Goal: Task Accomplishment & Management: Complete application form

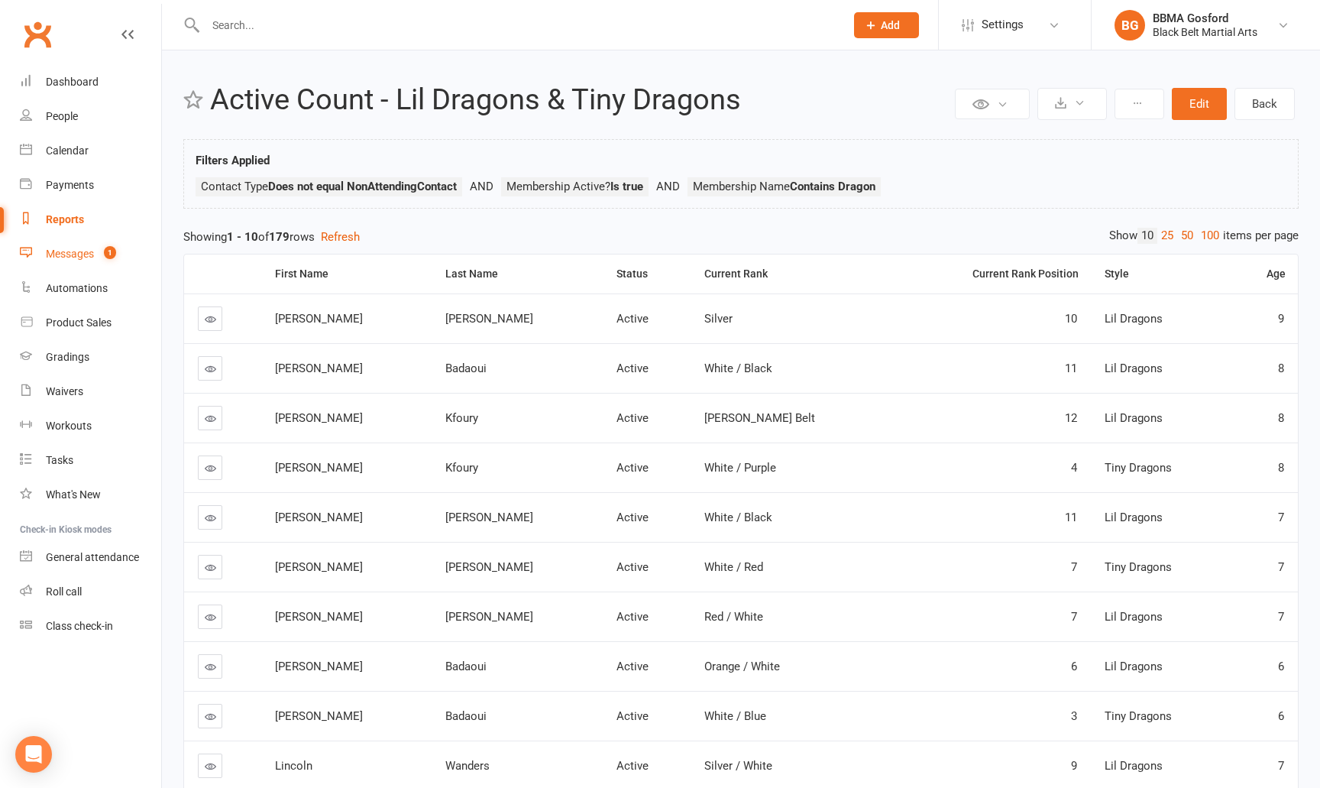
click at [99, 252] on count-badge "1" at bounding box center [106, 254] width 20 height 12
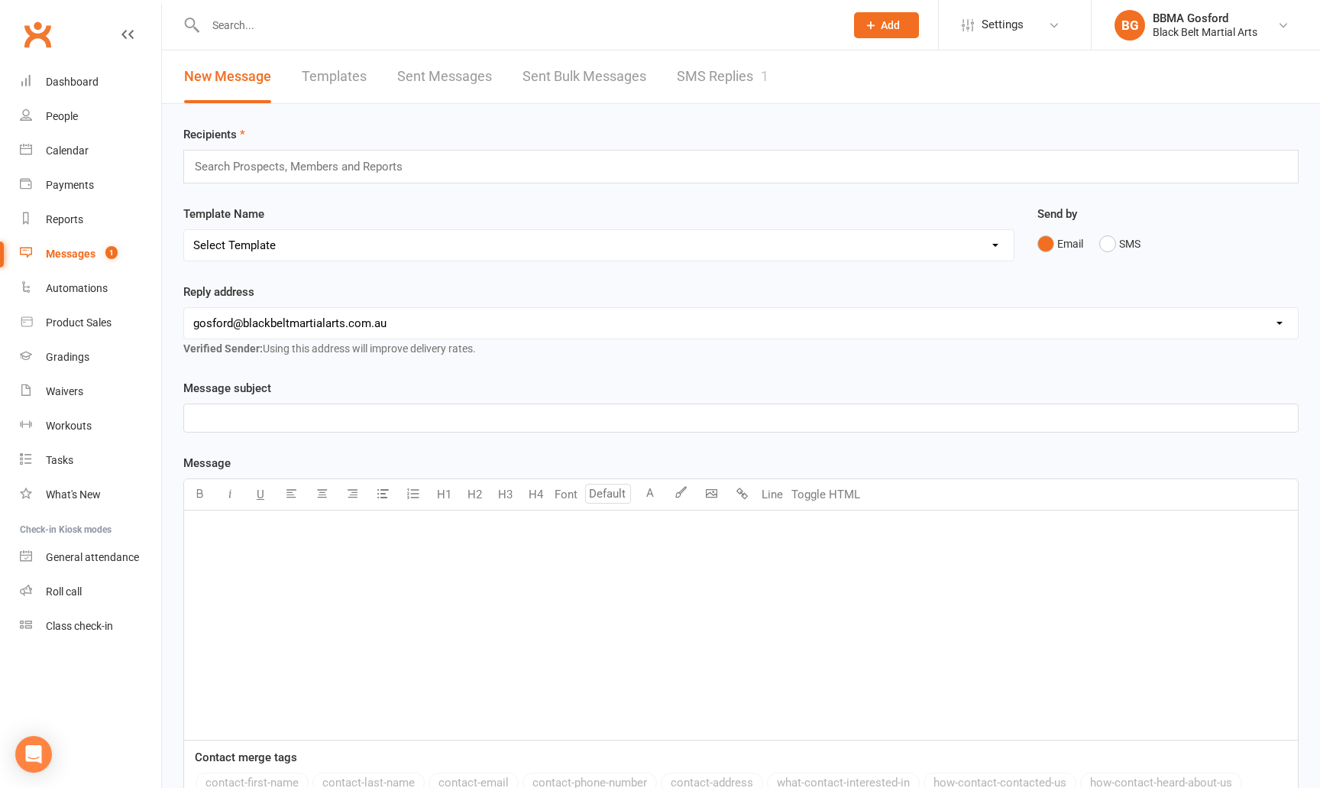
click at [711, 69] on link "SMS Replies 1" at bounding box center [723, 76] width 92 height 53
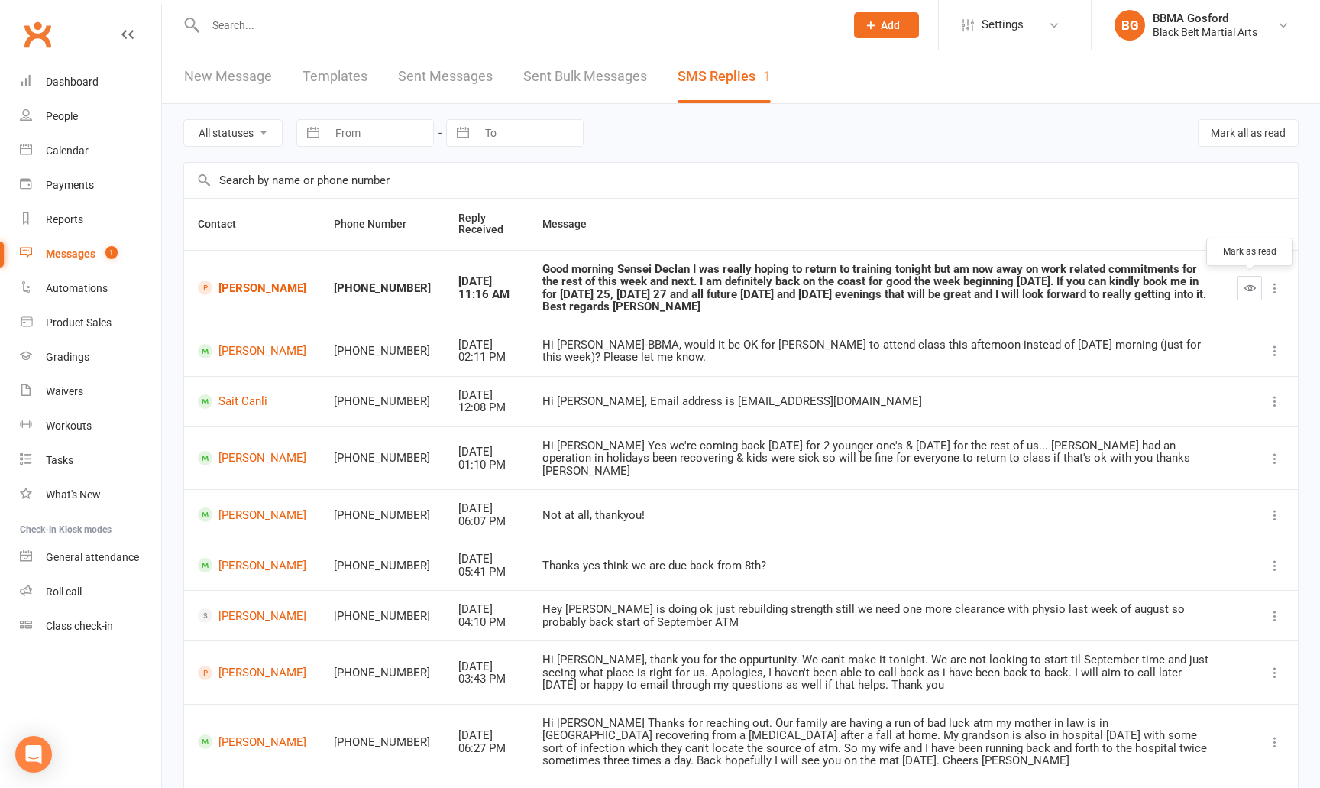
click at [1251, 296] on button "button" at bounding box center [1250, 288] width 24 height 24
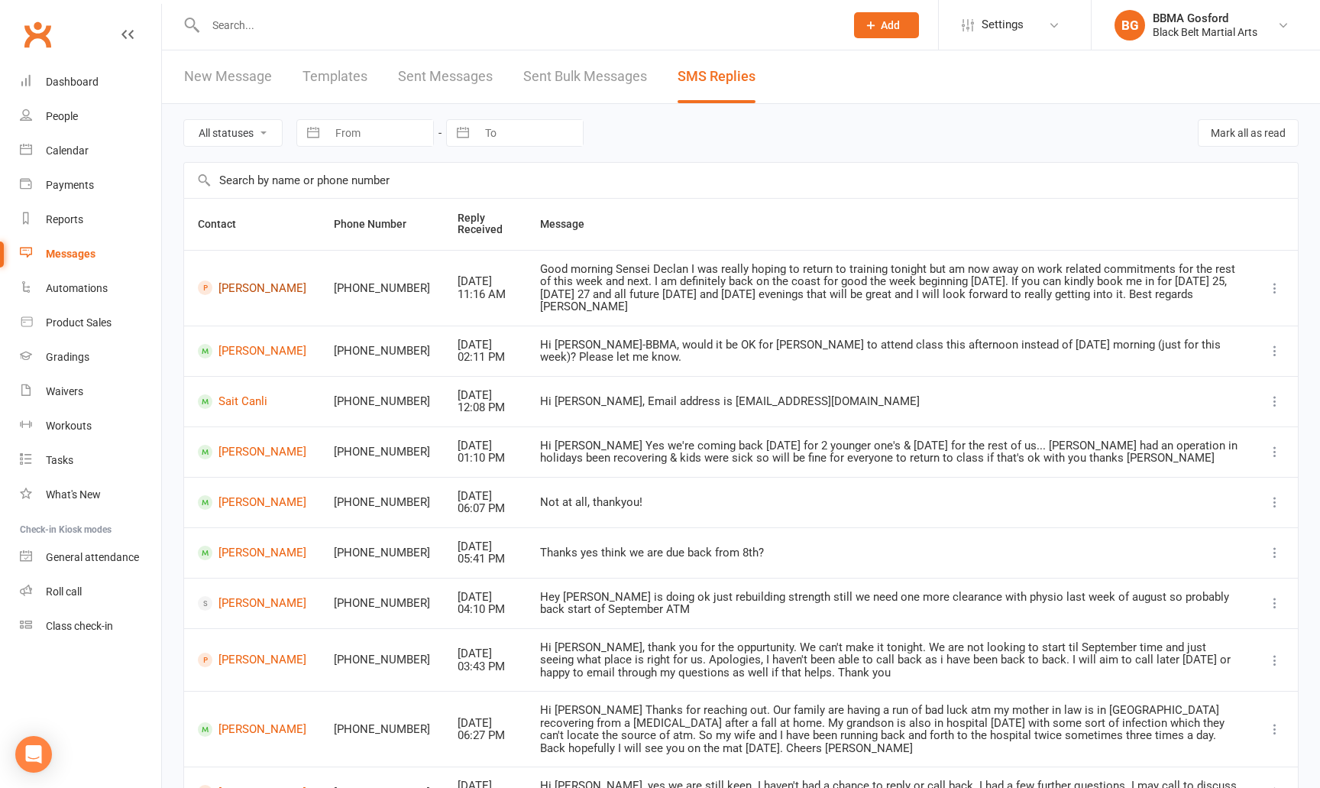
click at [242, 287] on link "[PERSON_NAME]" at bounding box center [252, 287] width 108 height 15
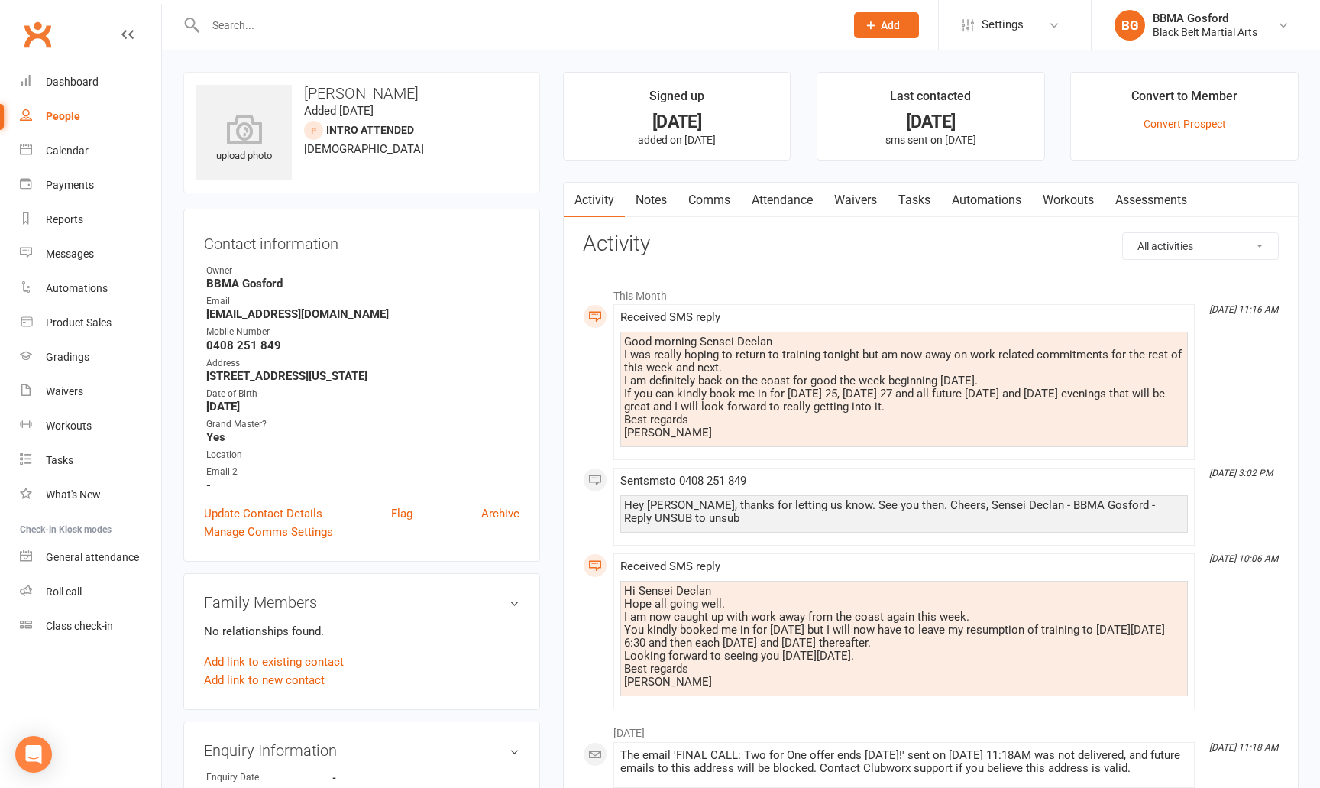
click at [702, 202] on link "Comms" at bounding box center [709, 200] width 63 height 35
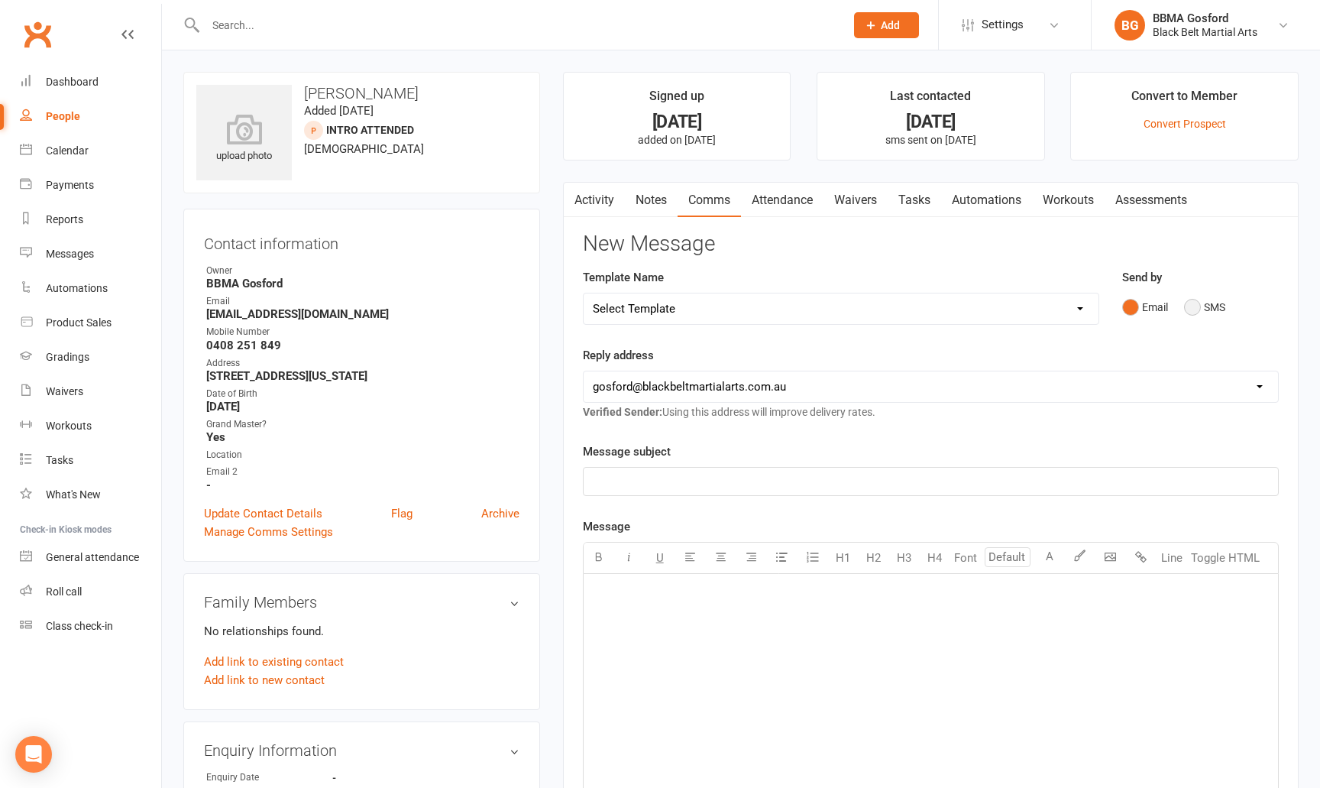
click at [1192, 303] on button "SMS" at bounding box center [1204, 307] width 41 height 29
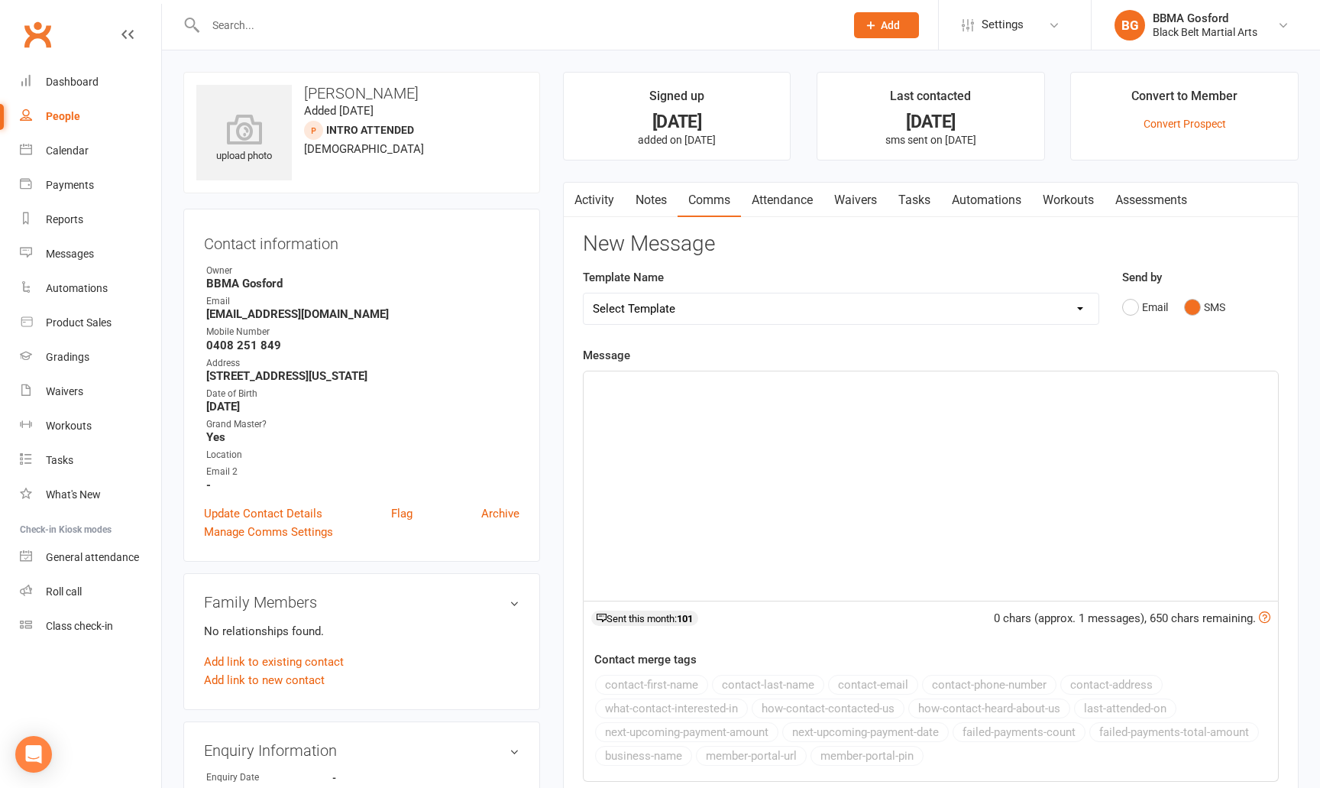
drag, startPoint x: 886, startPoint y: 356, endPoint x: 883, endPoint y: 364, distance: 8.2
click at [886, 356] on div "Message ﻿ 0 chars (approx. 1 messages), 650 chars remaining. Sent this month: 1…" at bounding box center [931, 563] width 696 height 435
click at [887, 386] on p "﻿" at bounding box center [931, 385] width 676 height 18
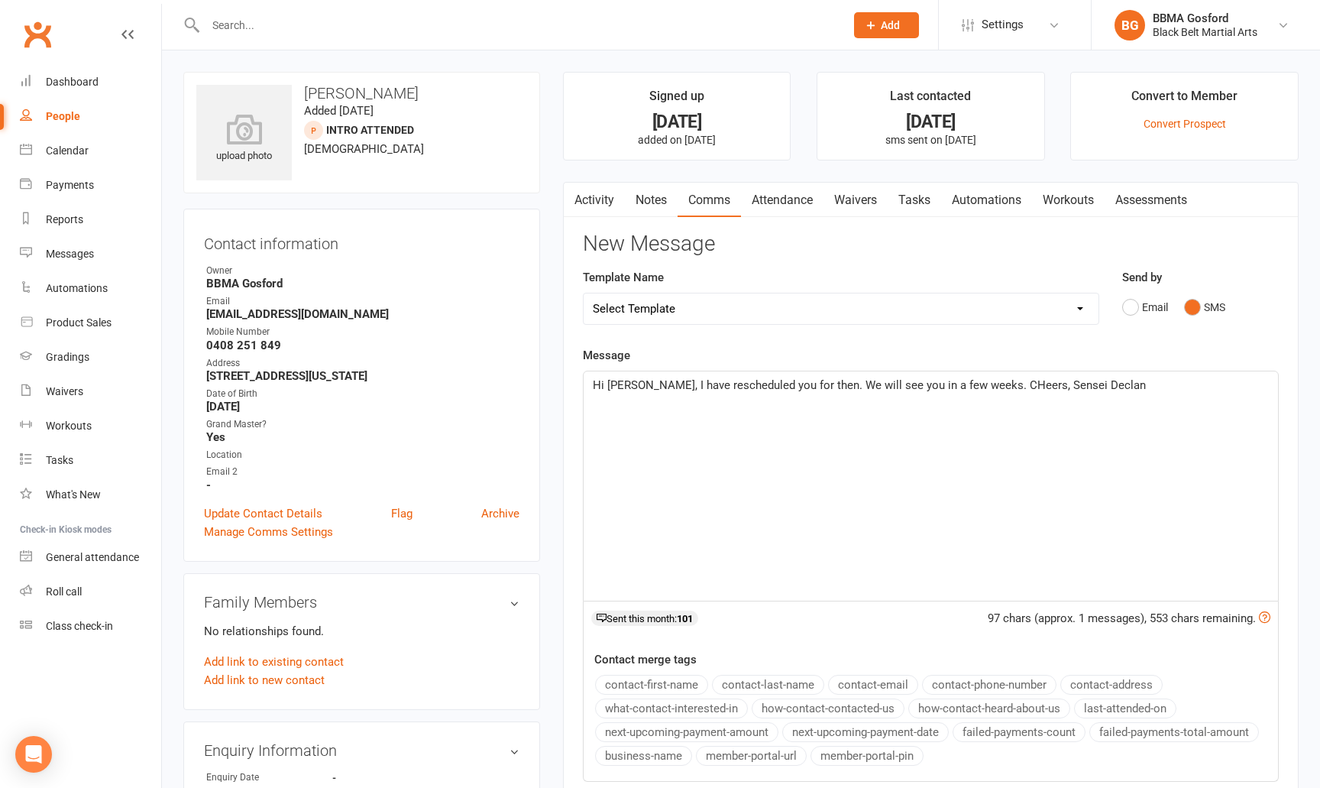
click at [992, 383] on span "Hi [PERSON_NAME], I have rescheduled you for then. We will see you in a few wee…" at bounding box center [869, 385] width 553 height 14
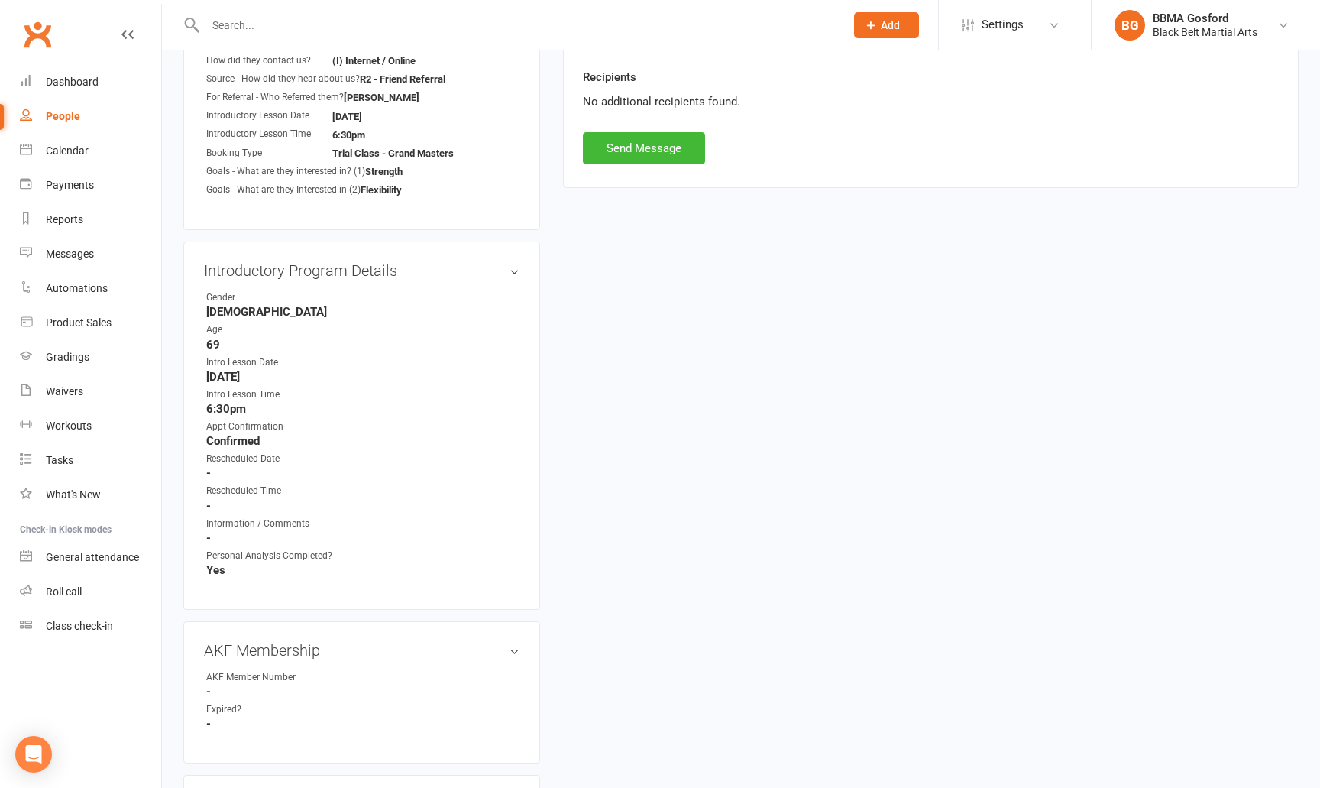
scroll to position [688, 0]
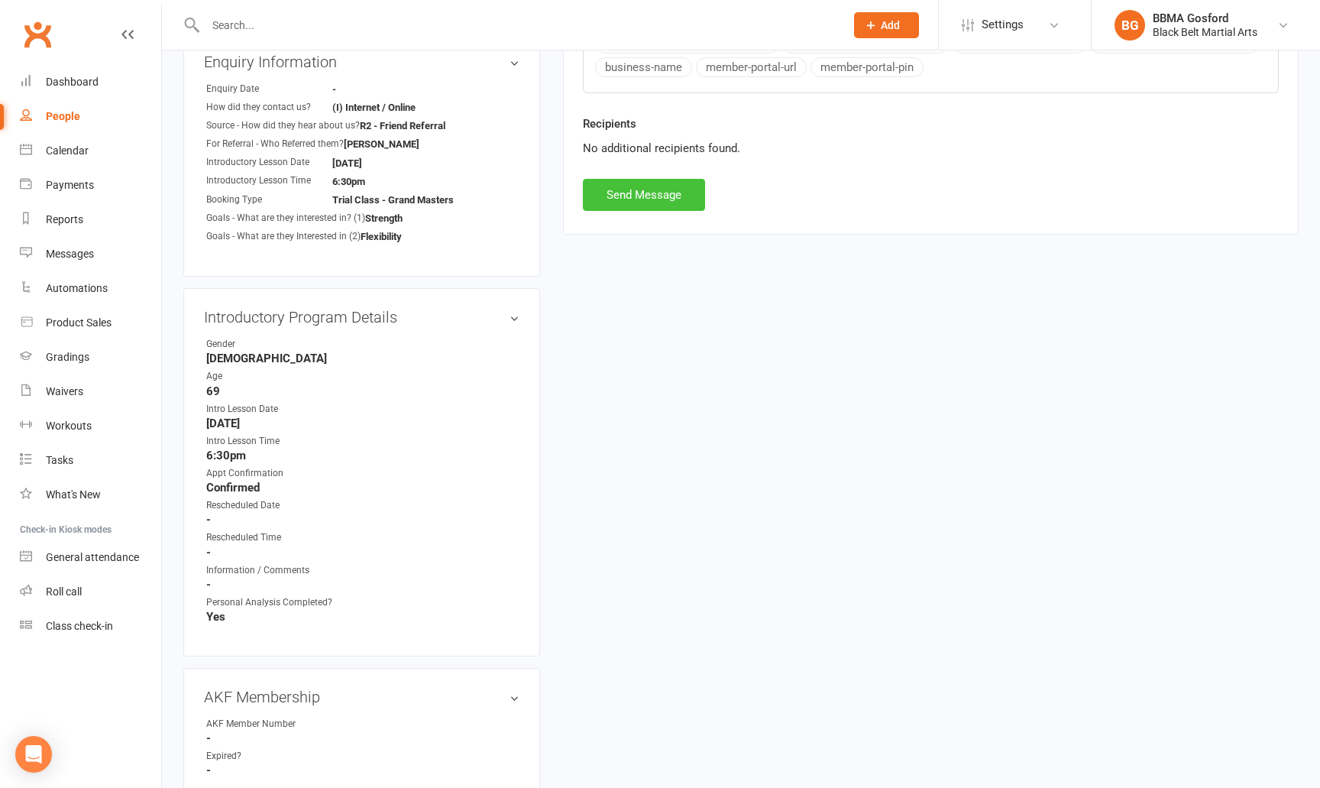
click at [637, 192] on button "Send Message" at bounding box center [644, 195] width 122 height 32
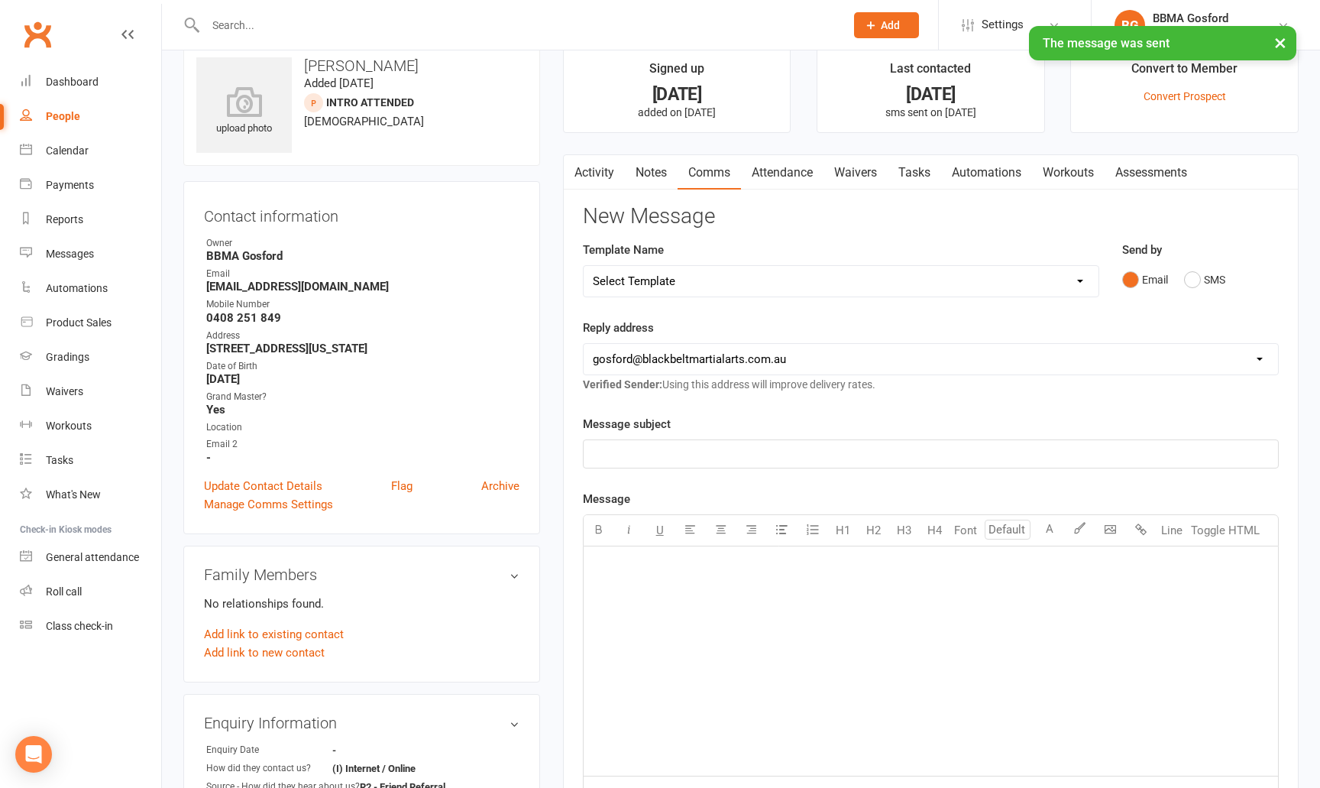
scroll to position [0, 0]
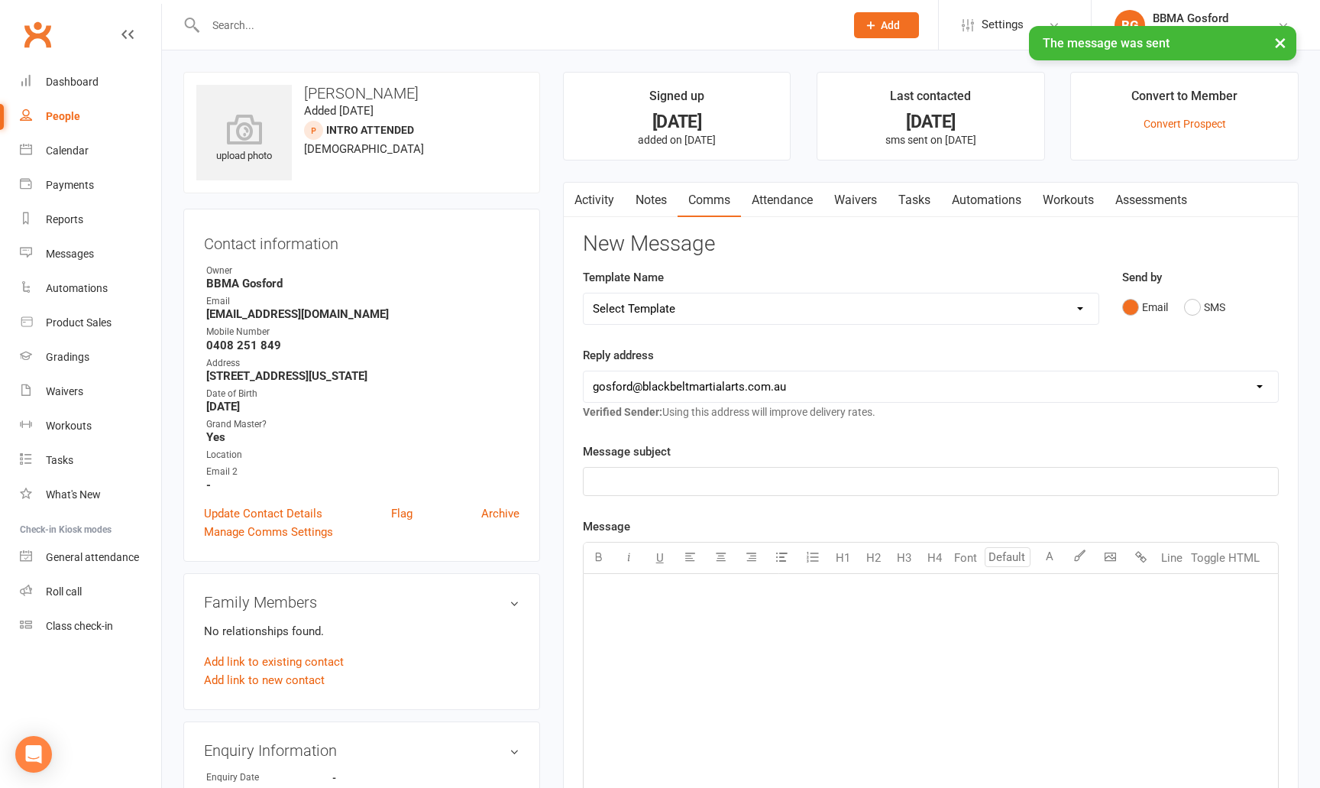
click at [39, 39] on link "Clubworx" at bounding box center [37, 34] width 38 height 38
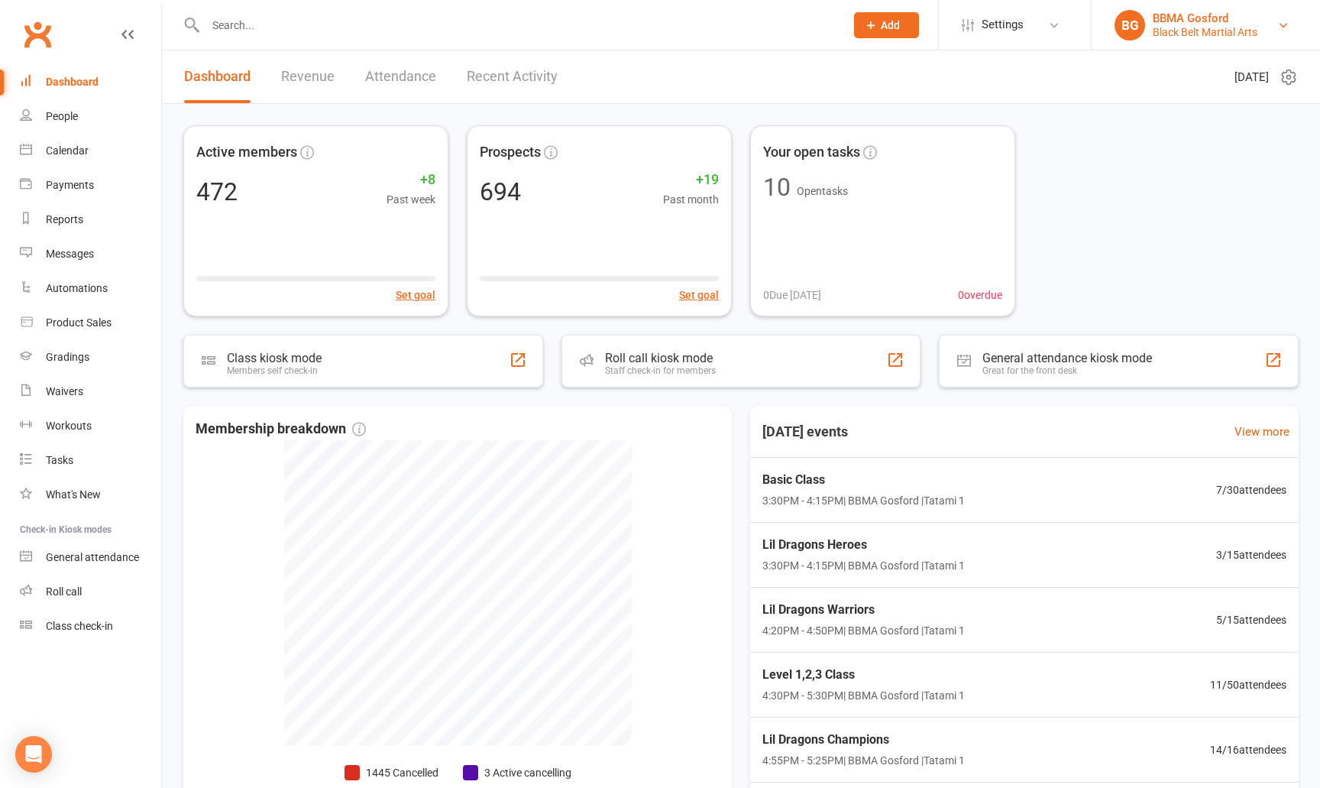
drag, startPoint x: 1250, startPoint y: 24, endPoint x: 1226, endPoint y: 53, distance: 38.5
click at [1249, 24] on div "BBMA Gosford" at bounding box center [1205, 18] width 105 height 14
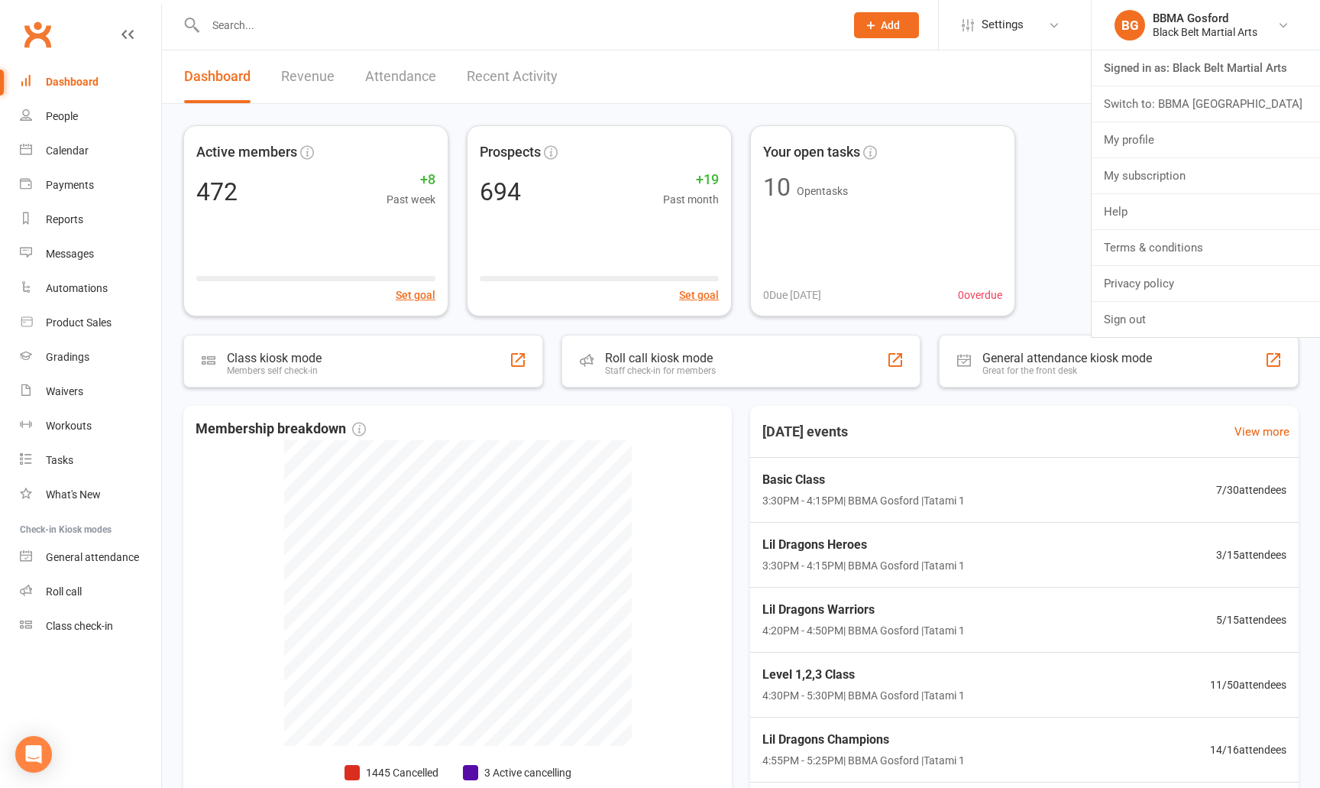
click at [1209, 104] on link "Switch to: BBMA [GEOGRAPHIC_DATA]" at bounding box center [1206, 103] width 228 height 35
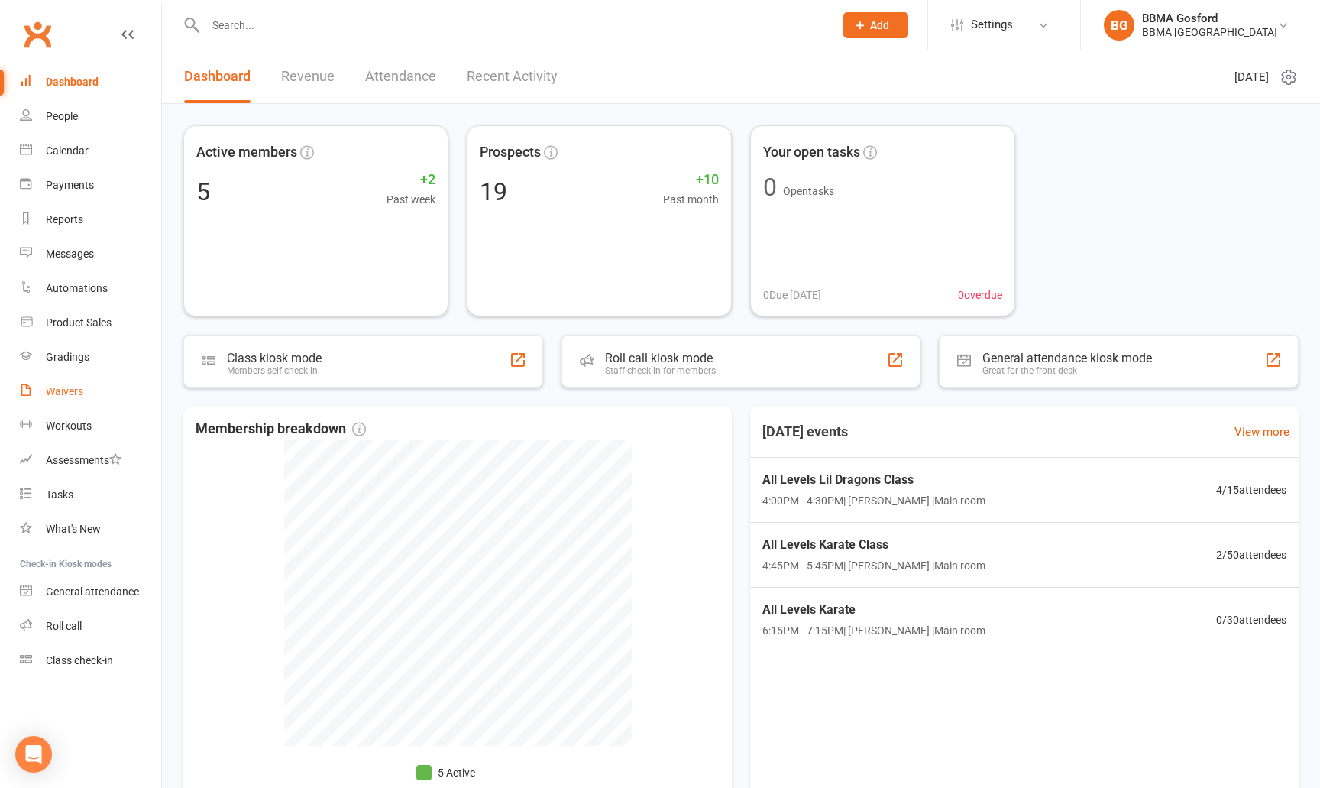
click at [95, 394] on link "Waivers" at bounding box center [90, 391] width 141 height 34
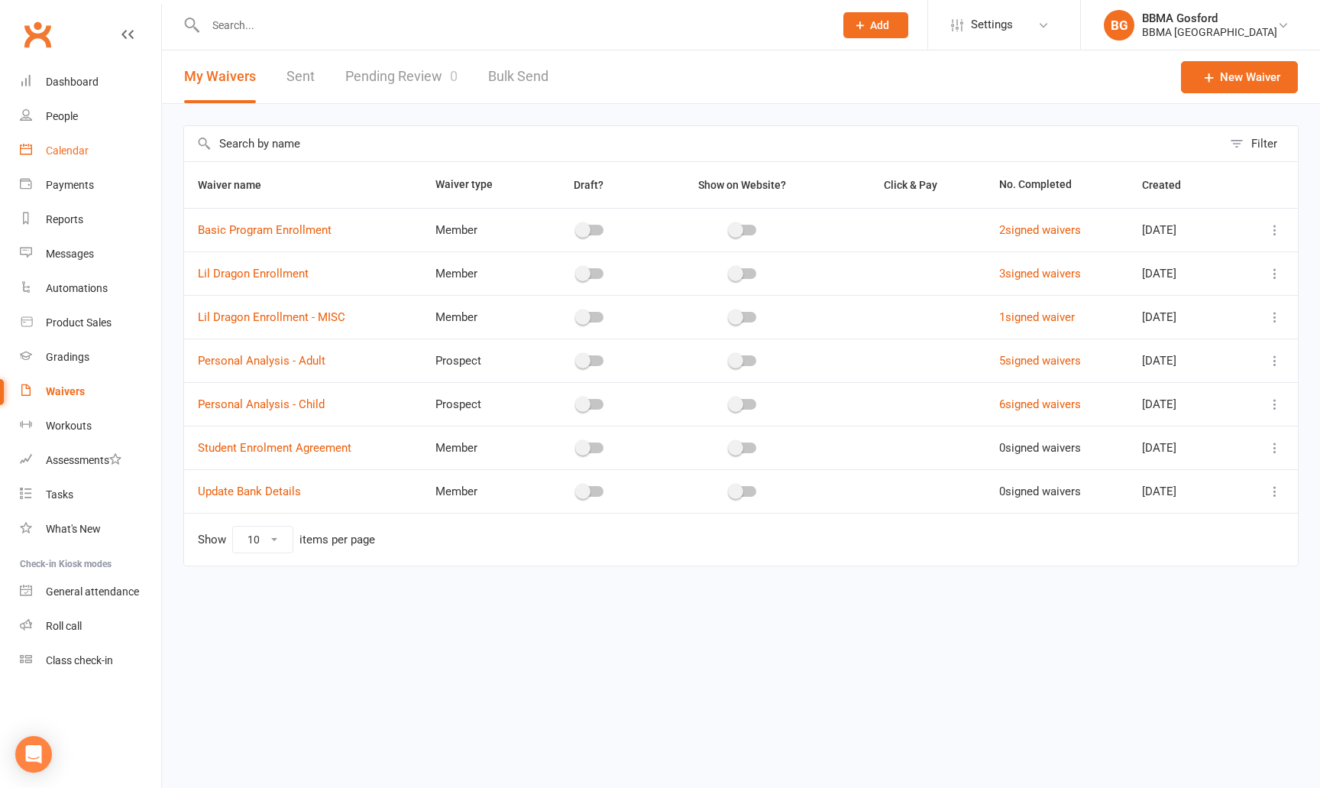
click at [86, 148] on div "Calendar" at bounding box center [67, 150] width 43 height 12
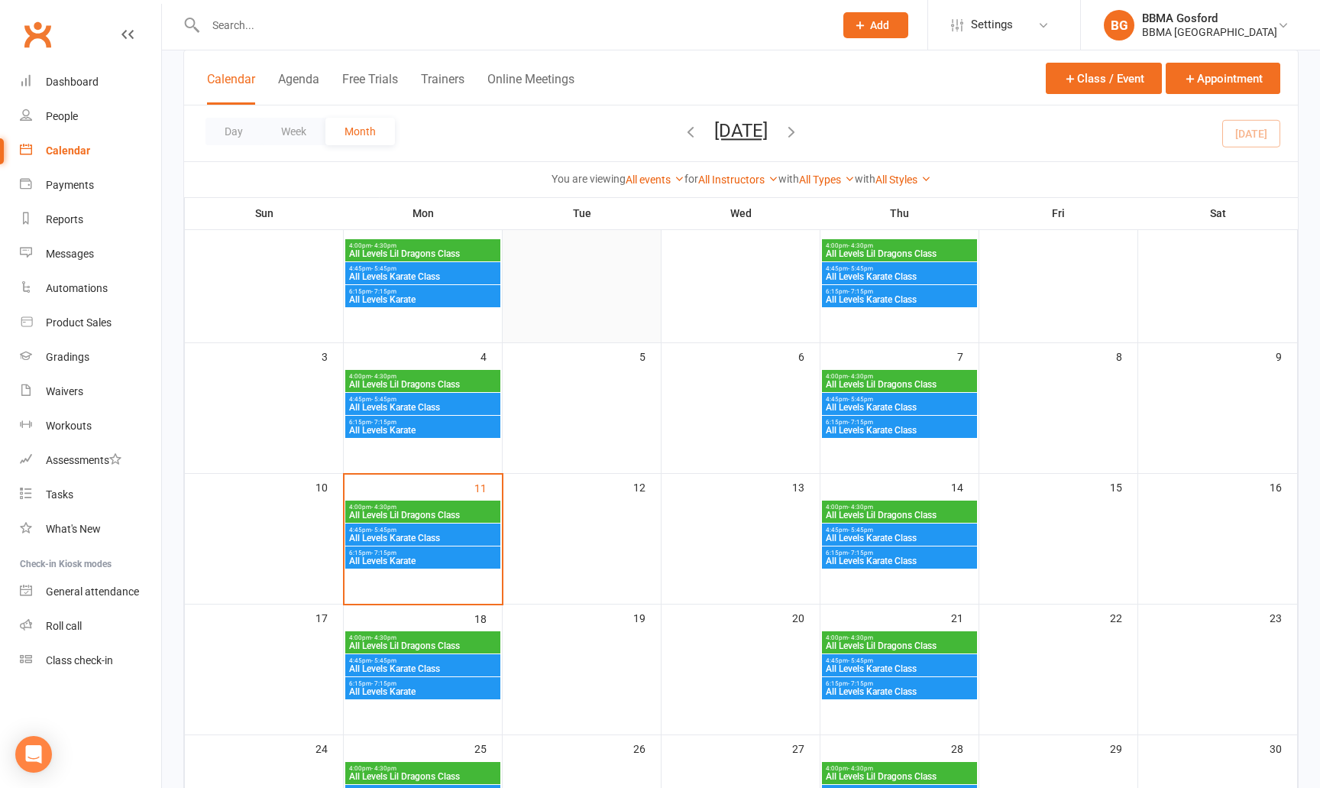
scroll to position [115, 0]
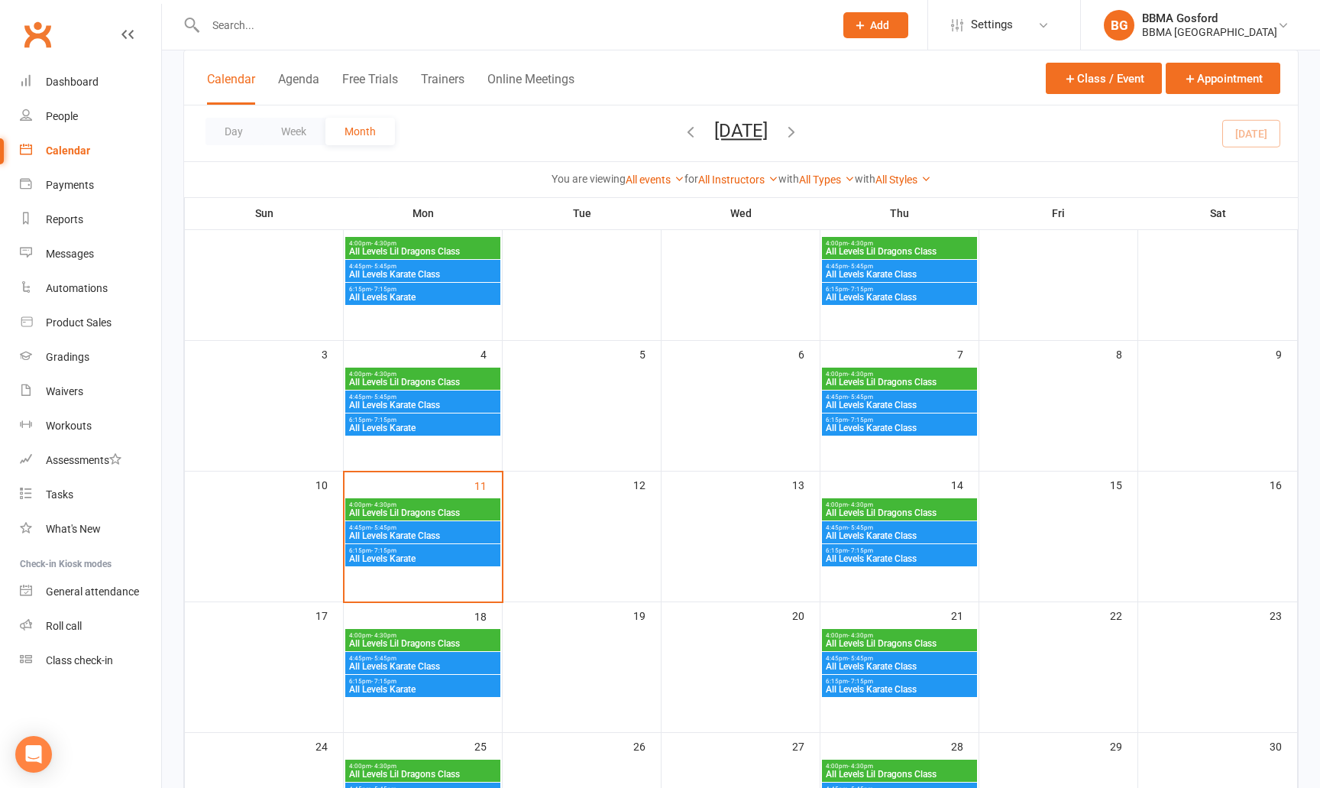
click at [476, 506] on span "4:00pm - 4:30pm" at bounding box center [422, 504] width 149 height 7
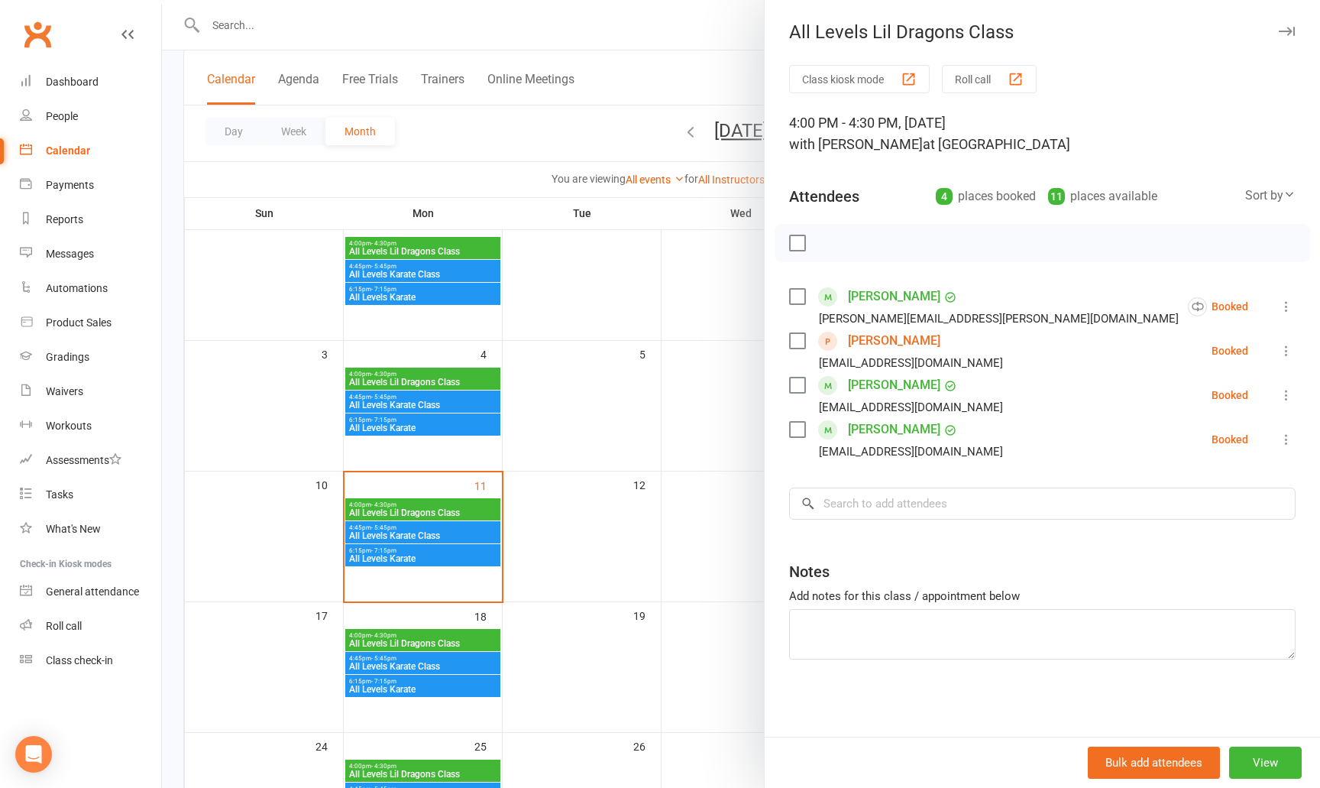
click at [895, 338] on link "Hamda Sabeer" at bounding box center [894, 341] width 92 height 24
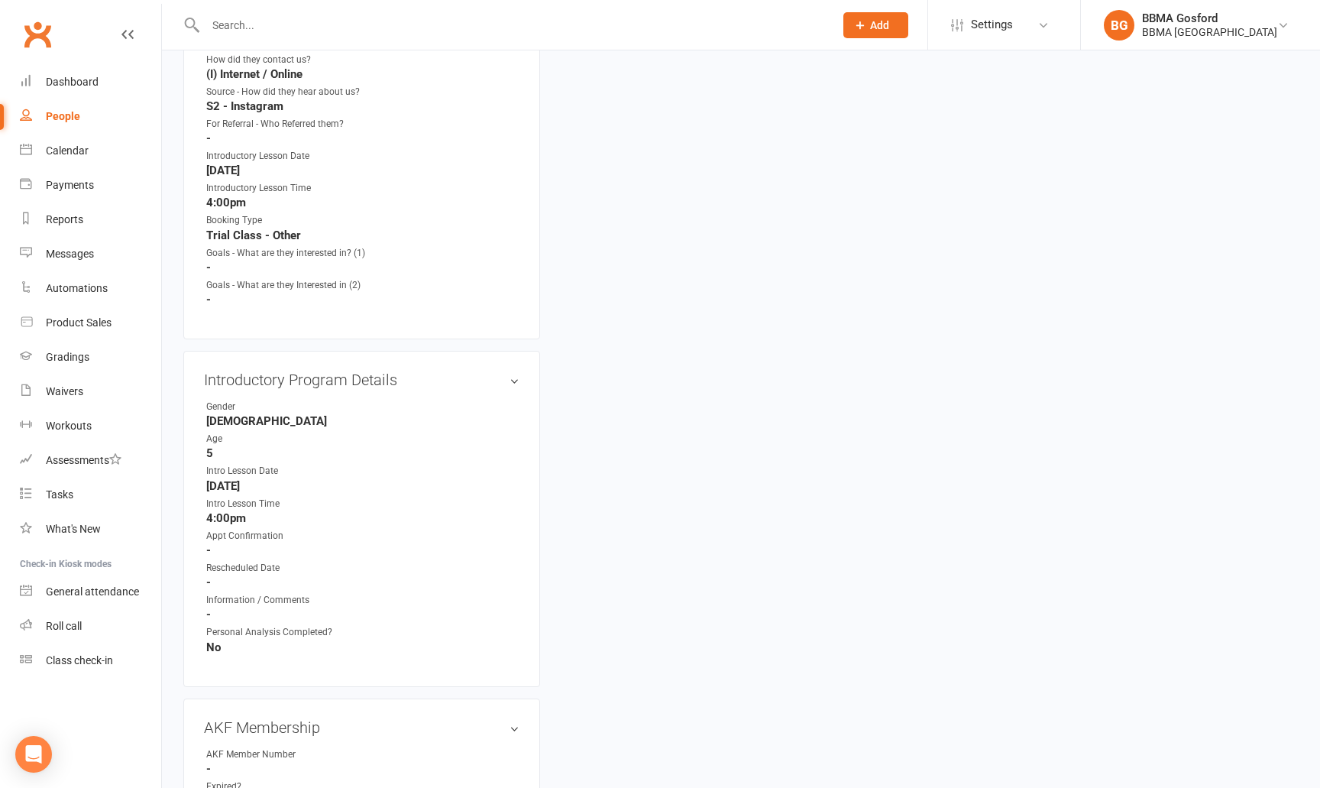
scroll to position [737, 0]
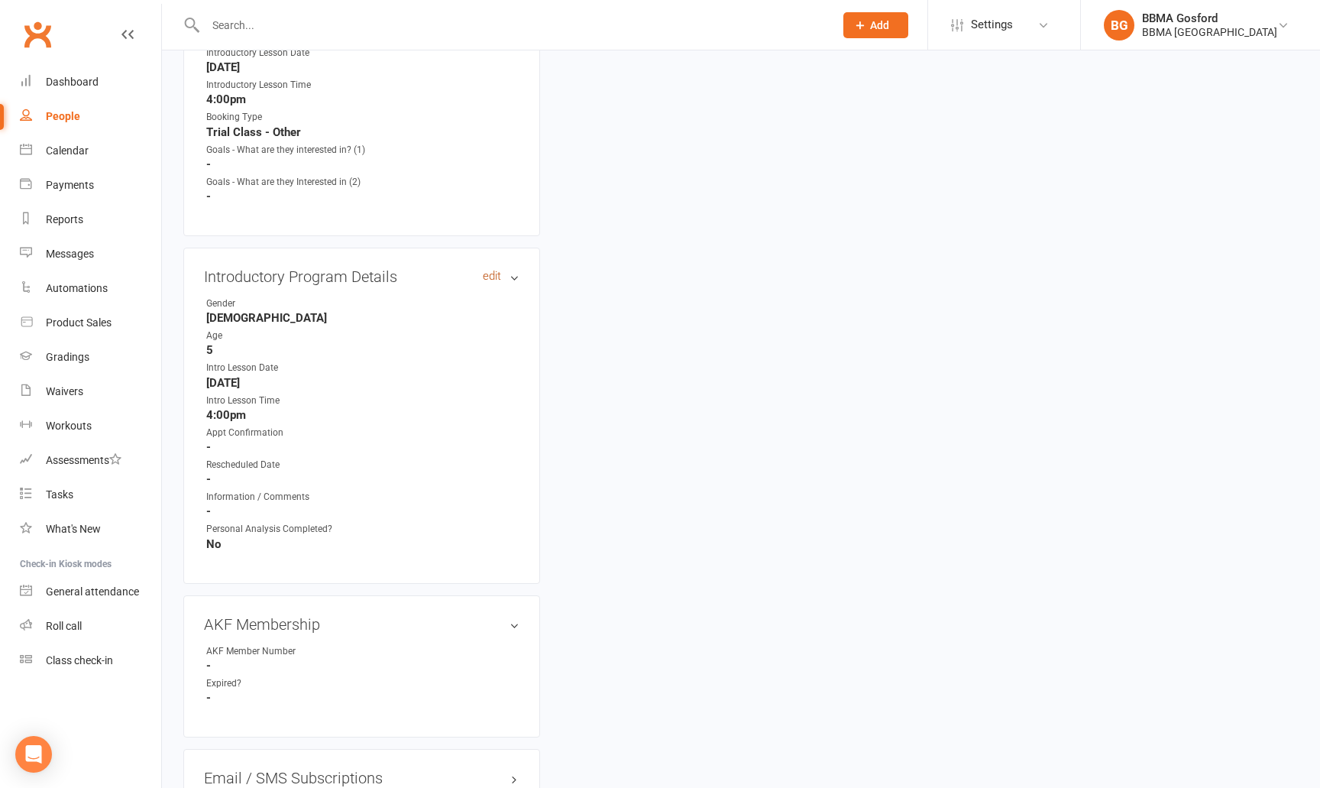
click at [497, 277] on link "edit" at bounding box center [492, 276] width 18 height 13
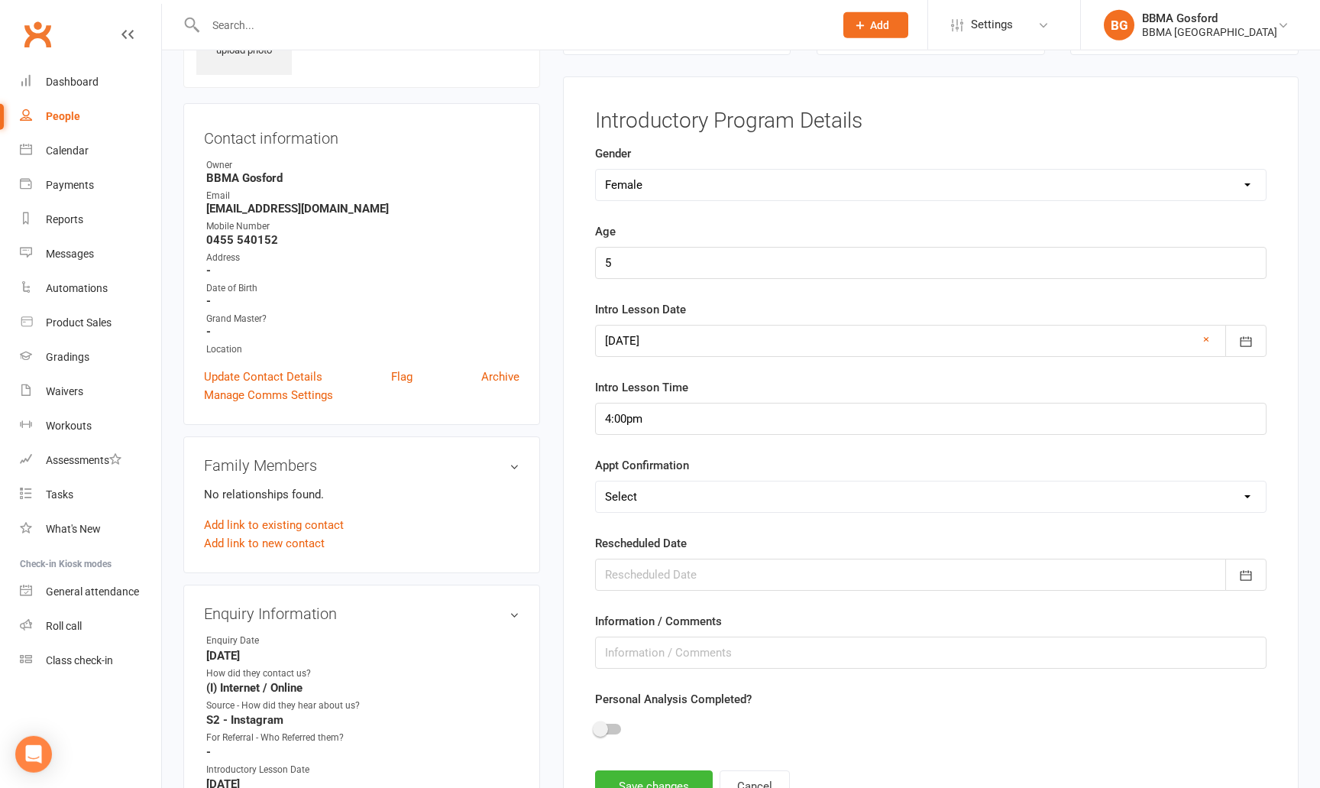
scroll to position [105, 0]
select select "Left Message / Sent Text"
click option "Left Message / Sent Text" at bounding box center [0, 0] width 0 height 0
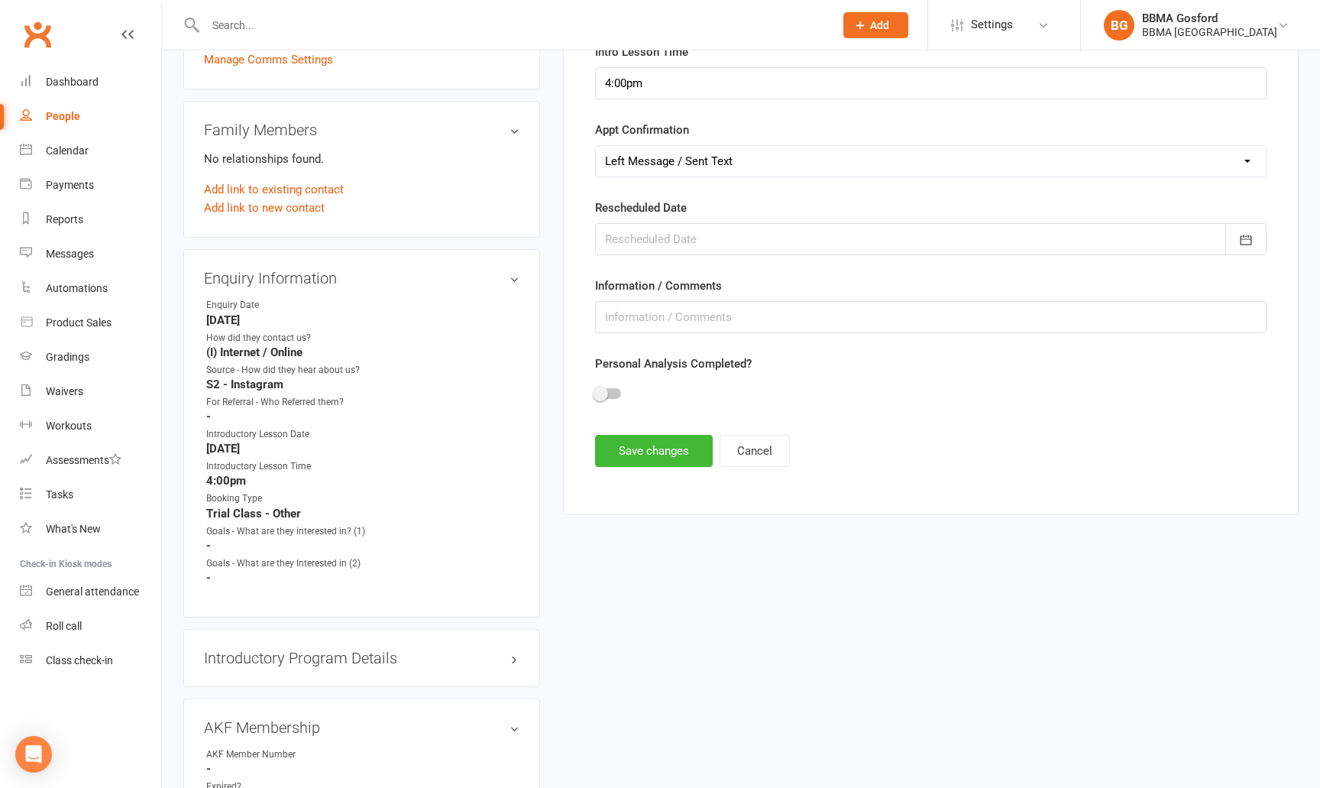
scroll to position [879, 0]
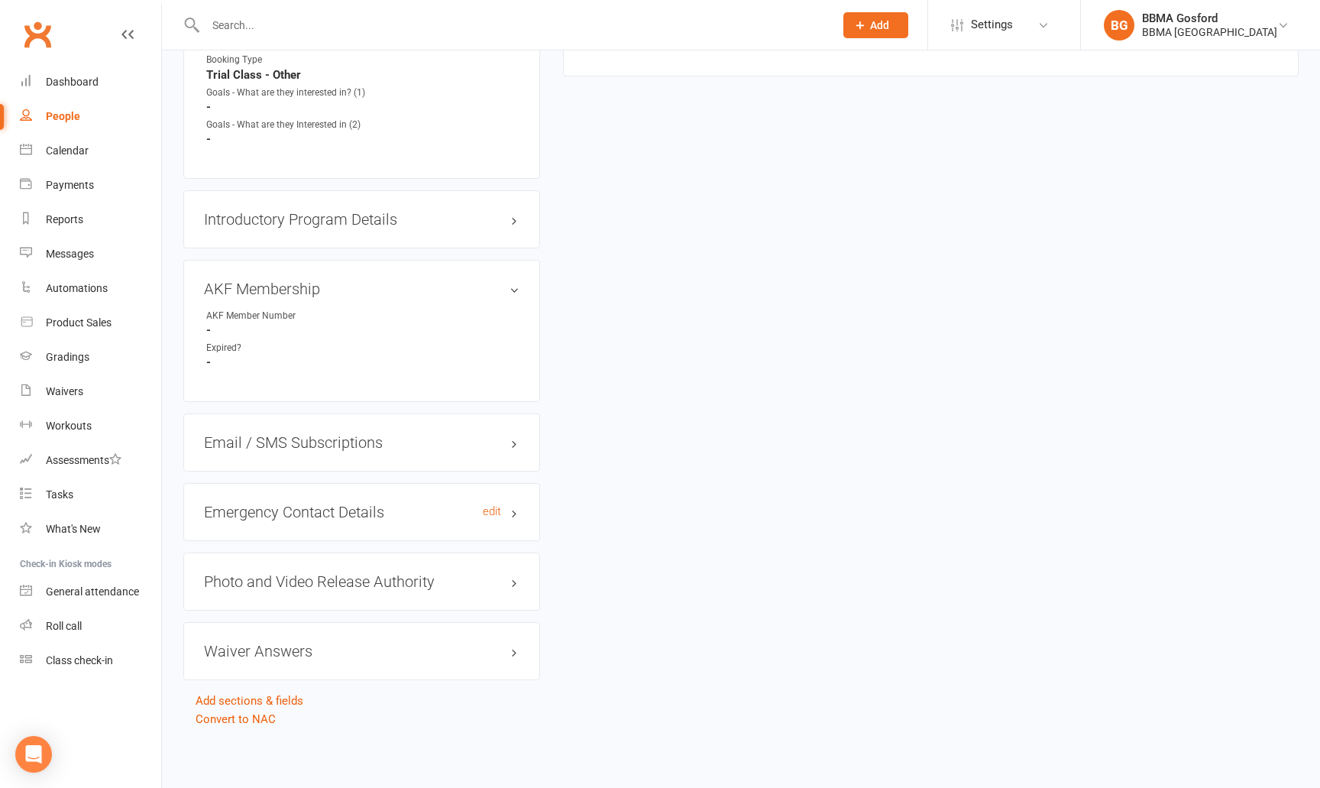
click at [344, 512] on h3 "Emergency Contact Details edit" at bounding box center [362, 511] width 316 height 17
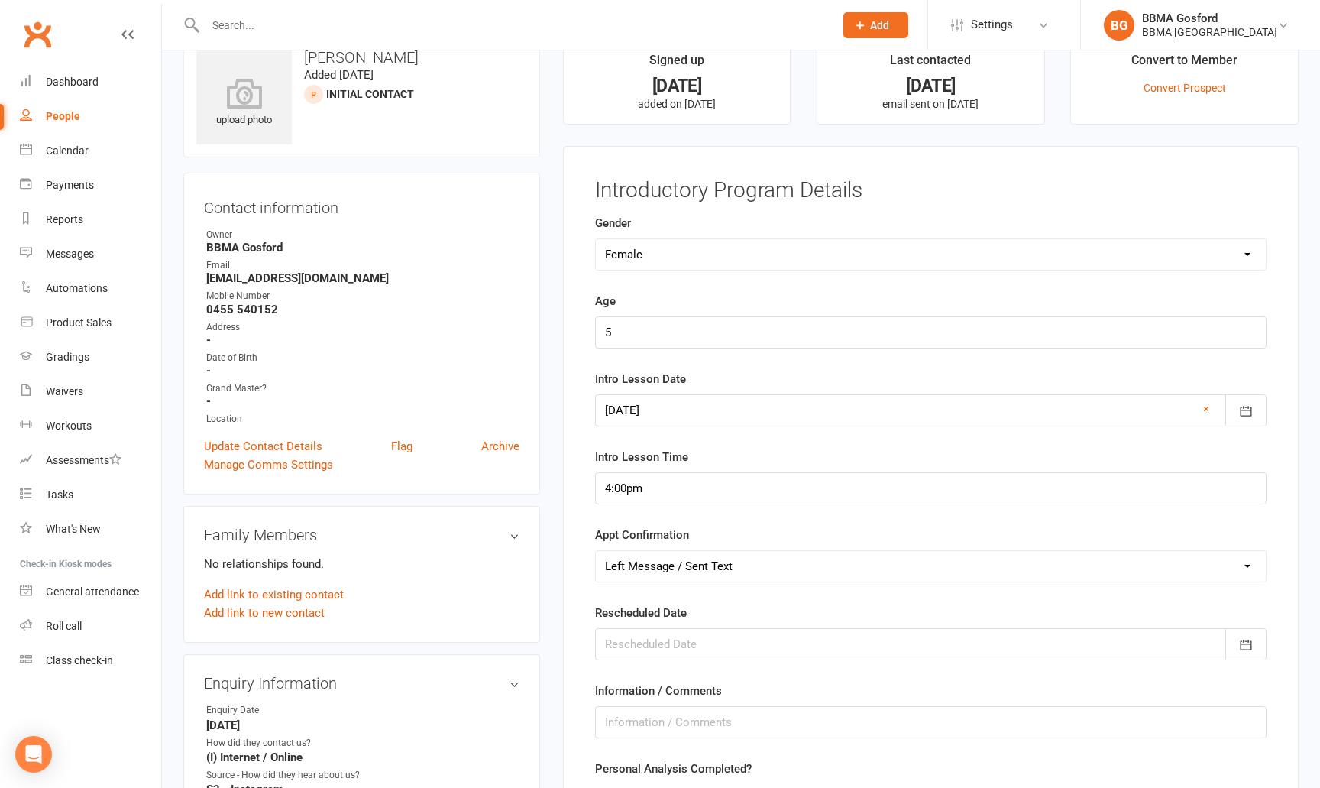
scroll to position [40, 0]
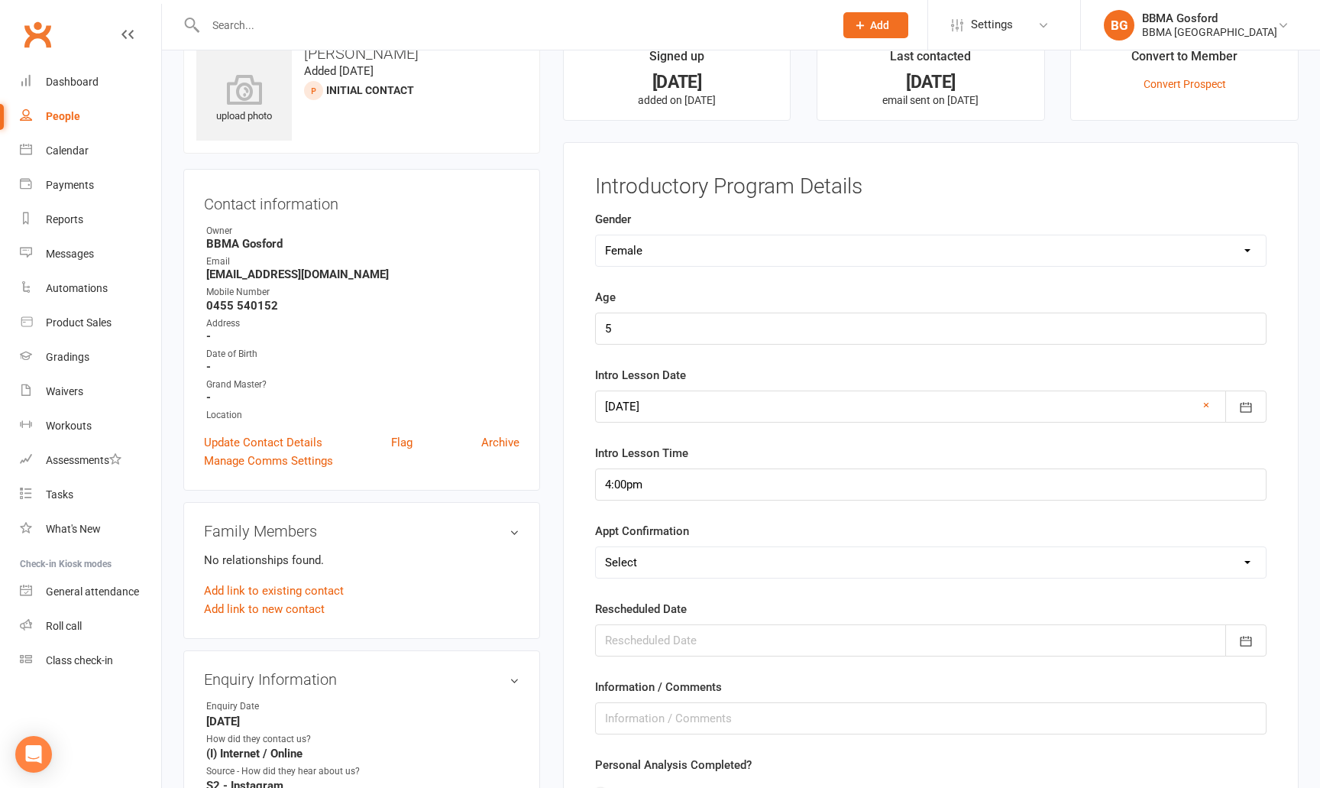
click option "Select" at bounding box center [0, 0] width 0 height 0
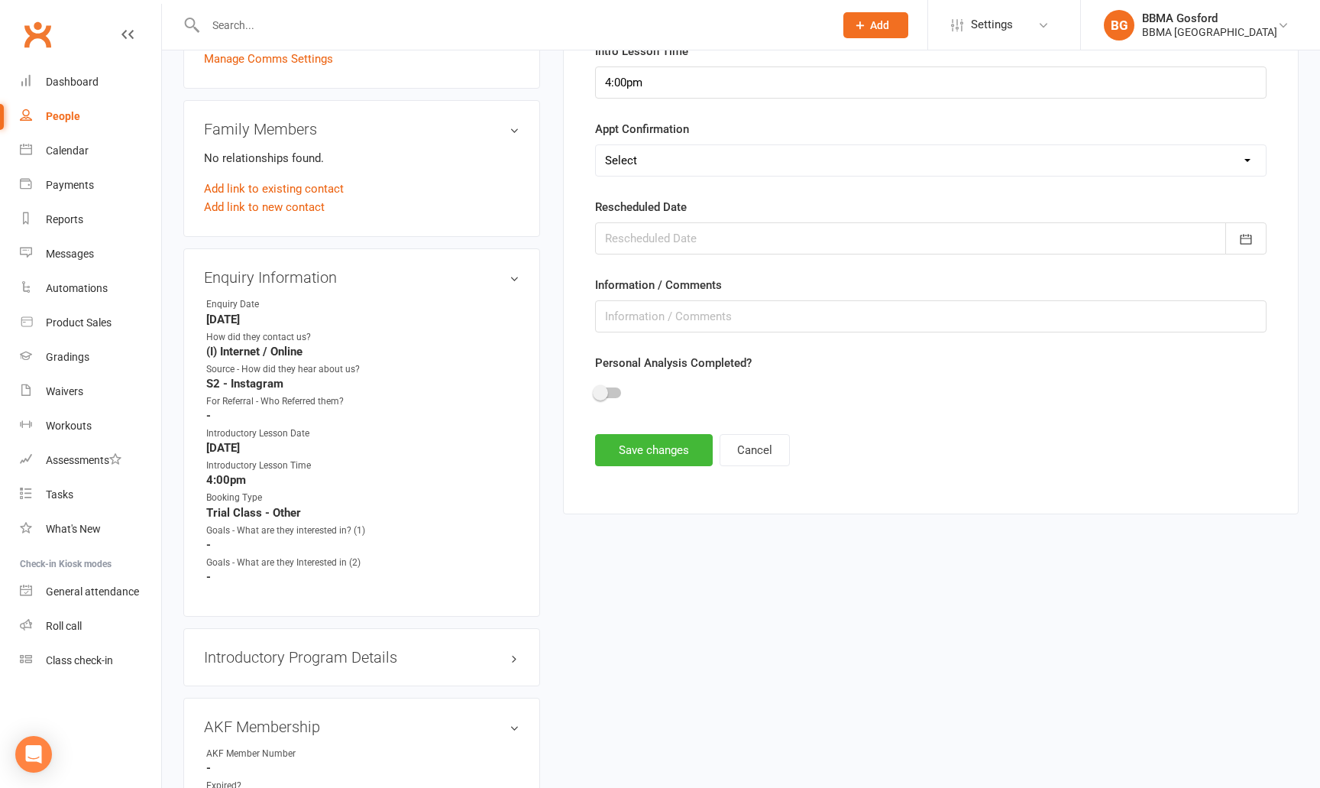
scroll to position [420, 0]
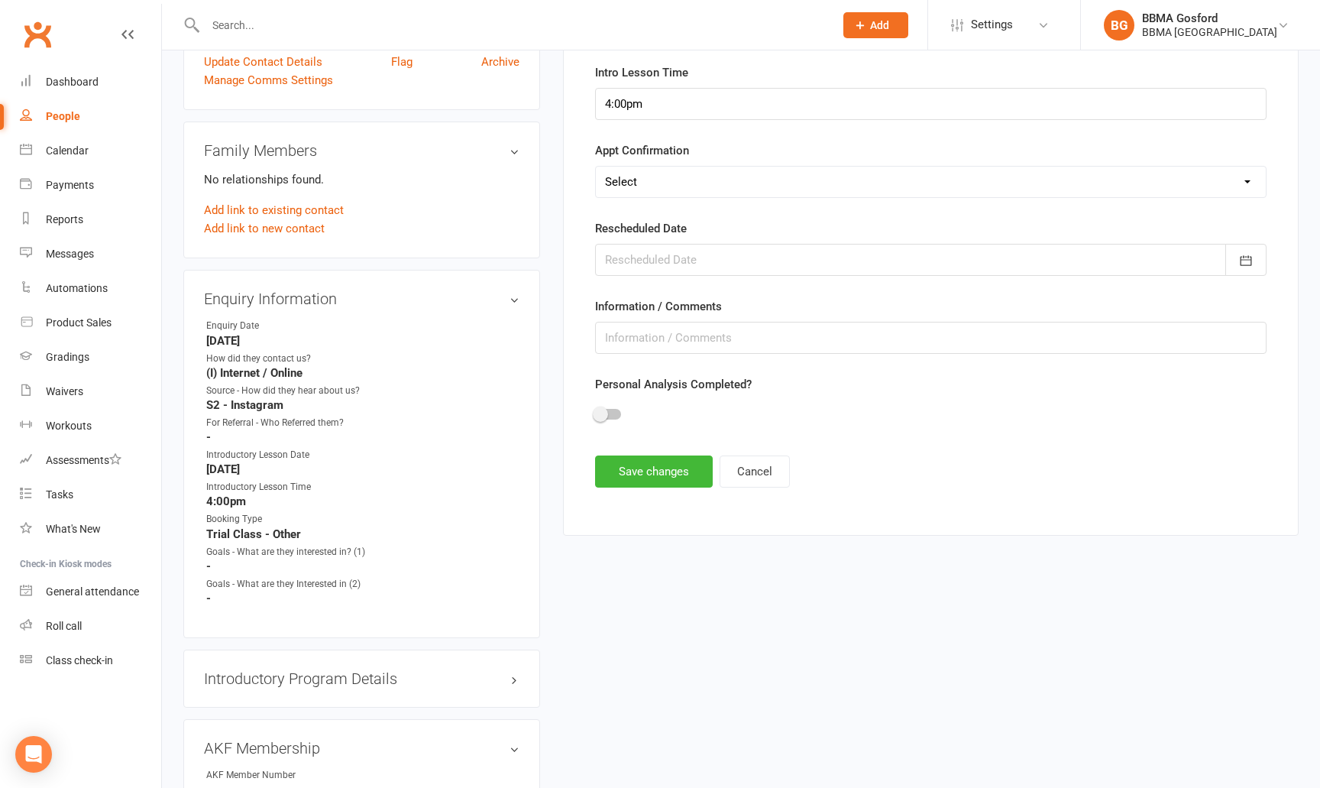
select select "Left Message / Sent Text"
click option "Left Message / Sent Text" at bounding box center [0, 0] width 0 height 0
click at [662, 472] on button "Save changes" at bounding box center [654, 471] width 118 height 32
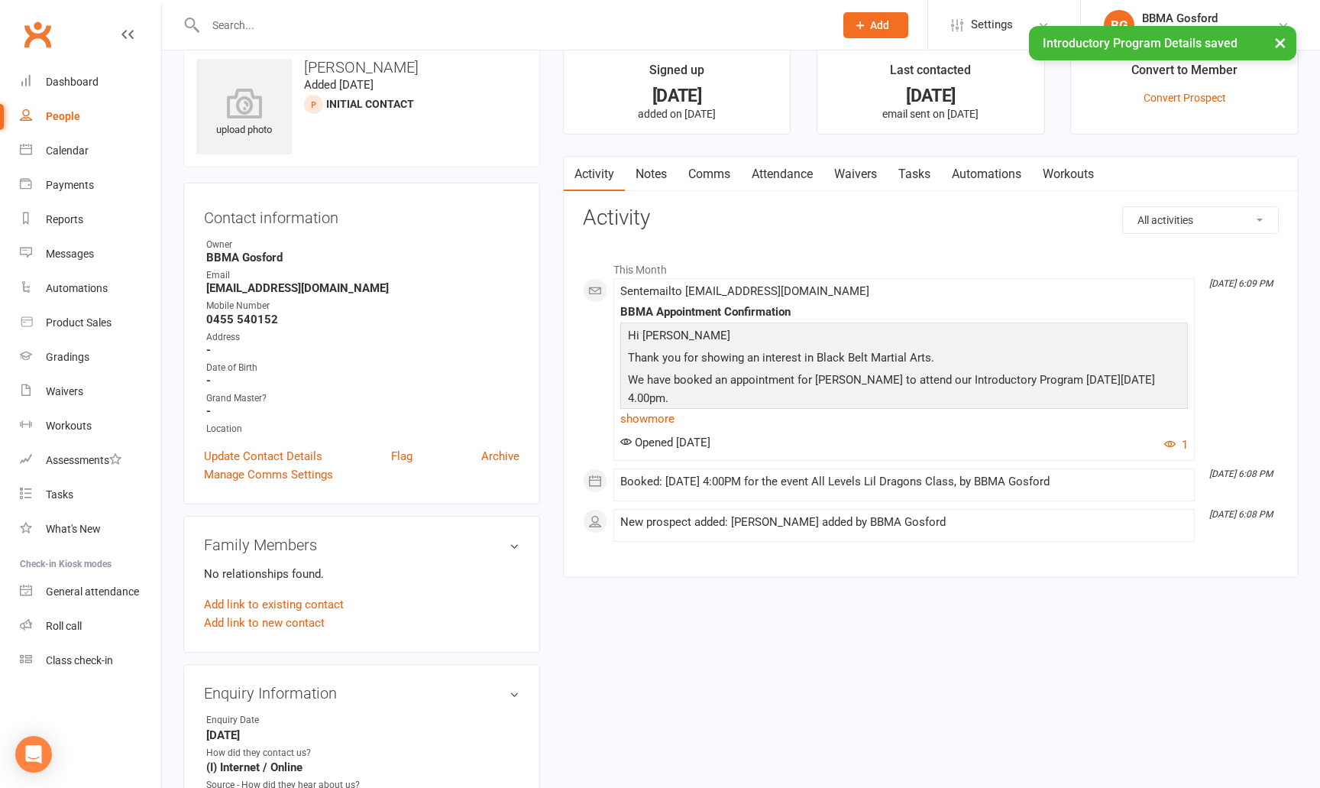
scroll to position [0, 0]
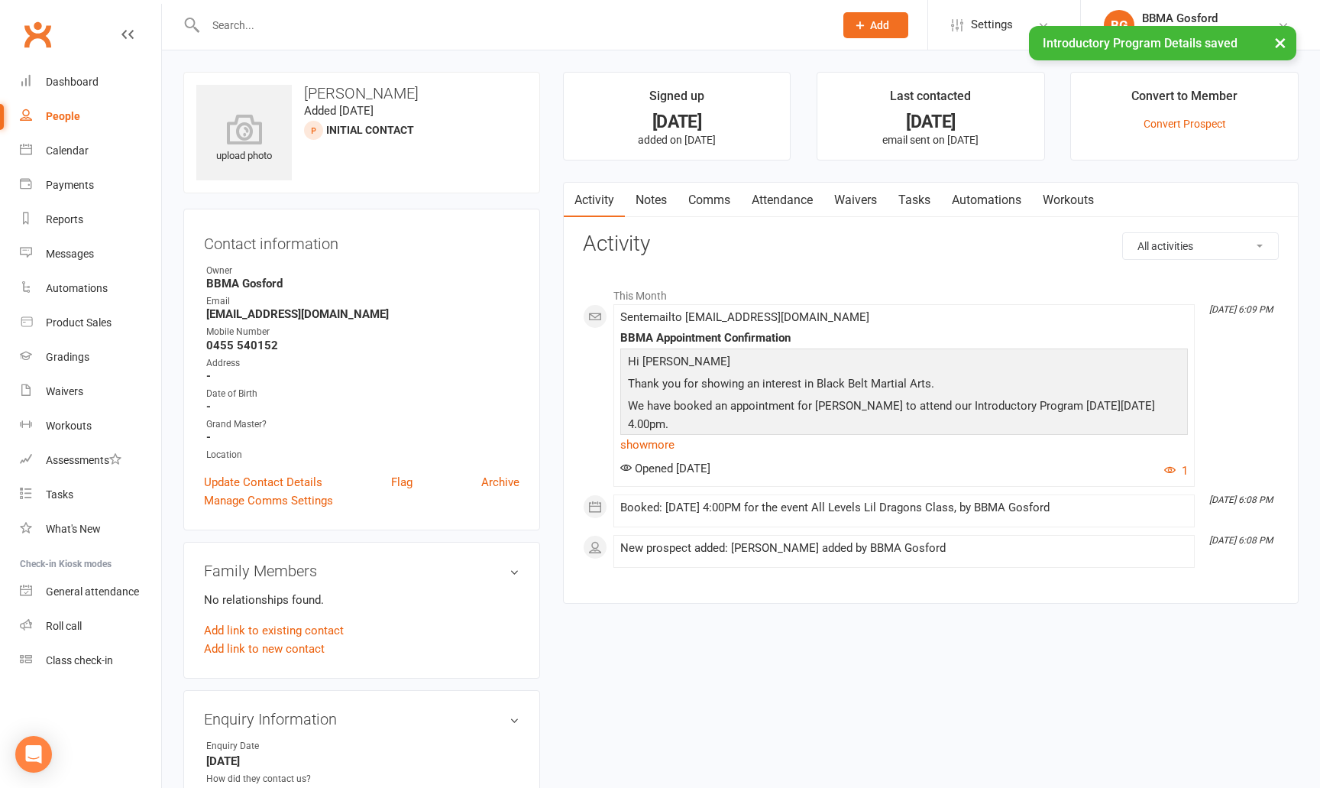
click at [711, 206] on link "Comms" at bounding box center [709, 200] width 63 height 35
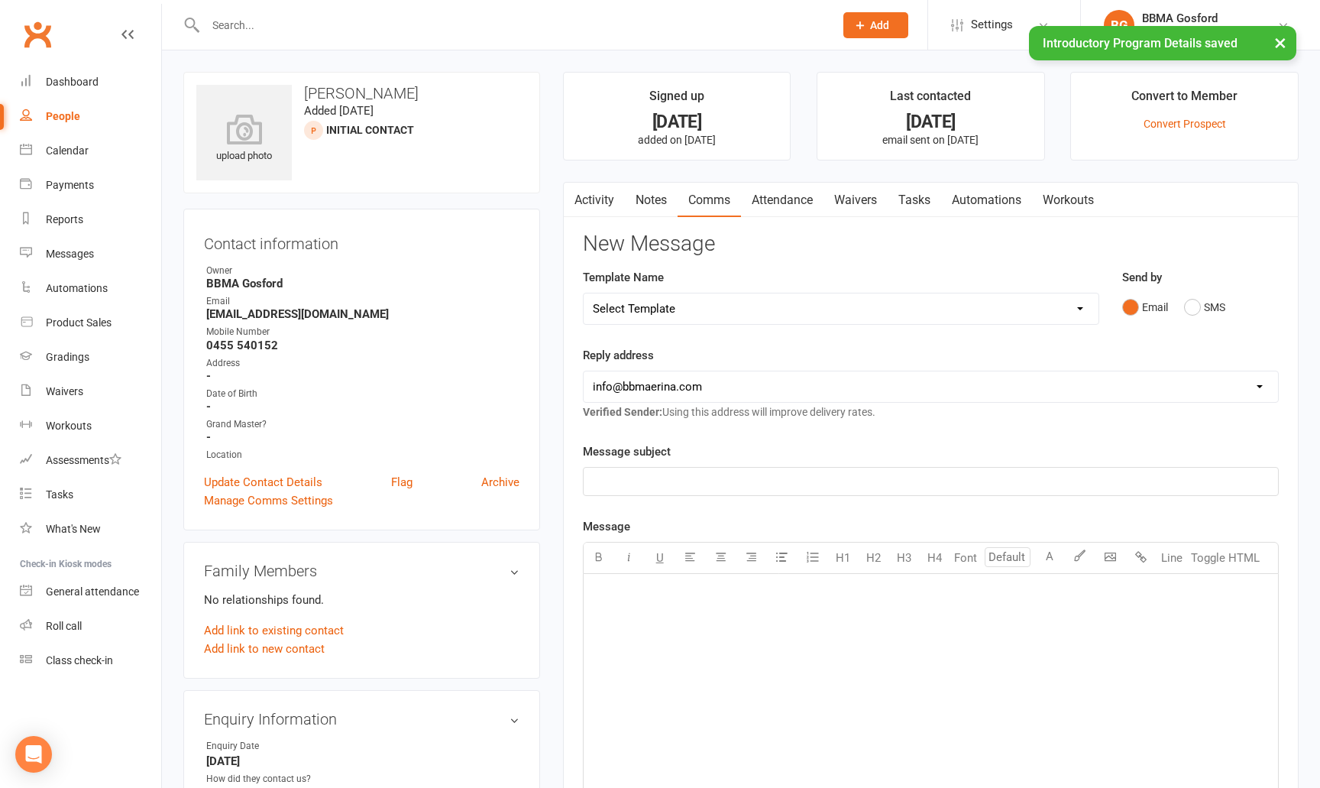
click at [584, 293] on select "Select Template [Email] Active Kids Voucher [Email] Blue Belt Make Appointment …" at bounding box center [841, 308] width 515 height 31
select select "23"
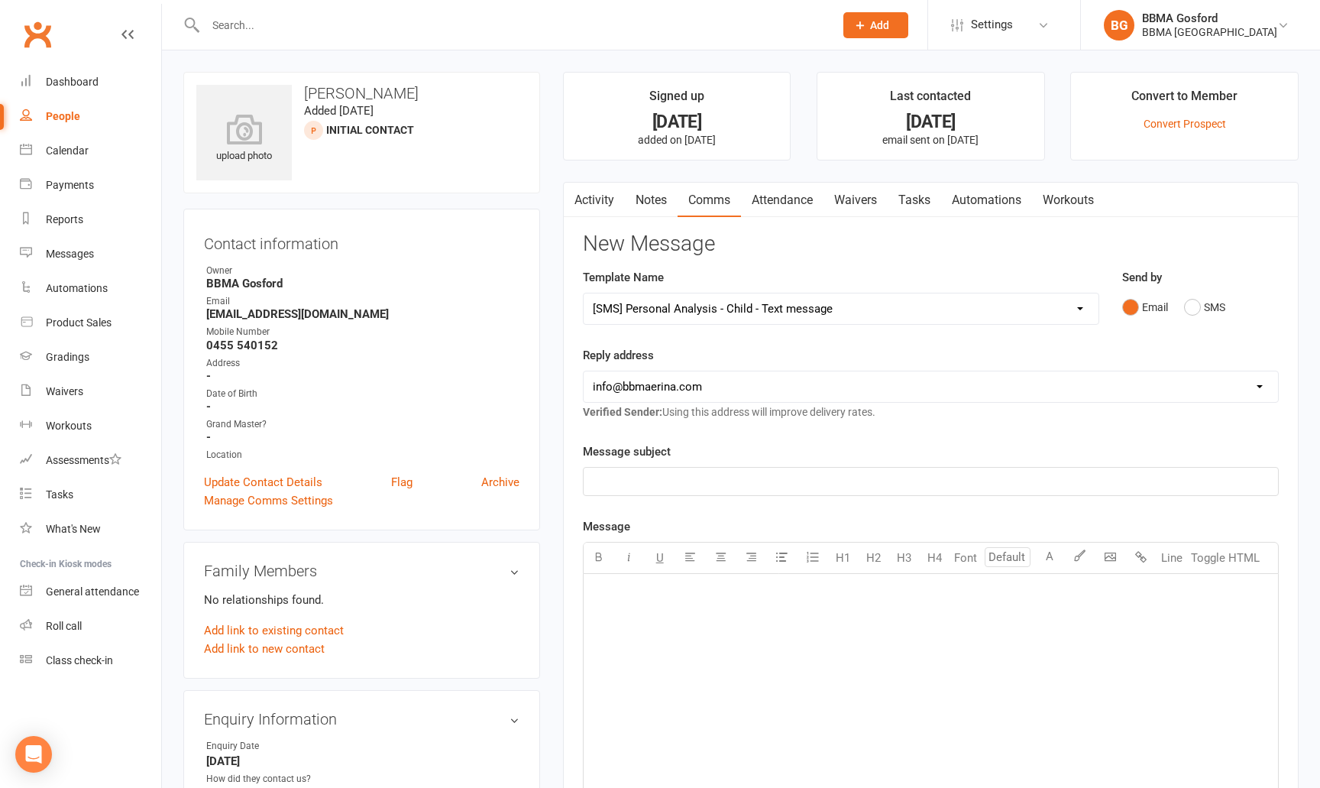
click option "[SMS] Personal Analysis - Child - Text message" at bounding box center [0, 0] width 0 height 0
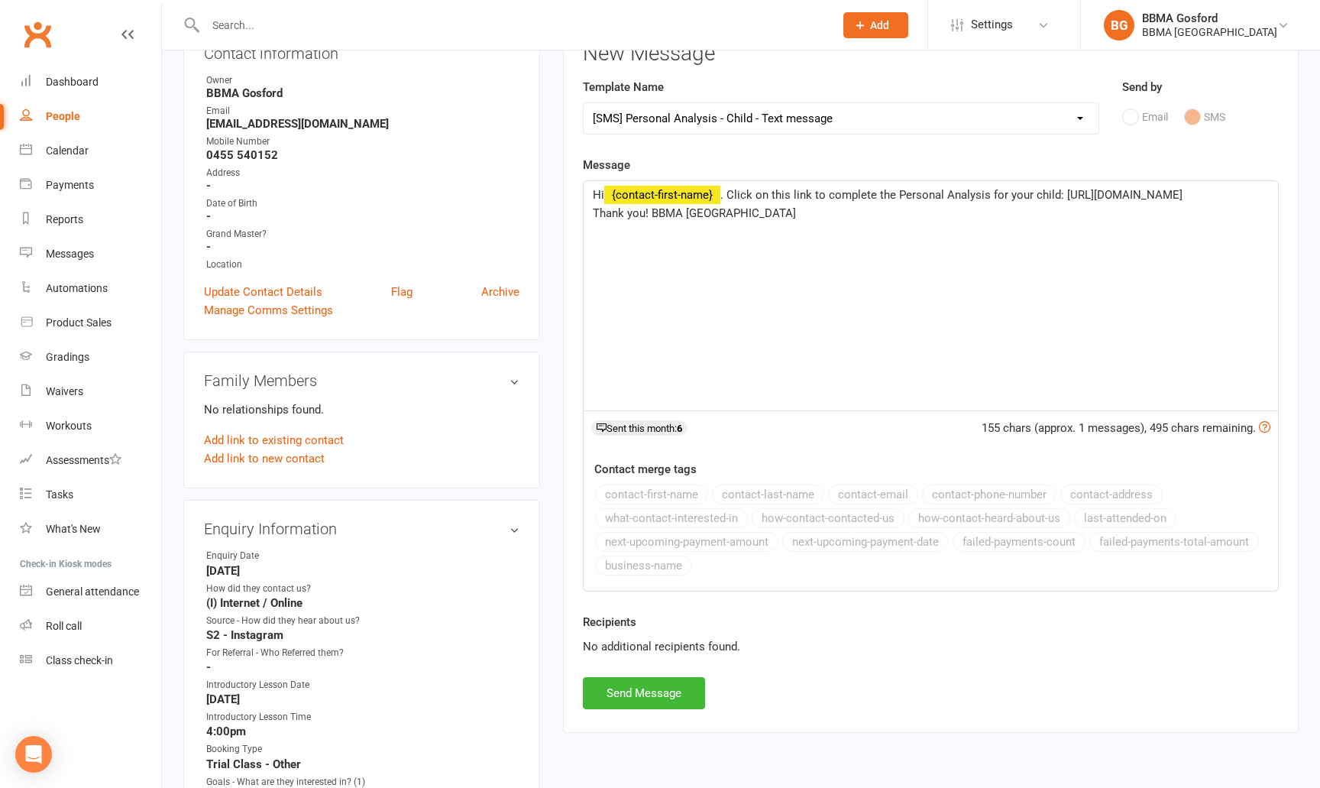
scroll to position [192, 0]
click at [656, 690] on button "Send Message" at bounding box center [644, 691] width 122 height 32
select select
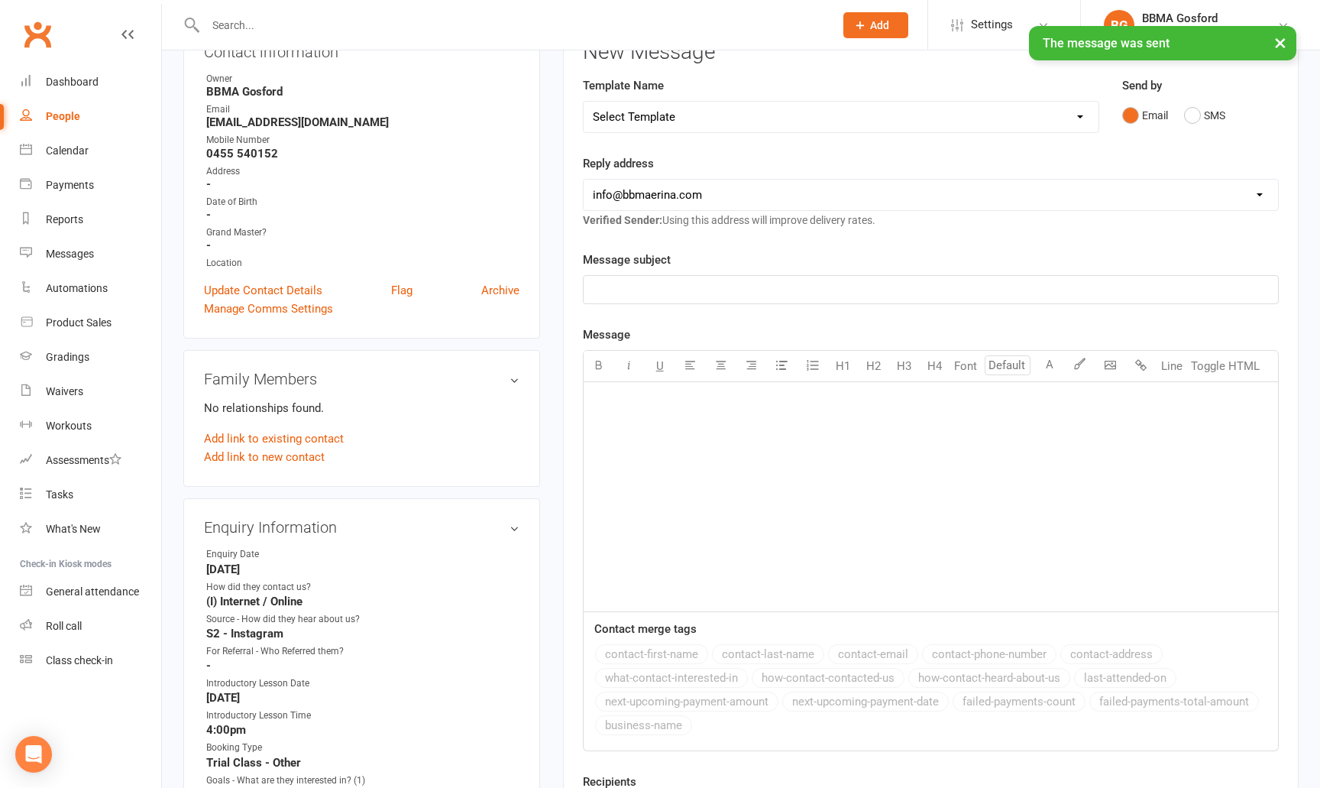
scroll to position [0, 0]
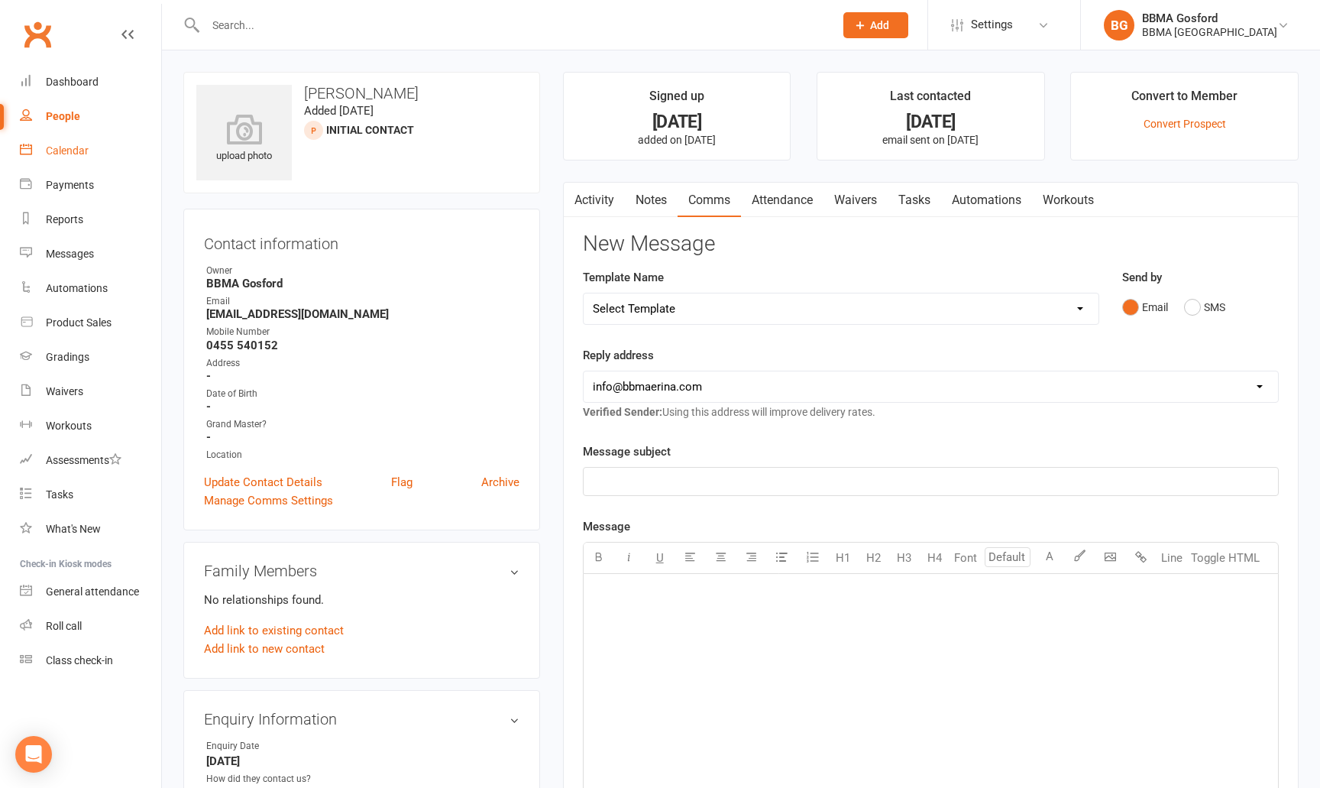
click at [78, 159] on link "Calendar" at bounding box center [90, 151] width 141 height 34
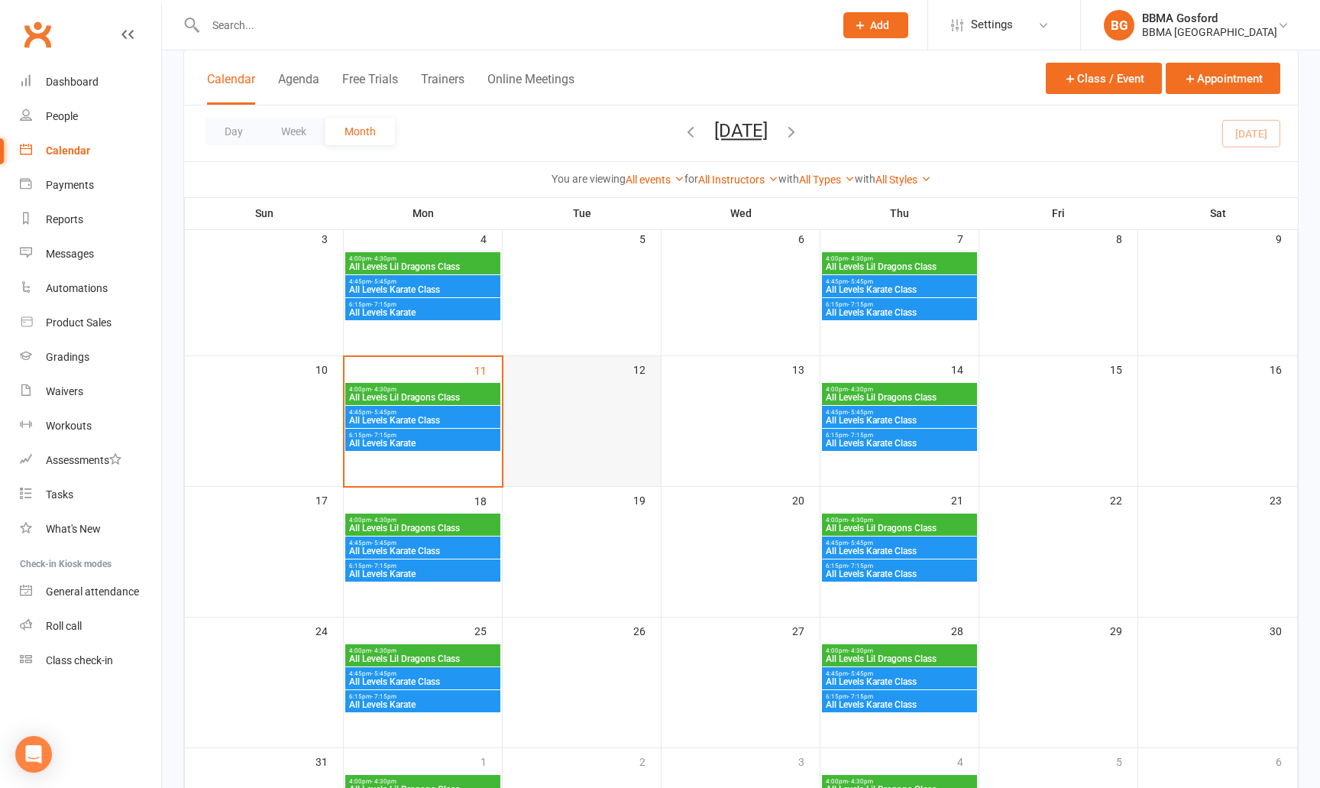
scroll to position [232, 0]
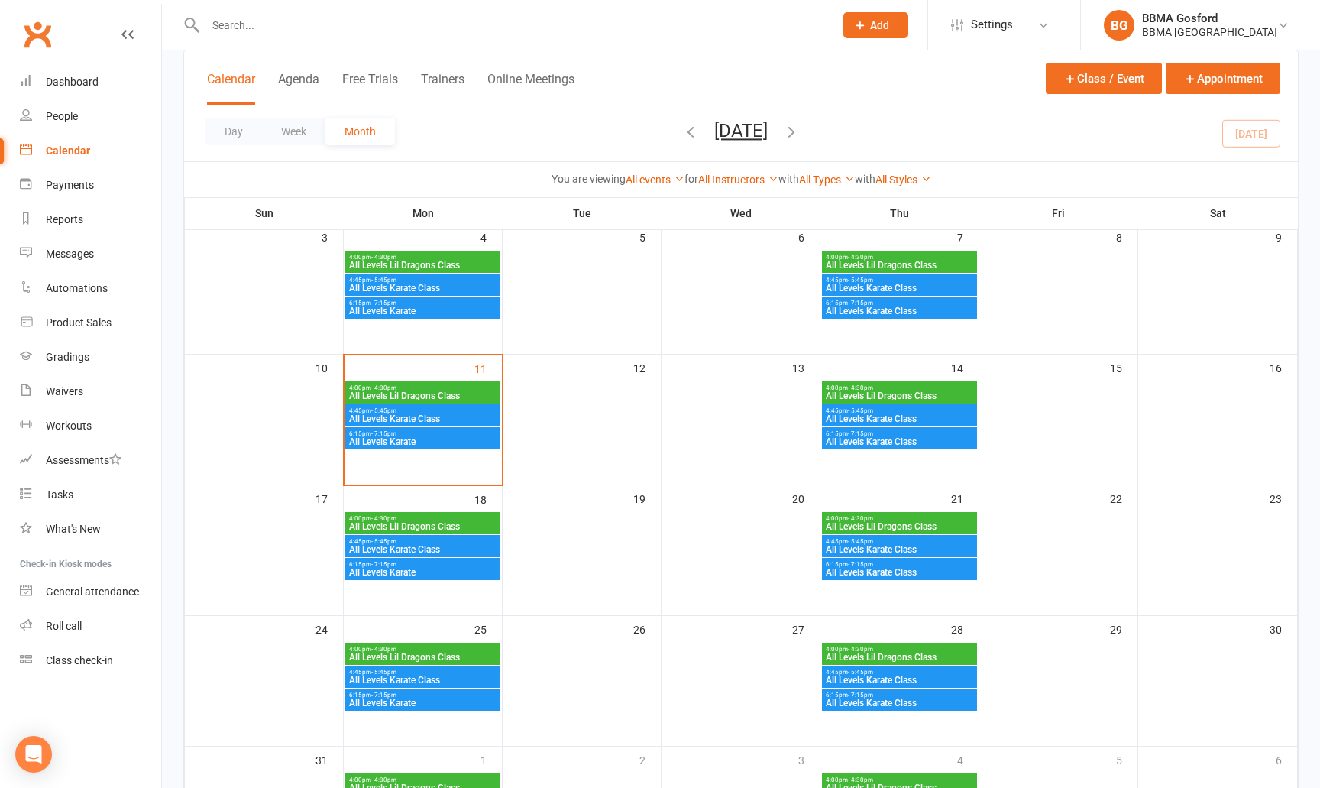
click at [461, 521] on div "4:00pm - 4:30pm All Levels Lil Dragons Class" at bounding box center [422, 523] width 155 height 22
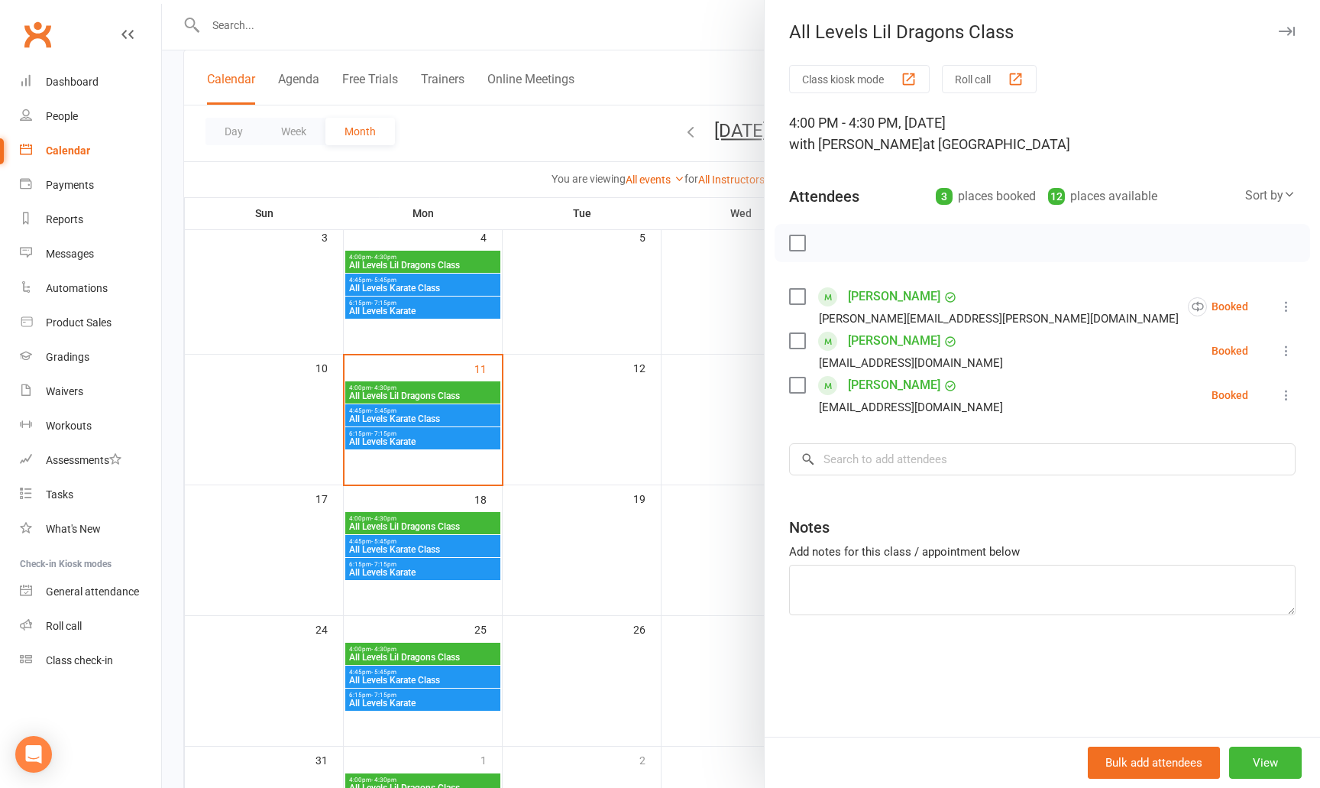
click at [1283, 351] on icon at bounding box center [1286, 350] width 15 height 15
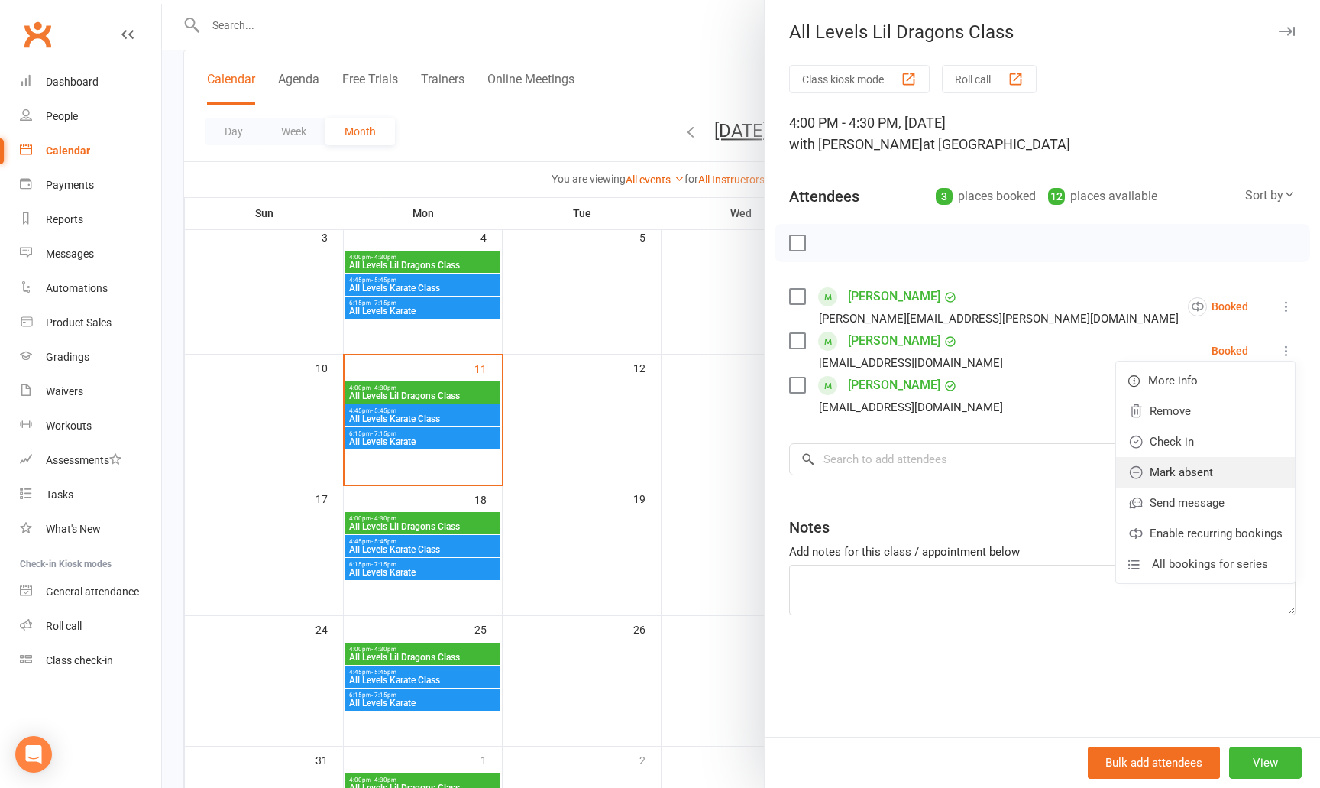
click at [1152, 468] on link "Mark absent" at bounding box center [1205, 472] width 179 height 31
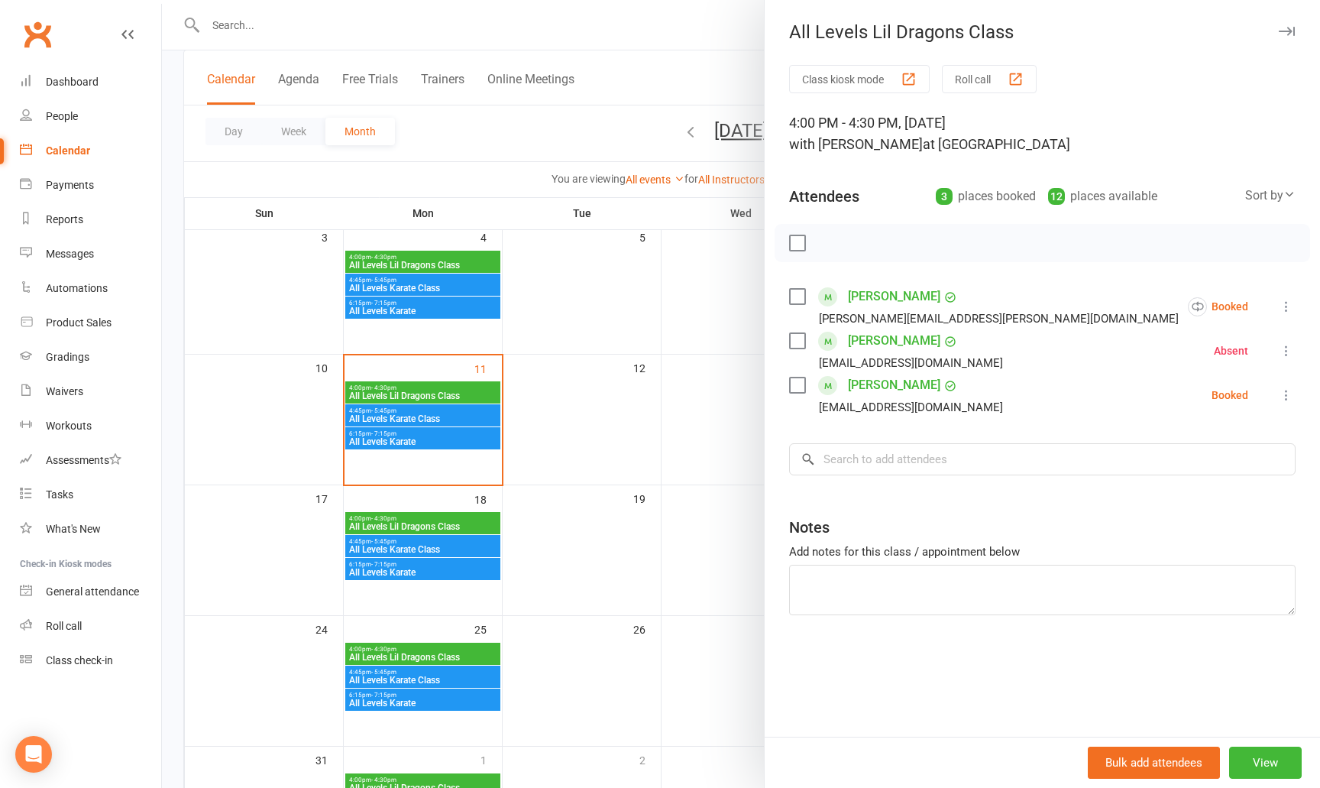
click at [1279, 392] on icon at bounding box center [1286, 394] width 15 height 15
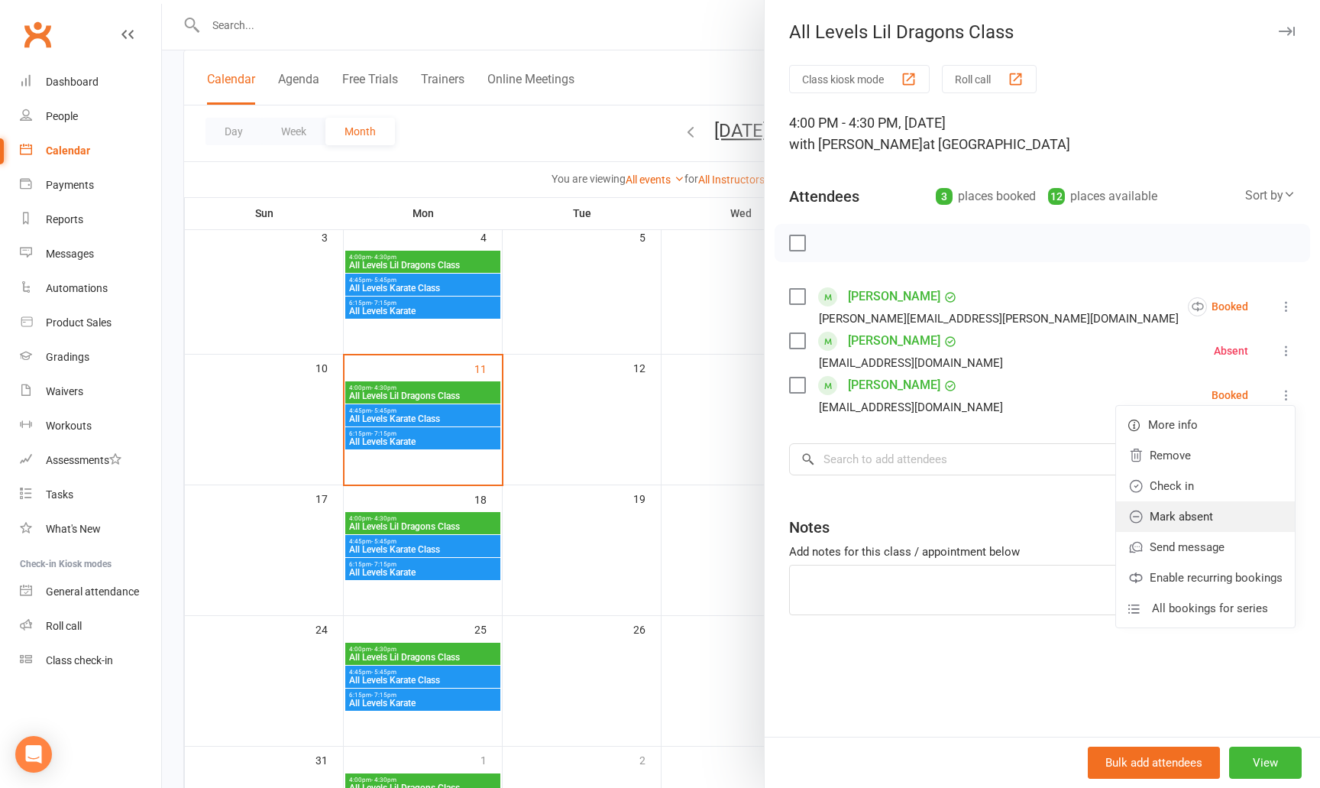
click at [1207, 514] on link "Mark absent" at bounding box center [1205, 516] width 179 height 31
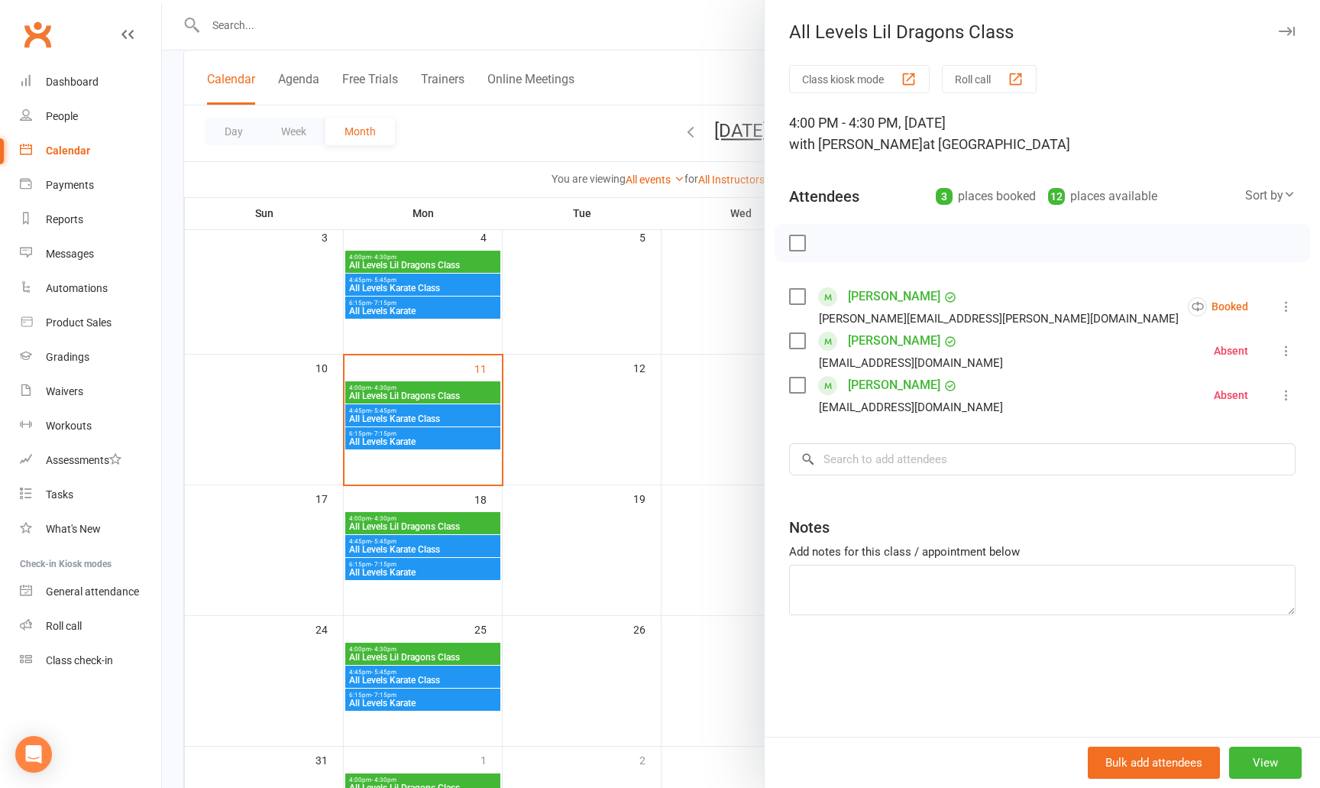
click at [545, 421] on div at bounding box center [741, 394] width 1158 height 788
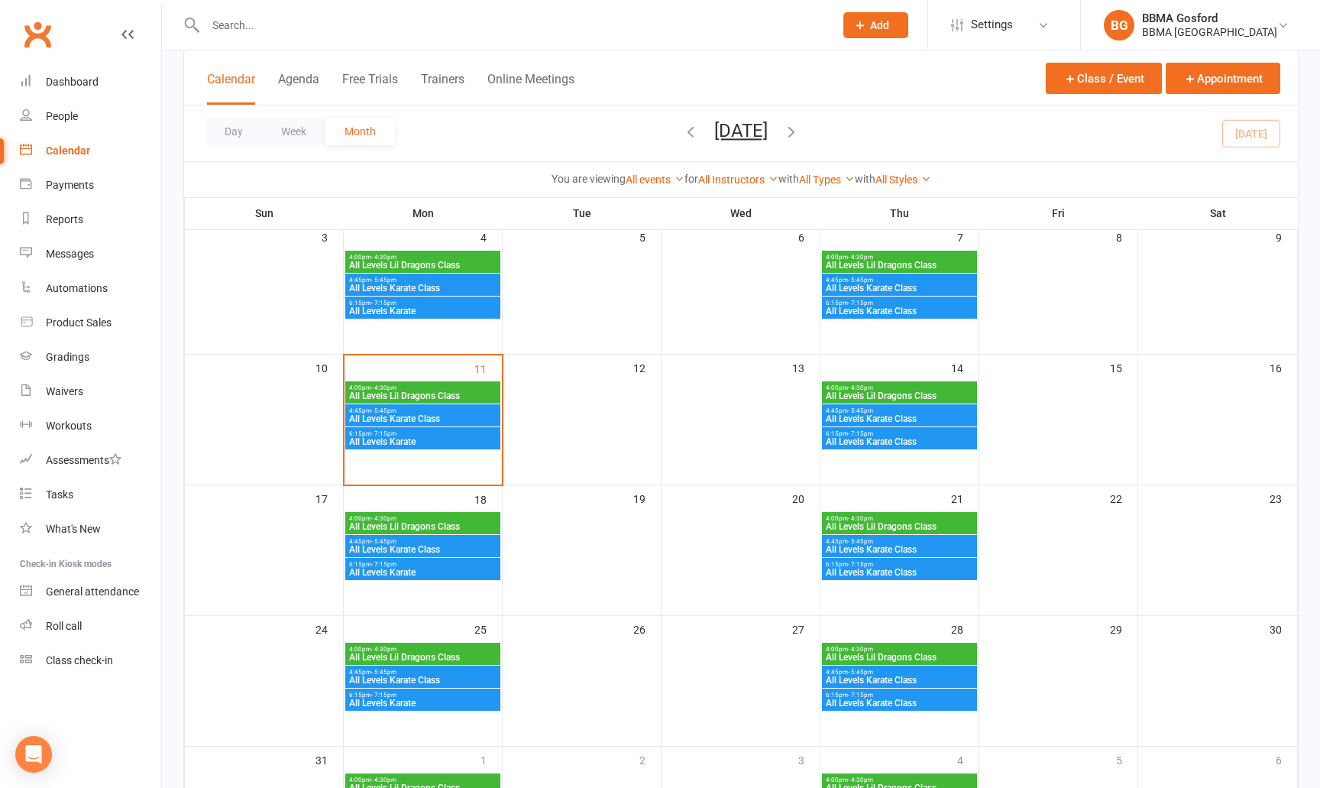
click at [460, 392] on span "All Levels Lil Dragons Class" at bounding box center [422, 395] width 149 height 9
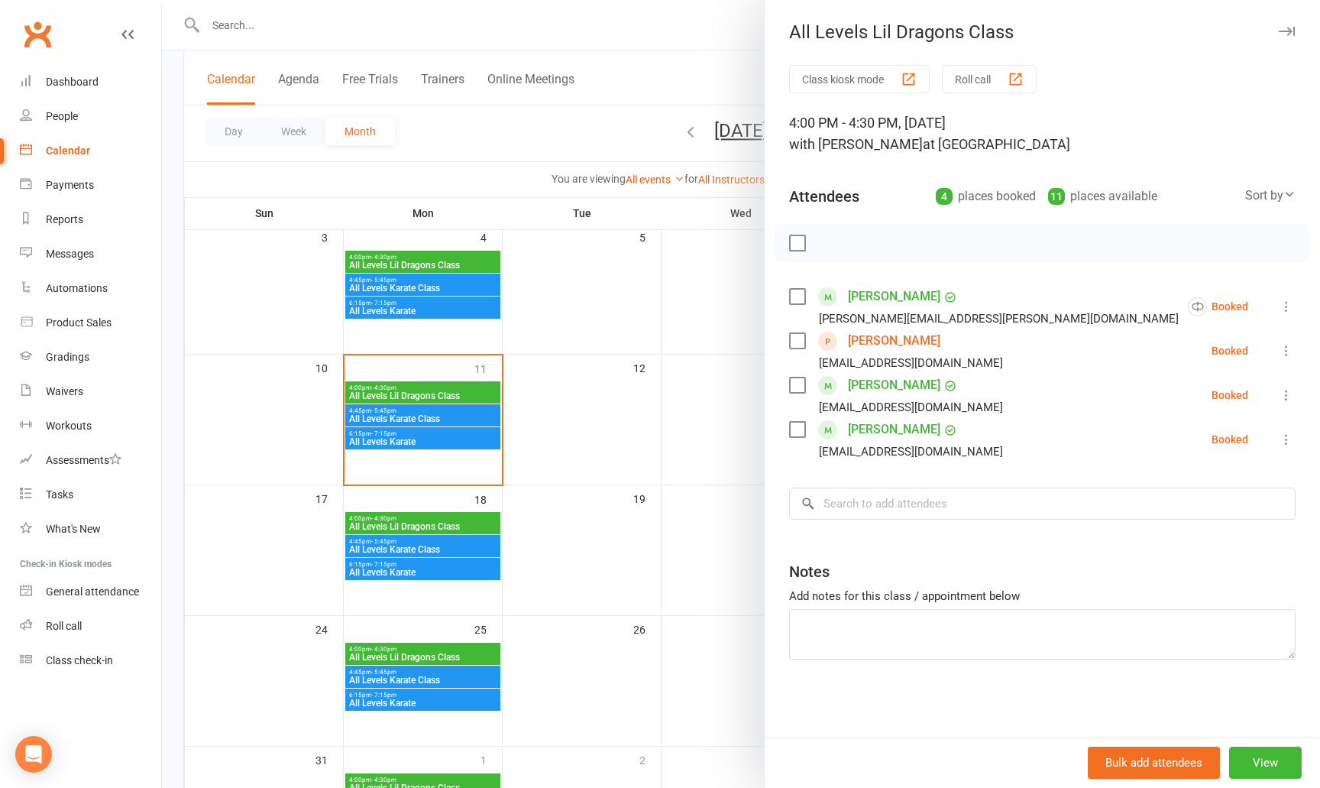
click at [1280, 398] on icon at bounding box center [1286, 394] width 15 height 15
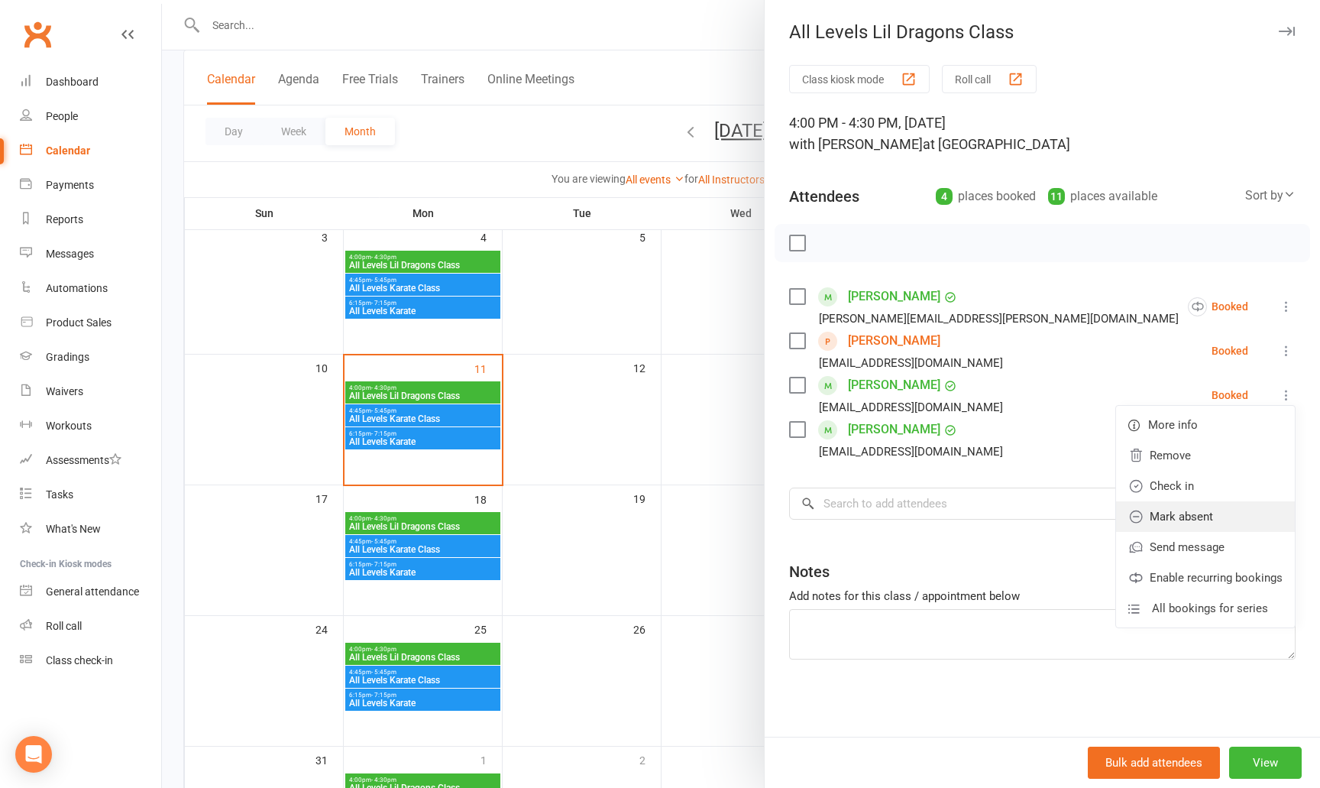
click at [1196, 513] on link "Mark absent" at bounding box center [1205, 516] width 179 height 31
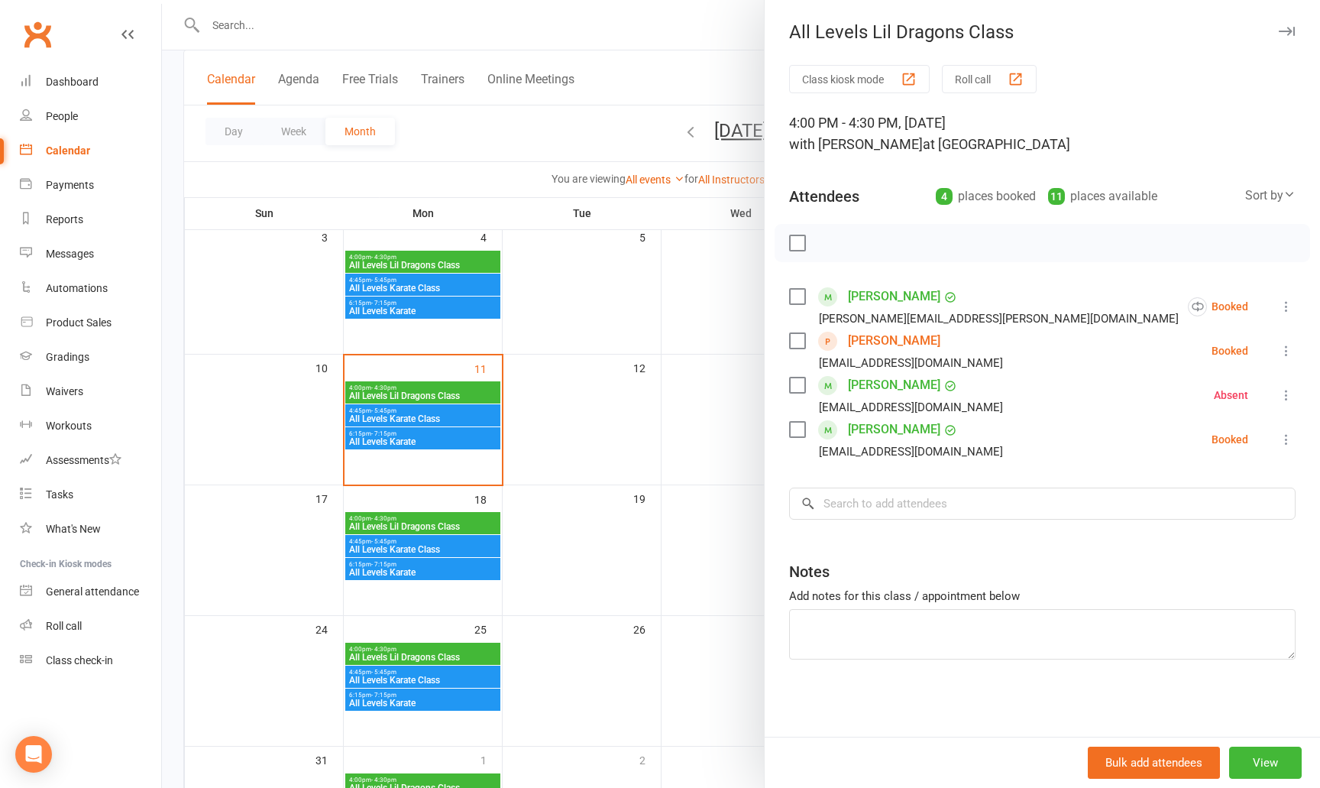
click at [1281, 437] on icon at bounding box center [1286, 439] width 15 height 15
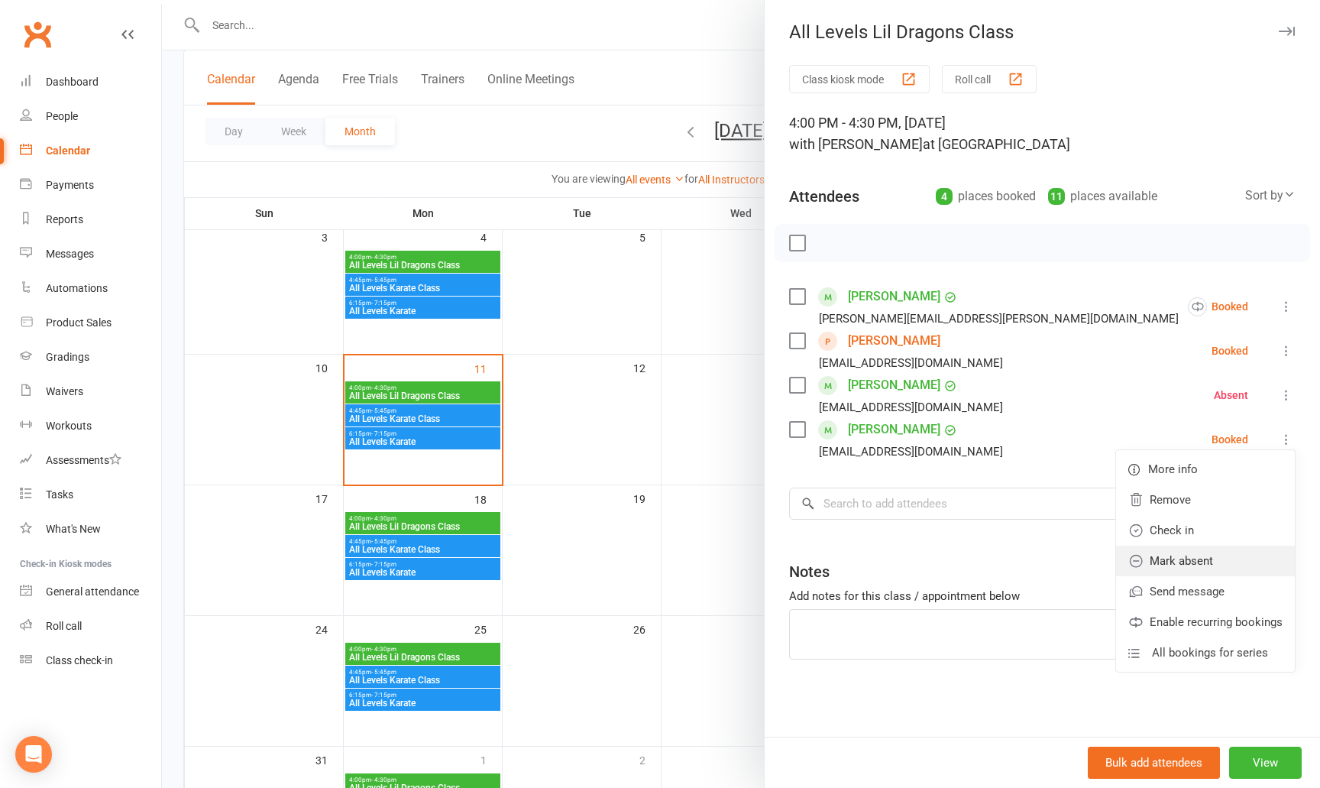
click at [1209, 561] on link "Mark absent" at bounding box center [1205, 561] width 179 height 31
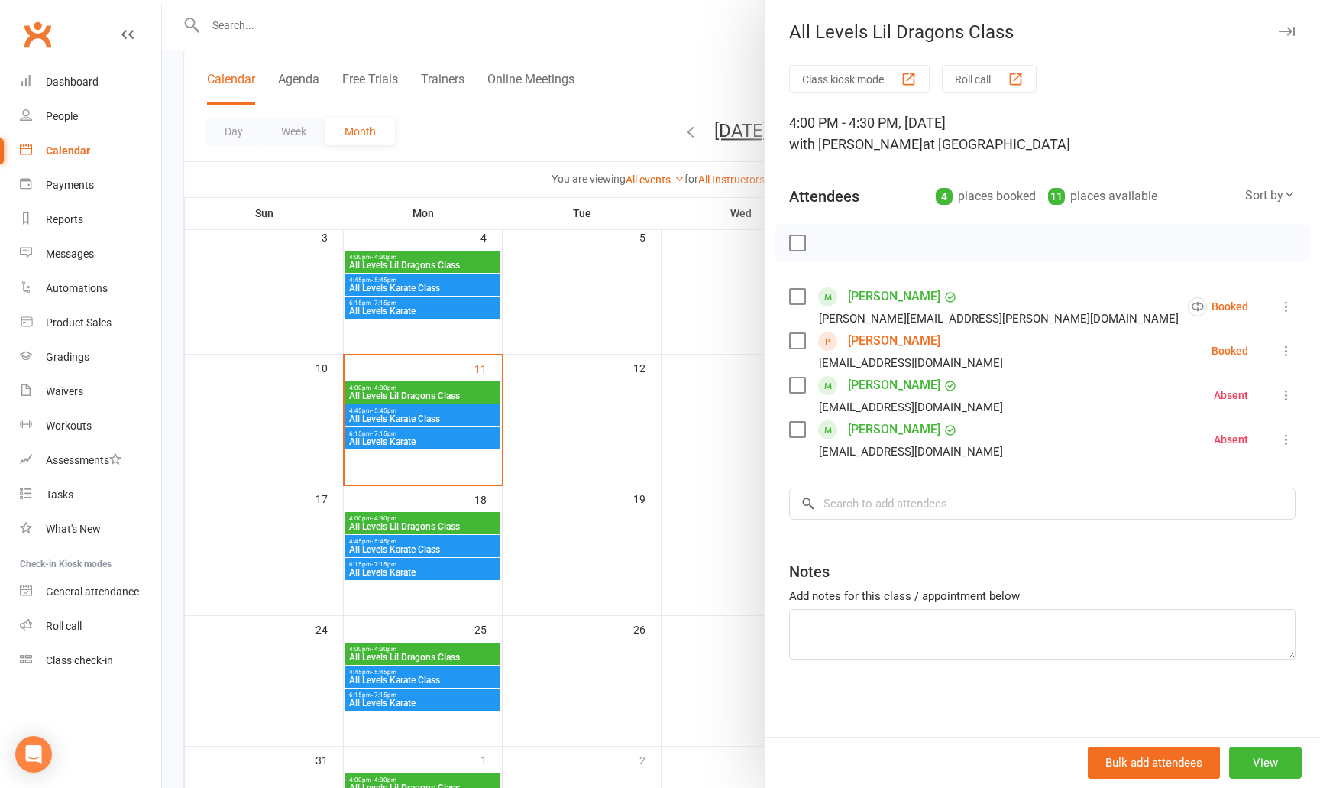
click at [664, 416] on div at bounding box center [741, 394] width 1158 height 788
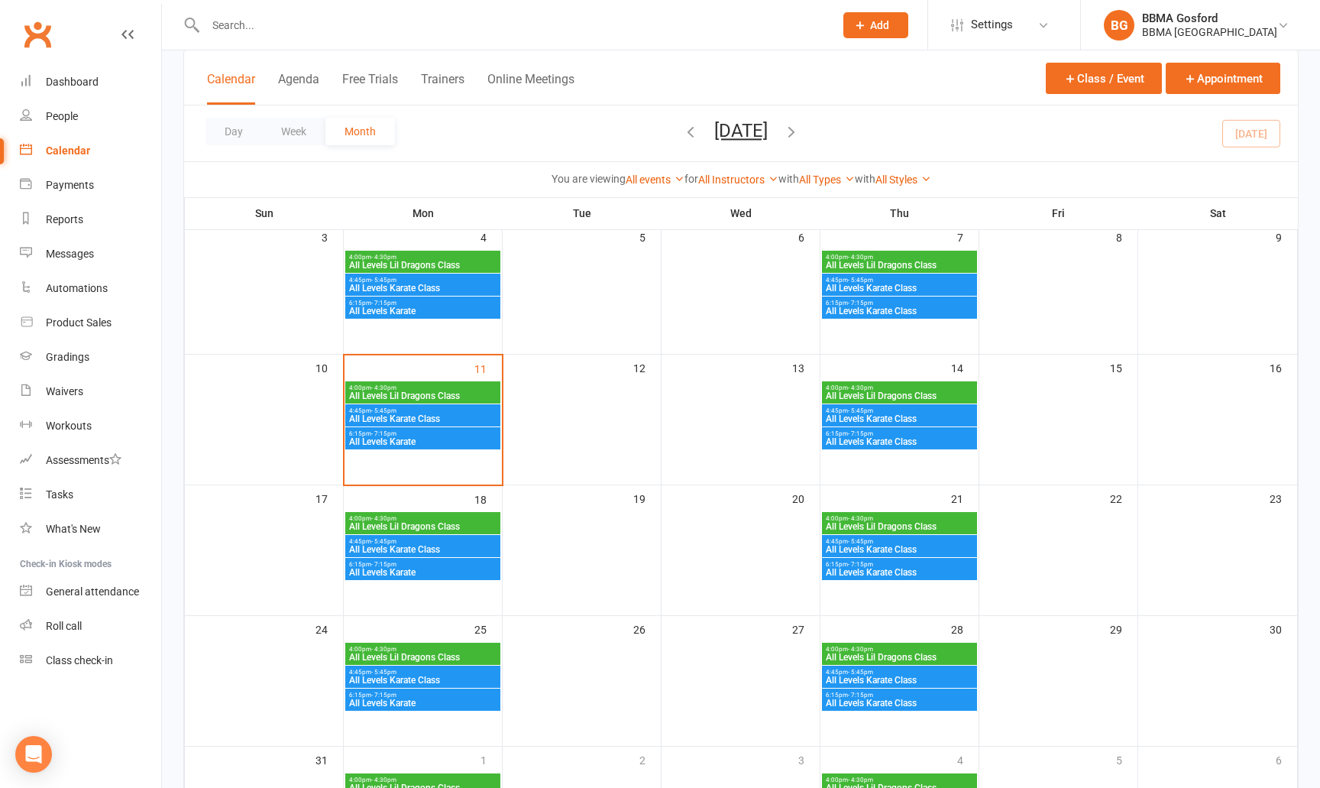
drag, startPoint x: 887, startPoint y: 23, endPoint x: 874, endPoint y: 41, distance: 22.5
click at [887, 23] on span "Add" at bounding box center [879, 25] width 19 height 12
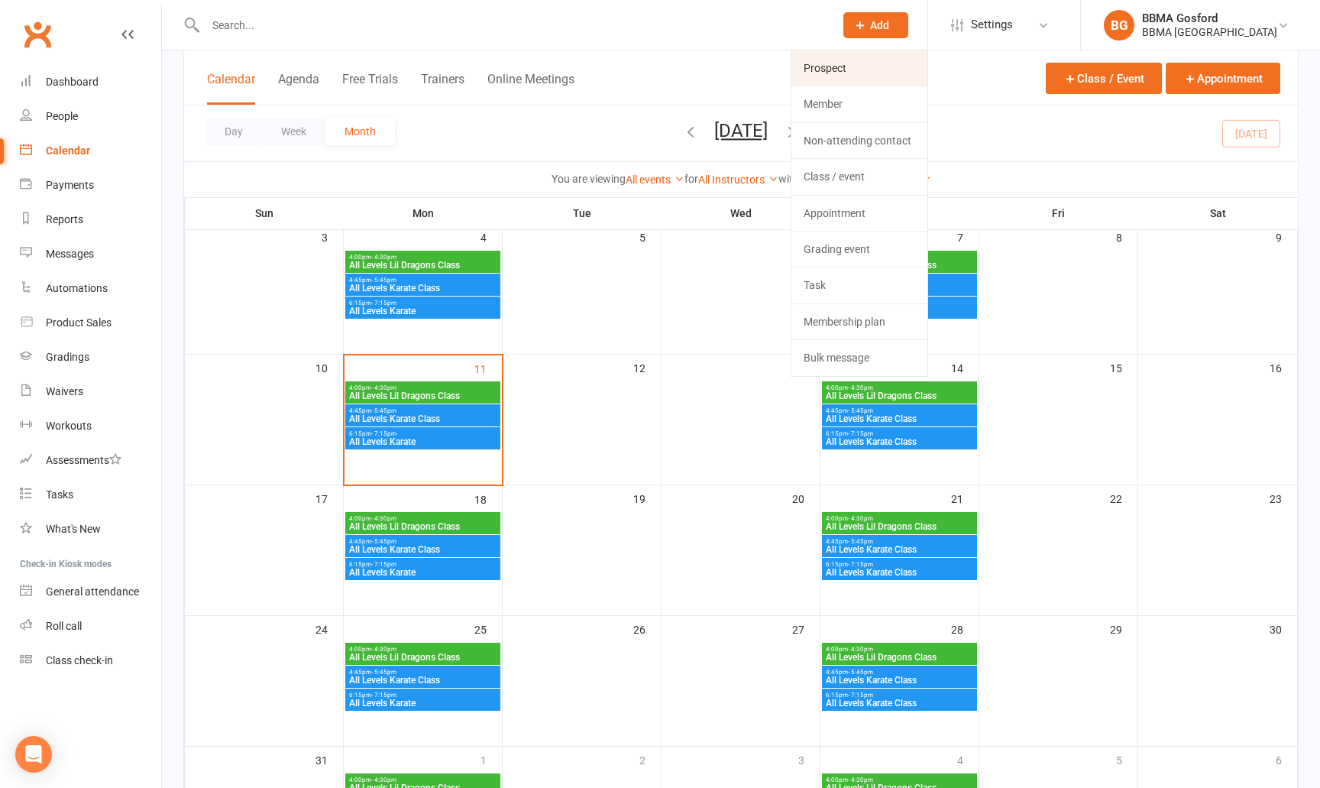
click at [847, 75] on link "Prospect" at bounding box center [860, 67] width 136 height 35
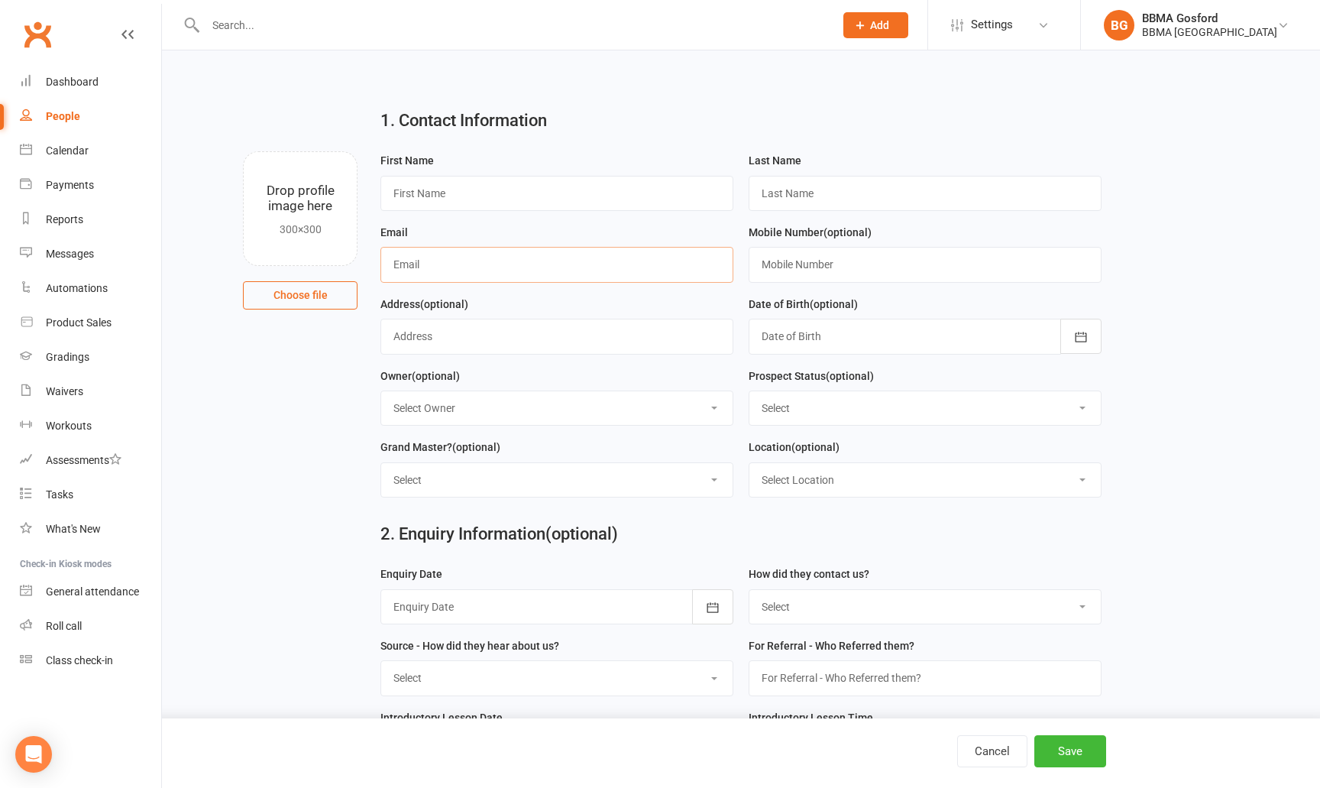
click at [446, 270] on input "text" at bounding box center [556, 264] width 353 height 35
paste input "eva.heist@gmail.com"
type input "eva.heist@gmail.com"
click at [448, 197] on input "text" at bounding box center [556, 193] width 353 height 35
click at [841, 265] on input "text" at bounding box center [925, 264] width 353 height 35
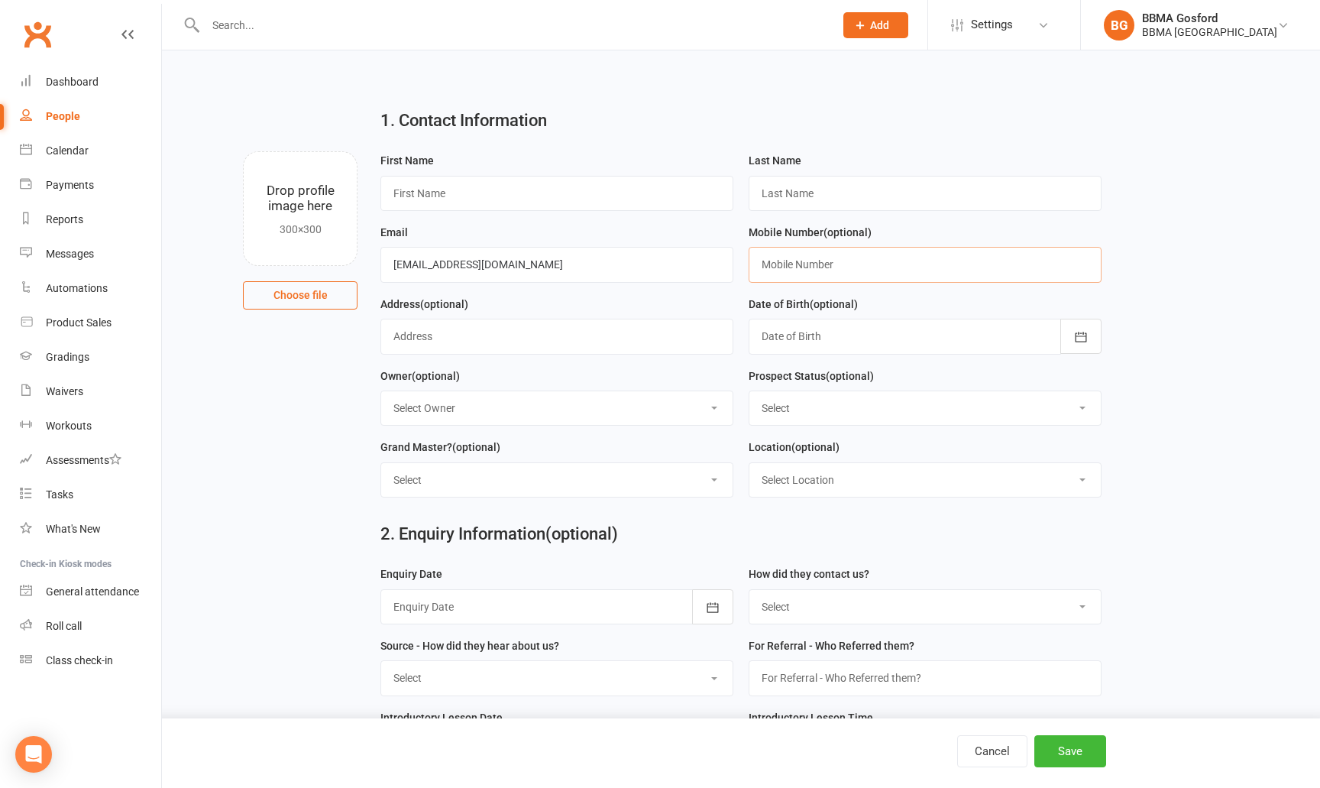
paste input "0490764924"
click at [782, 267] on input "0490764924" at bounding box center [925, 264] width 353 height 35
click at [804, 265] on input "049 0764924" at bounding box center [925, 264] width 353 height 35
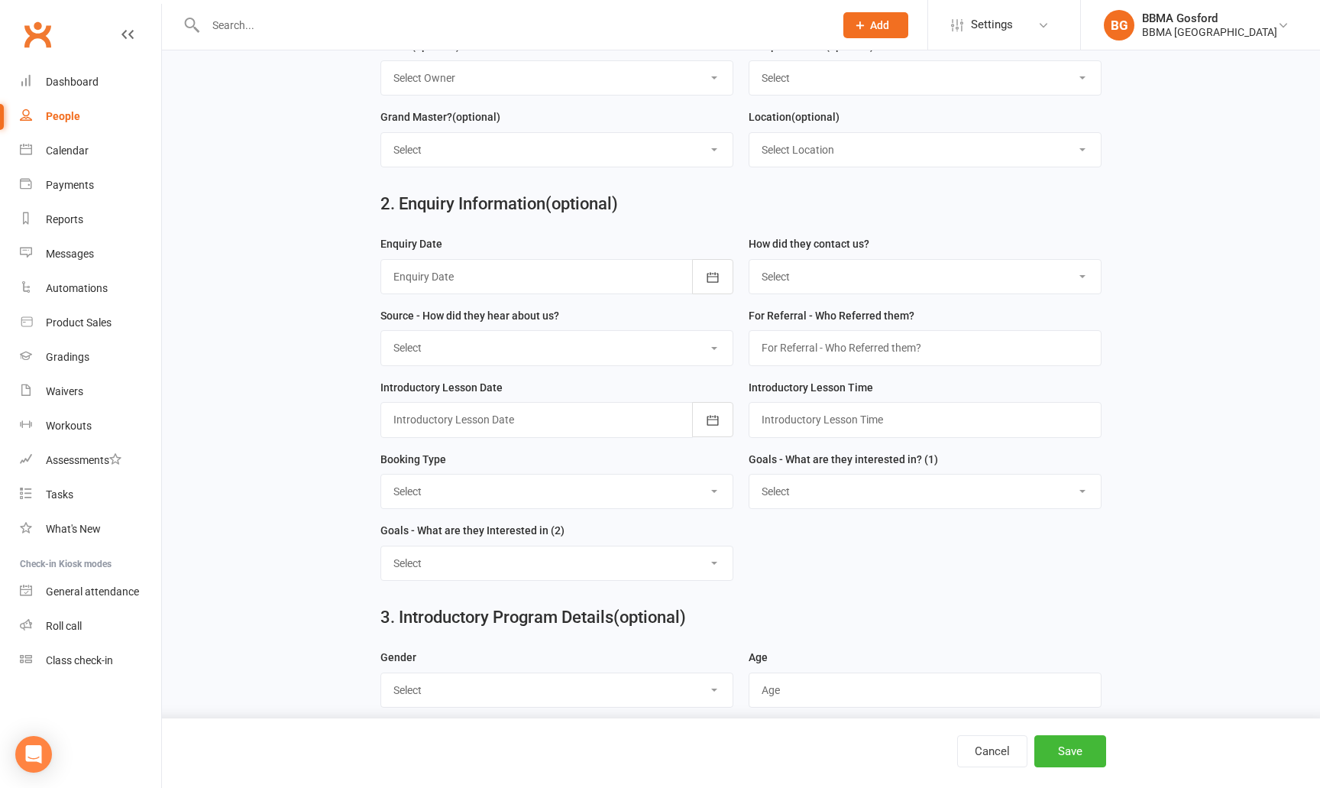
scroll to position [332, 0]
type input "0490 764 924"
click at [750, 473] on select "Select Increased Confidence Better Focus Improved Self Esteem Sporting Ability …" at bounding box center [925, 490] width 351 height 34
select select "Resilience"
click option "Resilience" at bounding box center [0, 0] width 0 height 0
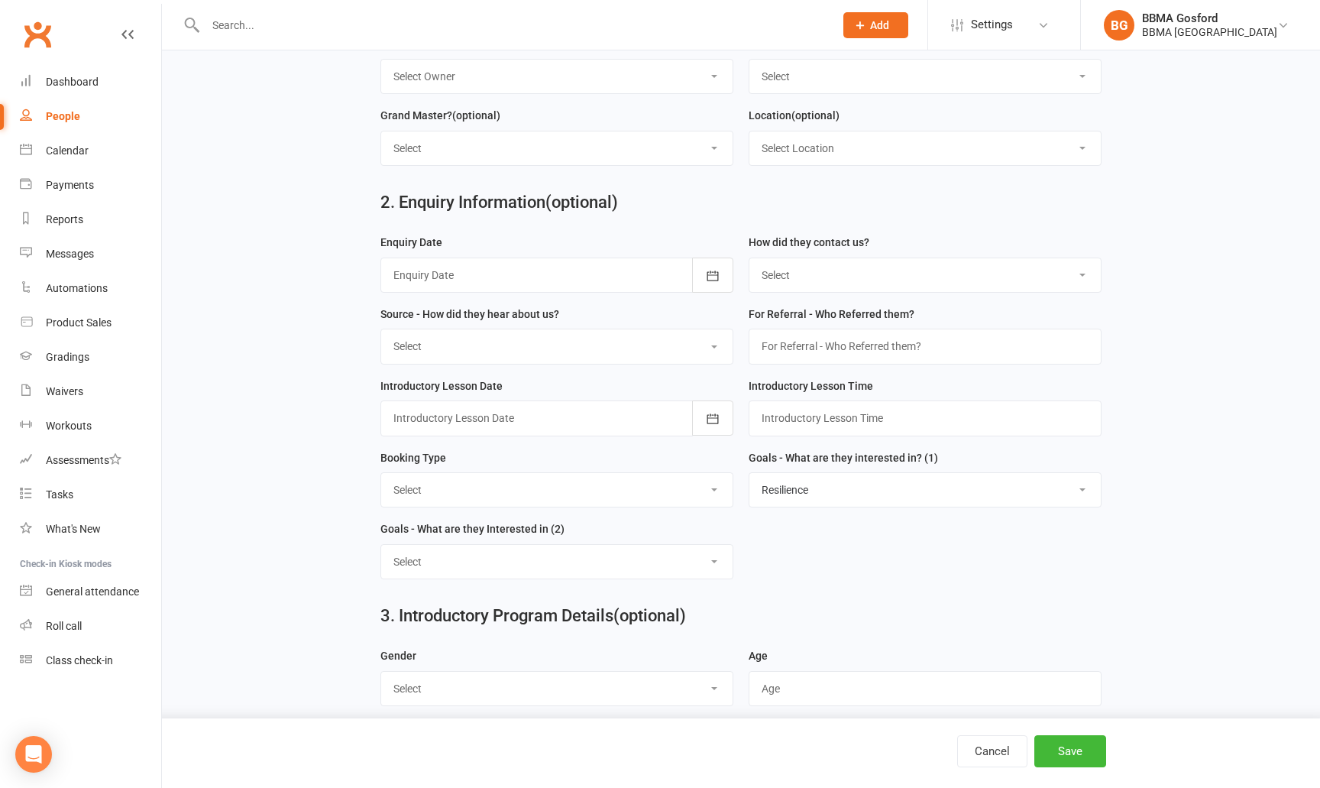
click at [381, 545] on select "Select Increased Confidence Better Focus Improved Self Esteem Sporting Ability …" at bounding box center [556, 562] width 351 height 34
click at [709, 564] on select "Select Increased Confidence Better Focus Improved Self Esteem Sporting Ability …" at bounding box center [556, 562] width 351 height 34
select select "Self Defence"
click option "Self Defence" at bounding box center [0, 0] width 0 height 0
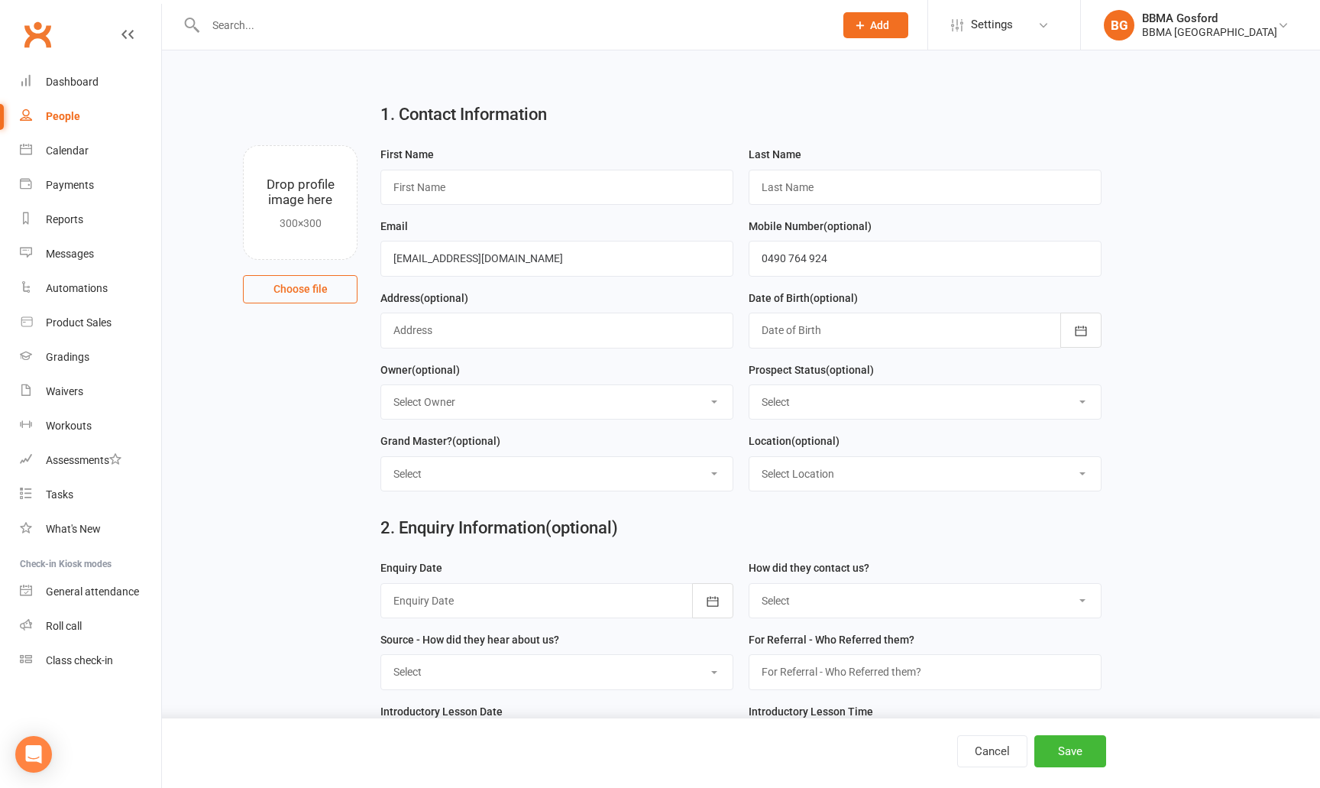
scroll to position [0, 0]
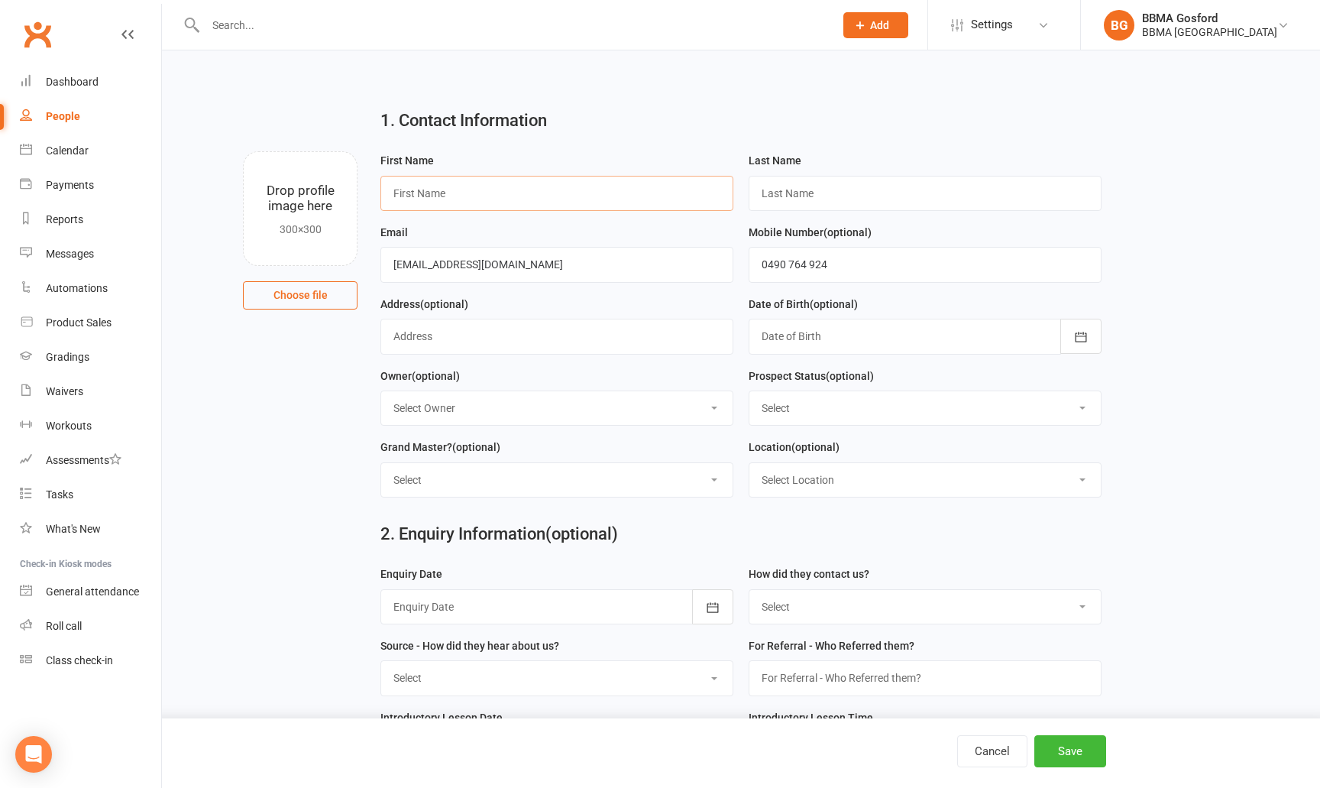
click at [535, 196] on input "text" at bounding box center [556, 193] width 353 height 35
type input "Mara"
type input "Butt"
click at [1080, 342] on icon "button" at bounding box center [1080, 337] width 11 height 10
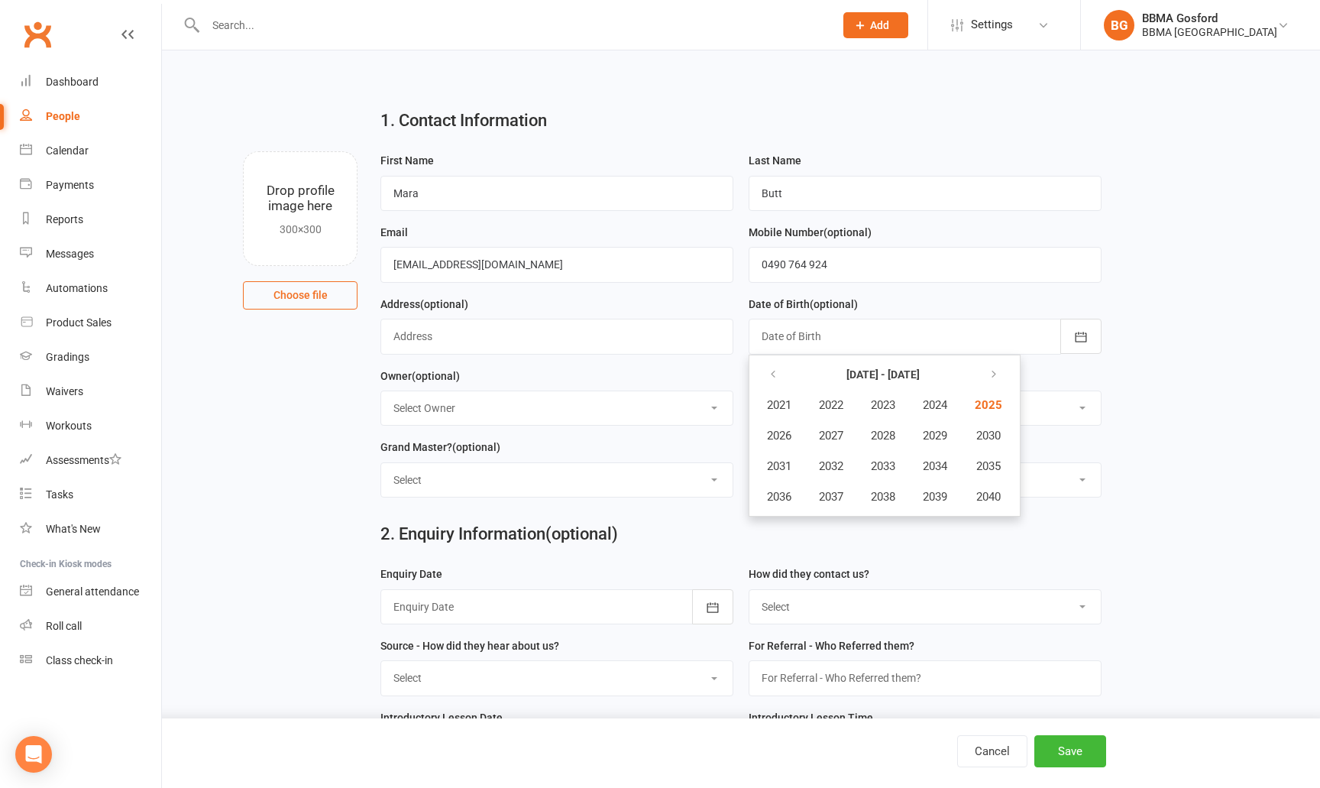
click at [695, 377] on div "Owner (optional) Select Owner Martin Pemberton BBMA Gosford Declan Squire Jayke…" at bounding box center [556, 397] width 353 height 60
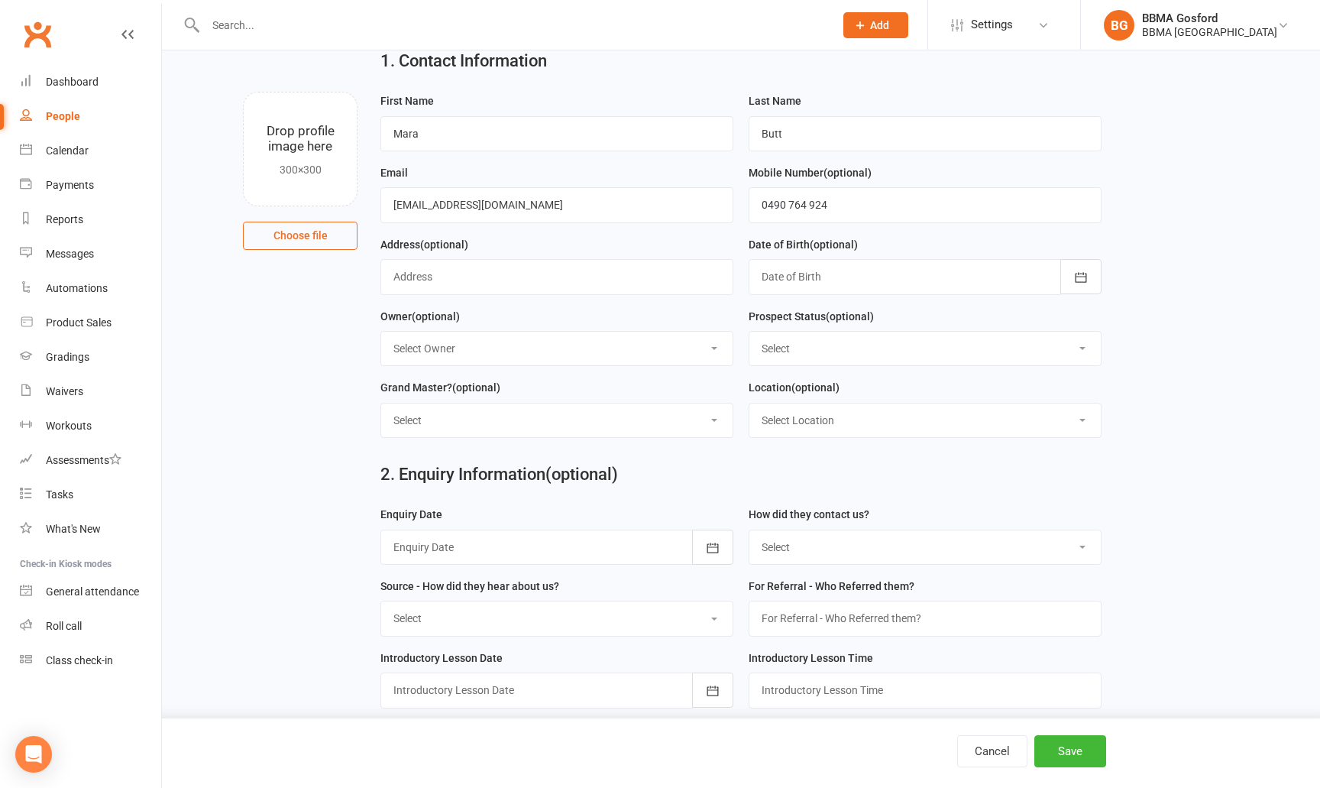
scroll to position [72, 0]
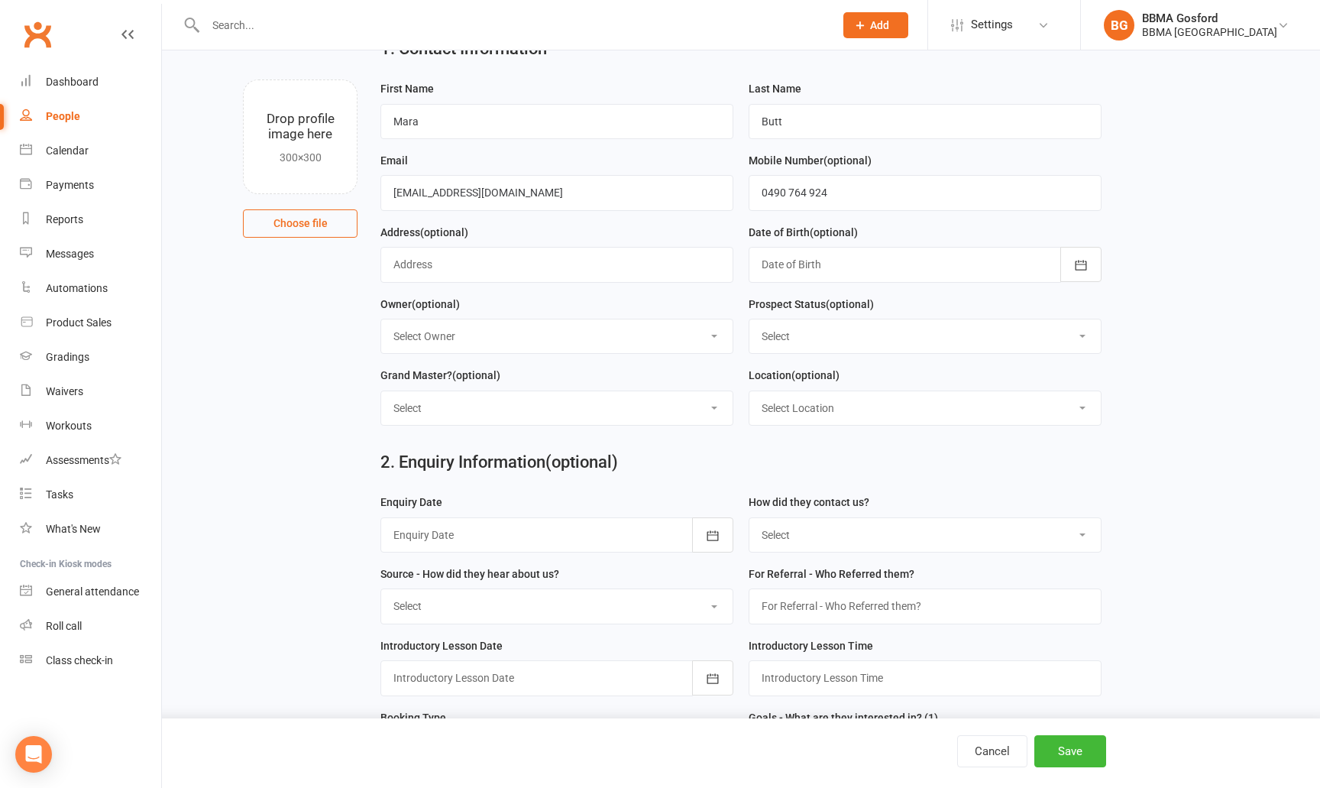
select select "(I) Internet / Online"
click option "(I) Internet / Online" at bounding box center [0, 0] width 0 height 0
click at [697, 535] on button "button" at bounding box center [712, 534] width 41 height 35
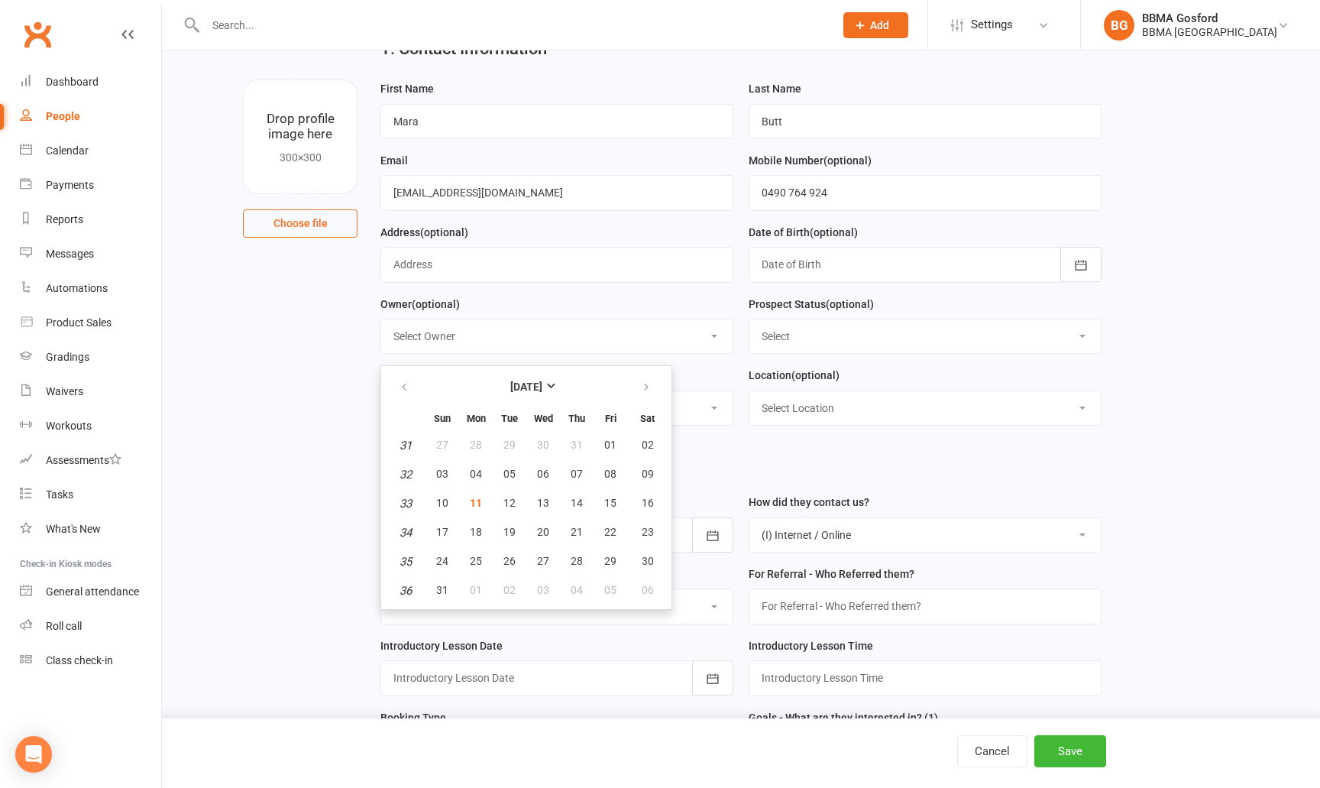
click at [723, 469] on h2 "2. Enquiry Information (optional)" at bounding box center [740, 462] width 720 height 18
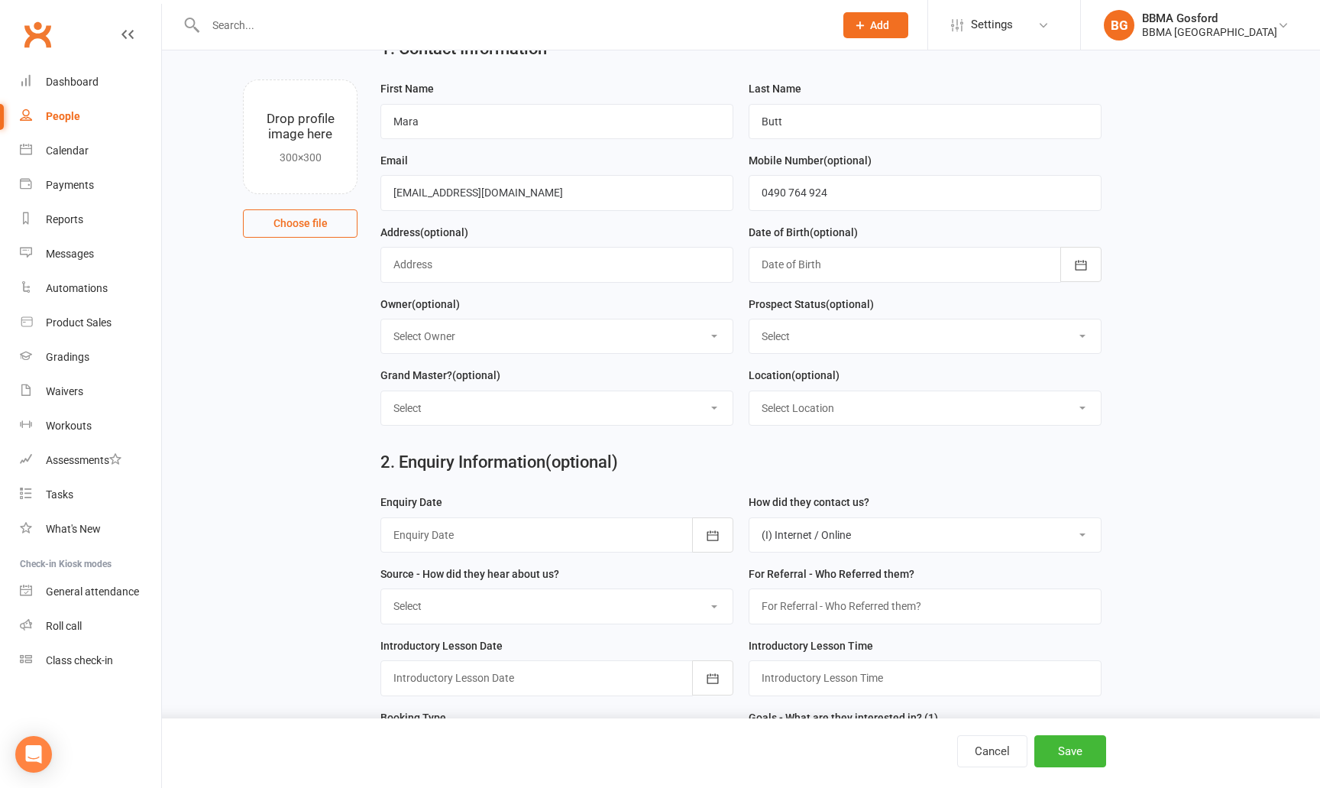
click at [606, 539] on div at bounding box center [556, 534] width 353 height 35
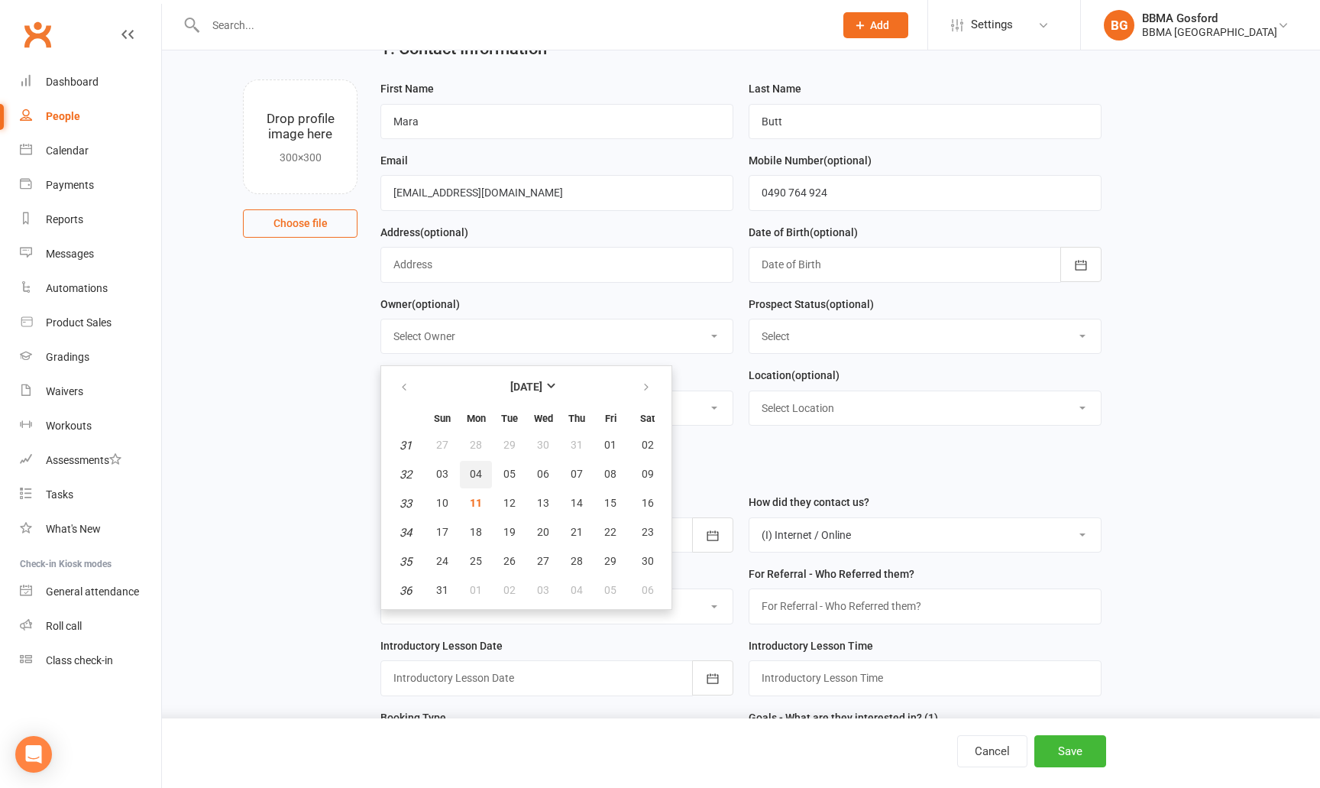
drag, startPoint x: 465, startPoint y: 470, endPoint x: 473, endPoint y: 472, distance: 8.7
click at [465, 470] on button "04" at bounding box center [476, 475] width 32 height 28
type input "04 Aug 2025"
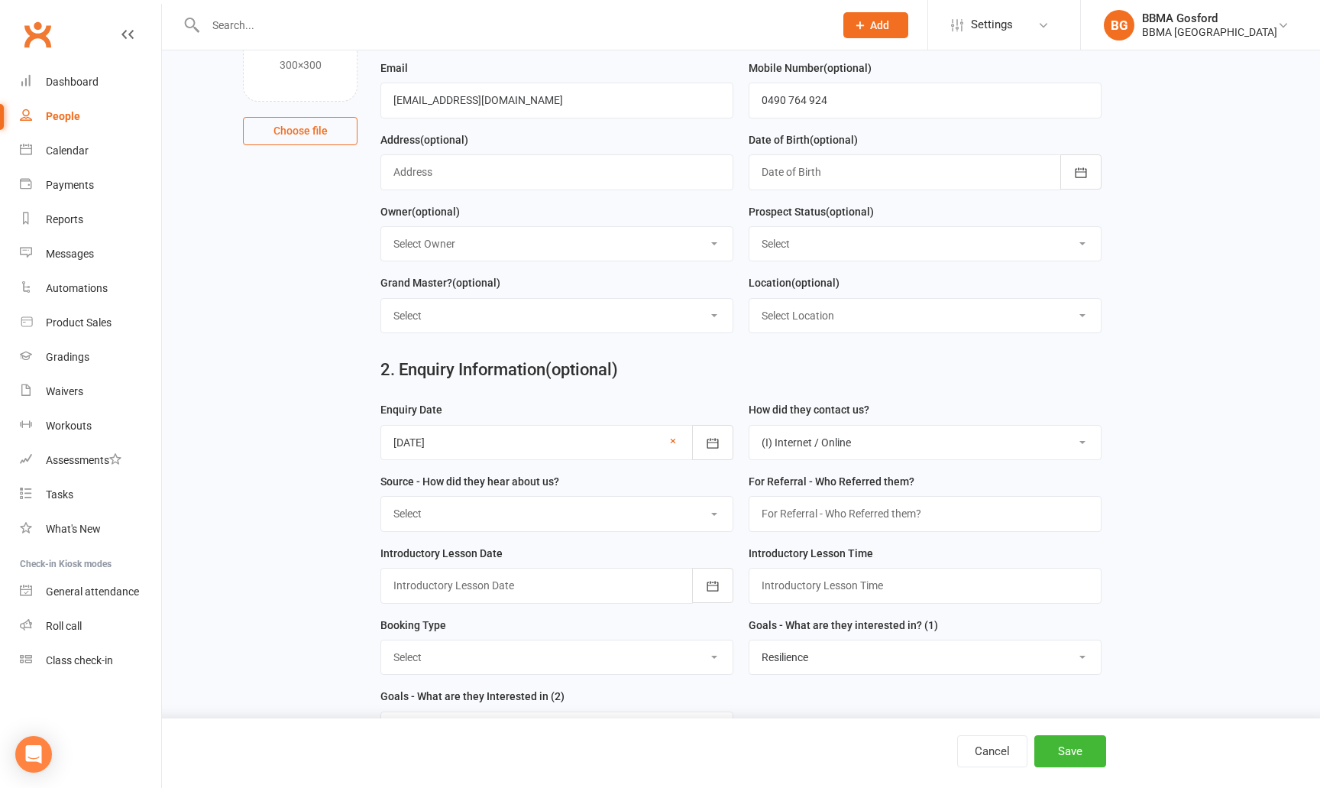
scroll to position [167, 0]
click at [381, 494] on select "Select A1 - Direct Mail A2 - Print Media A3 - Flyer A5 - Radio A6 - Sign A7 - T…" at bounding box center [556, 511] width 351 height 34
select select "A6 - Sign"
click option "A6 - Sign" at bounding box center [0, 0] width 0 height 0
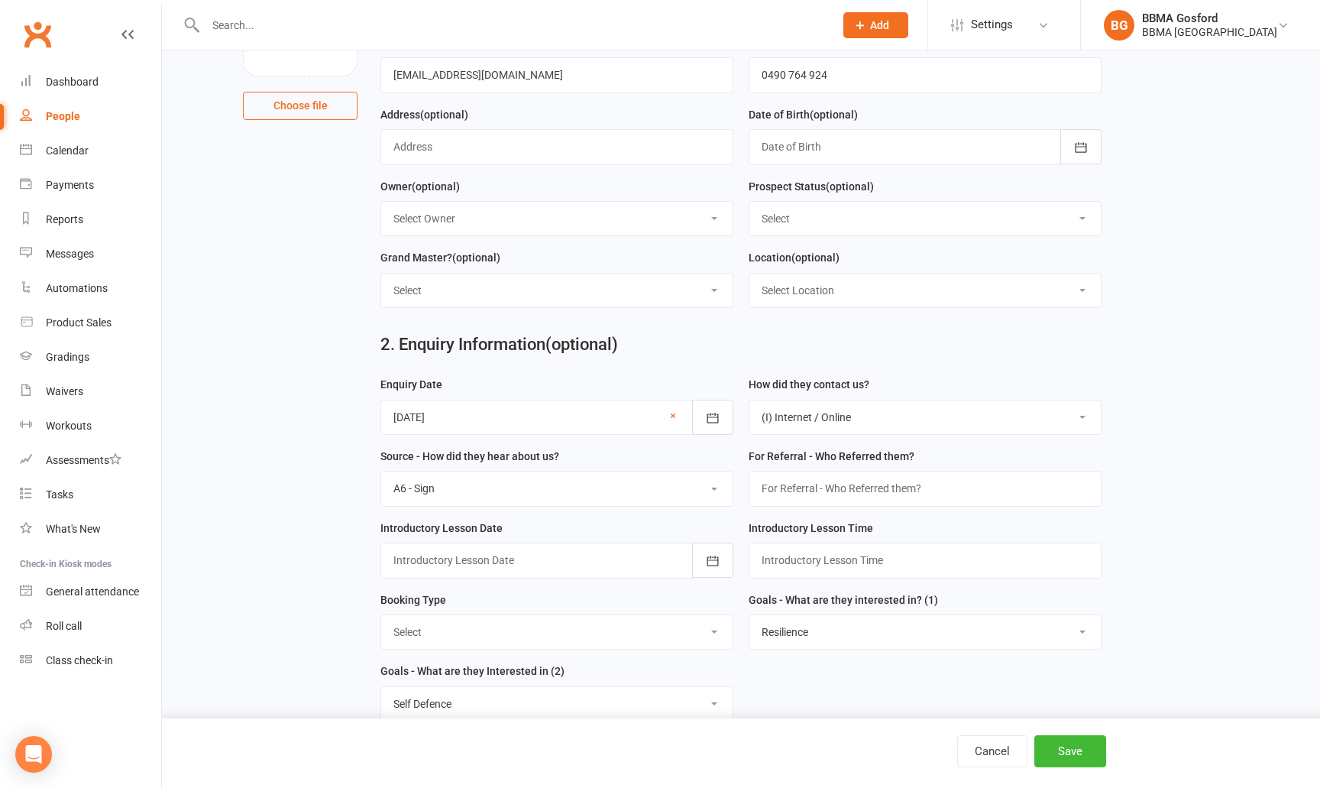
scroll to position [192, 0]
click at [720, 560] on button "button" at bounding box center [712, 557] width 41 height 35
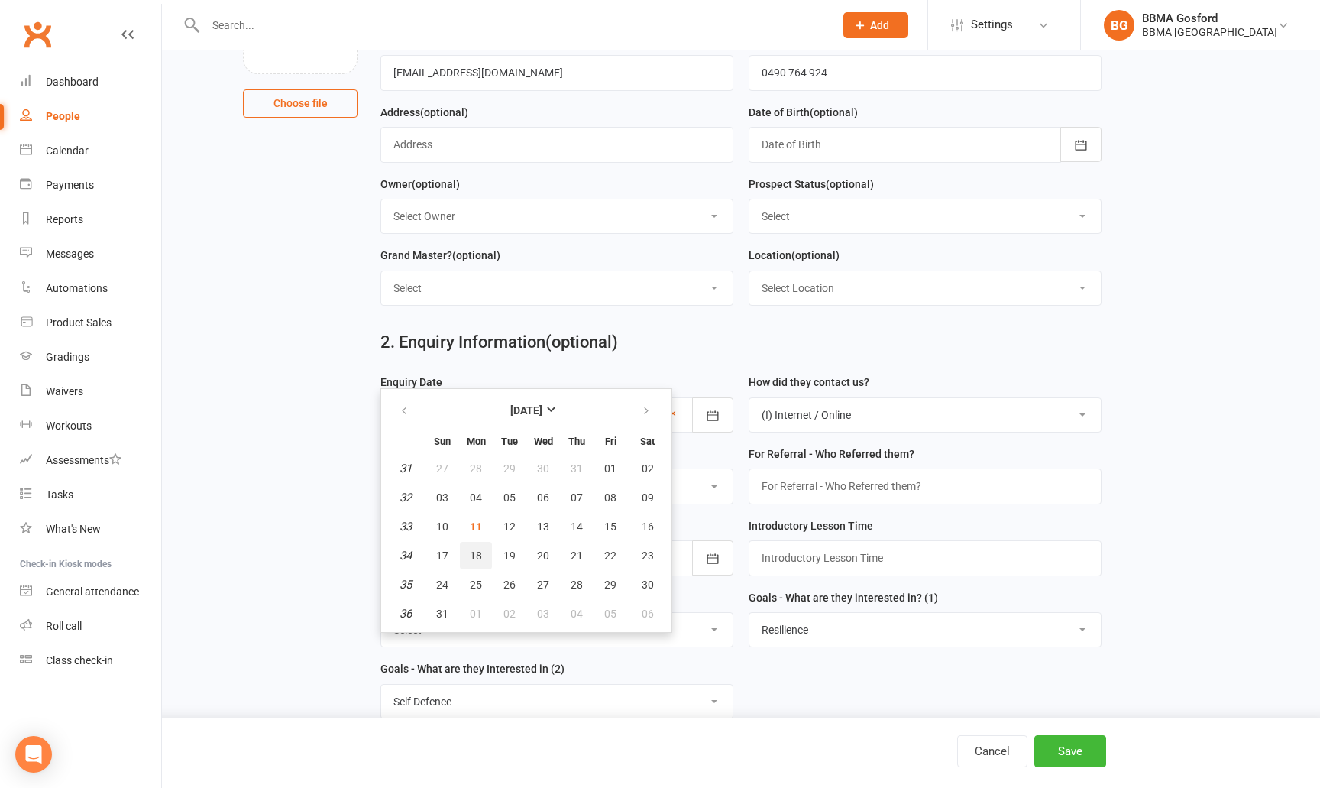
click at [483, 552] on button "18" at bounding box center [476, 556] width 32 height 28
type input "18 Aug 2025"
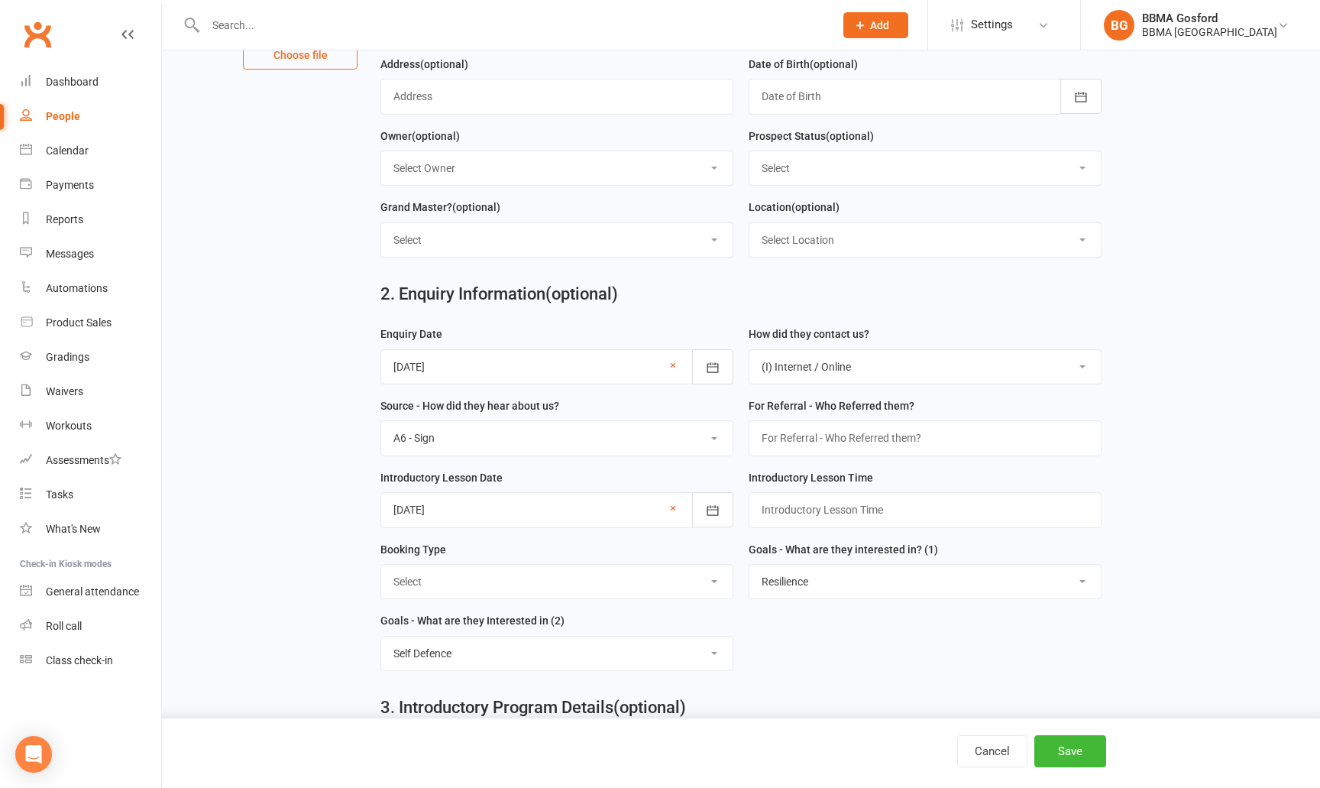
scroll to position [242, 0]
click at [821, 512] on input "text" at bounding box center [925, 507] width 353 height 35
type input "3"
type input "$"
type input "4:00pm"
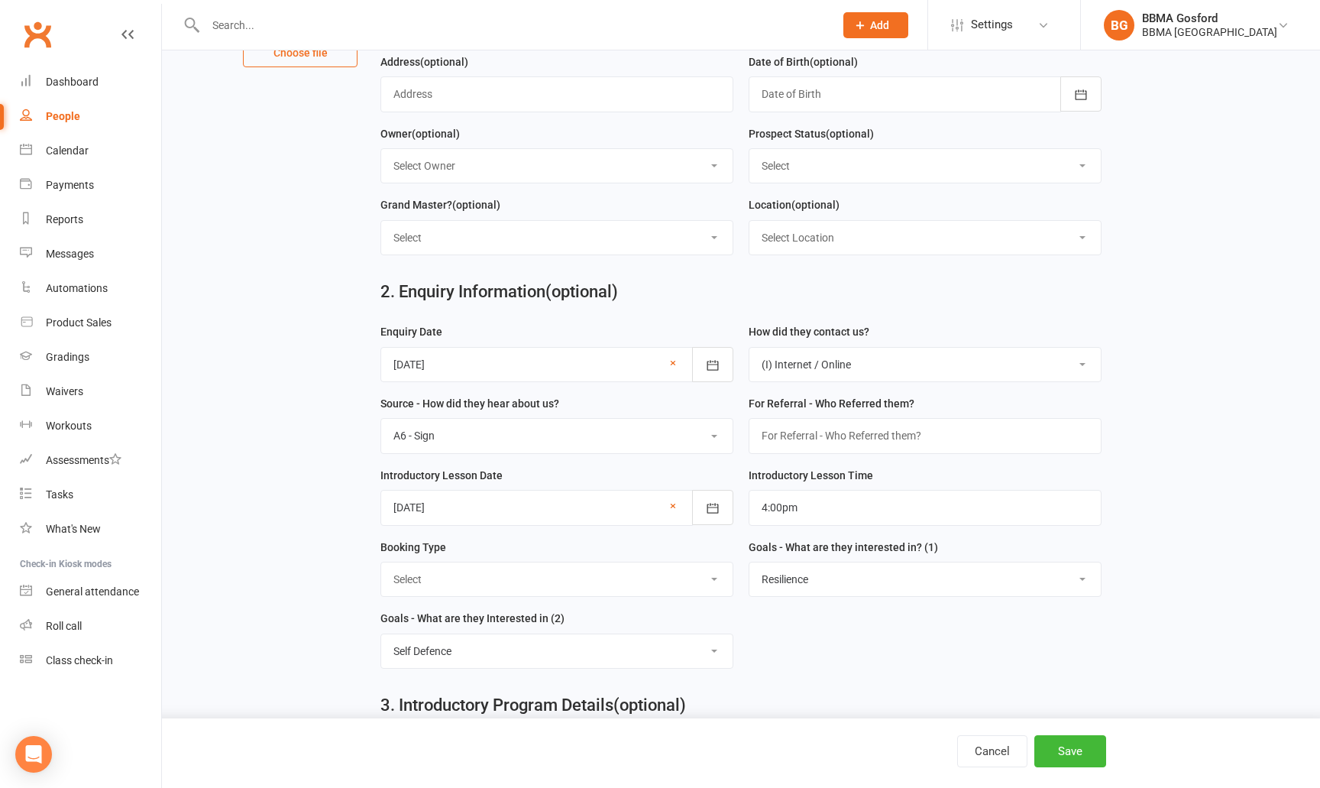
select select "Trial Class - Lil Dragons"
click option "Trial Class - Lil Dragons" at bounding box center [0, 0] width 0 height 0
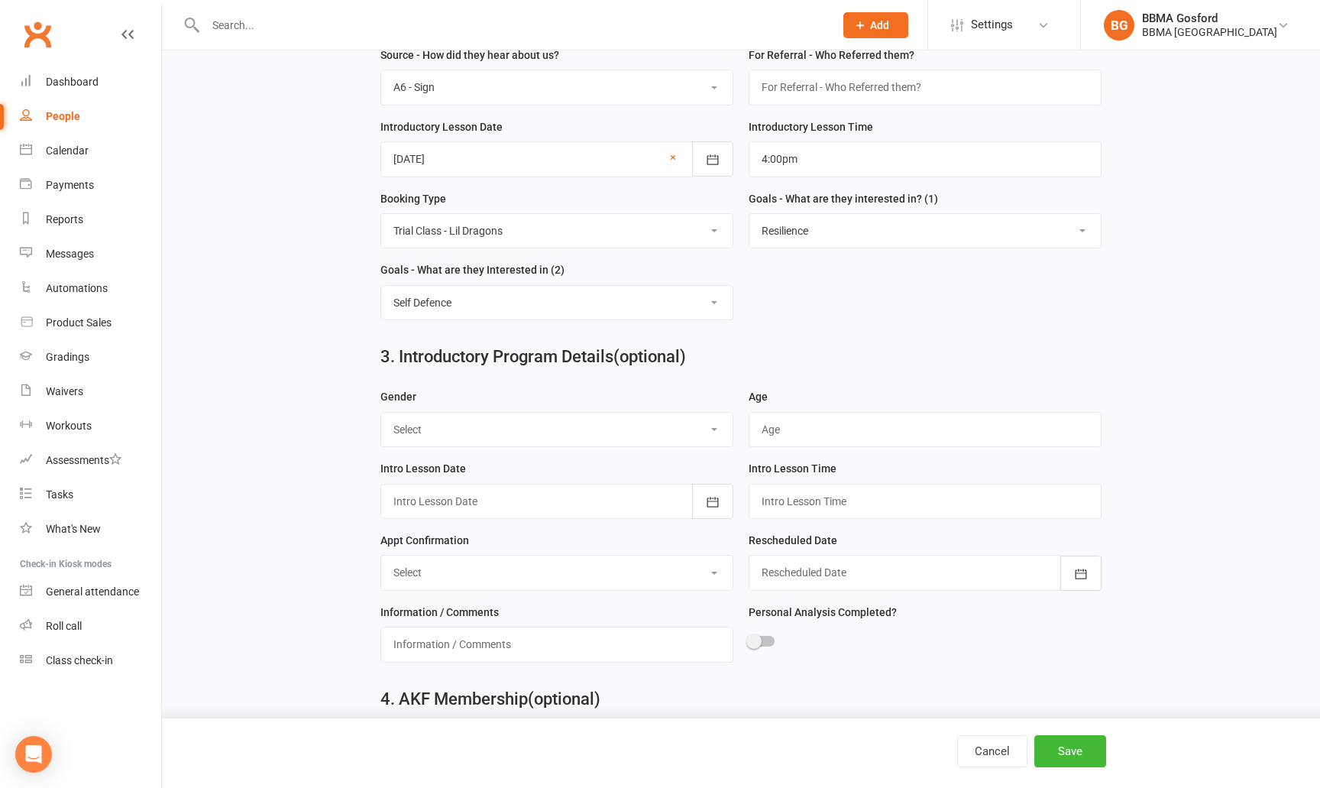
scroll to position [589, 0]
select select "Female"
click option "Female" at bounding box center [0, 0] width 0 height 0
click at [775, 435] on input "text" at bounding box center [925, 430] width 353 height 35
type input "6"
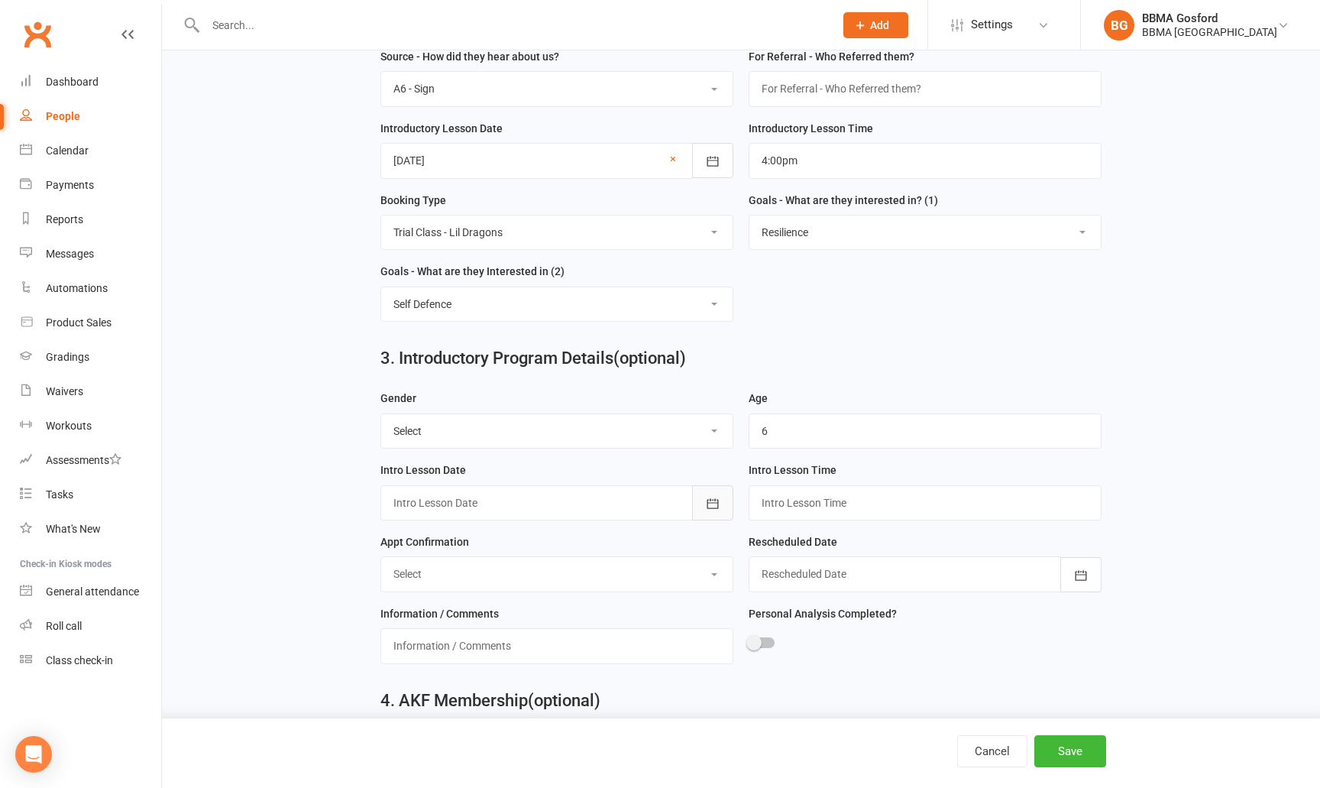
click at [711, 502] on icon "button" at bounding box center [712, 503] width 15 height 15
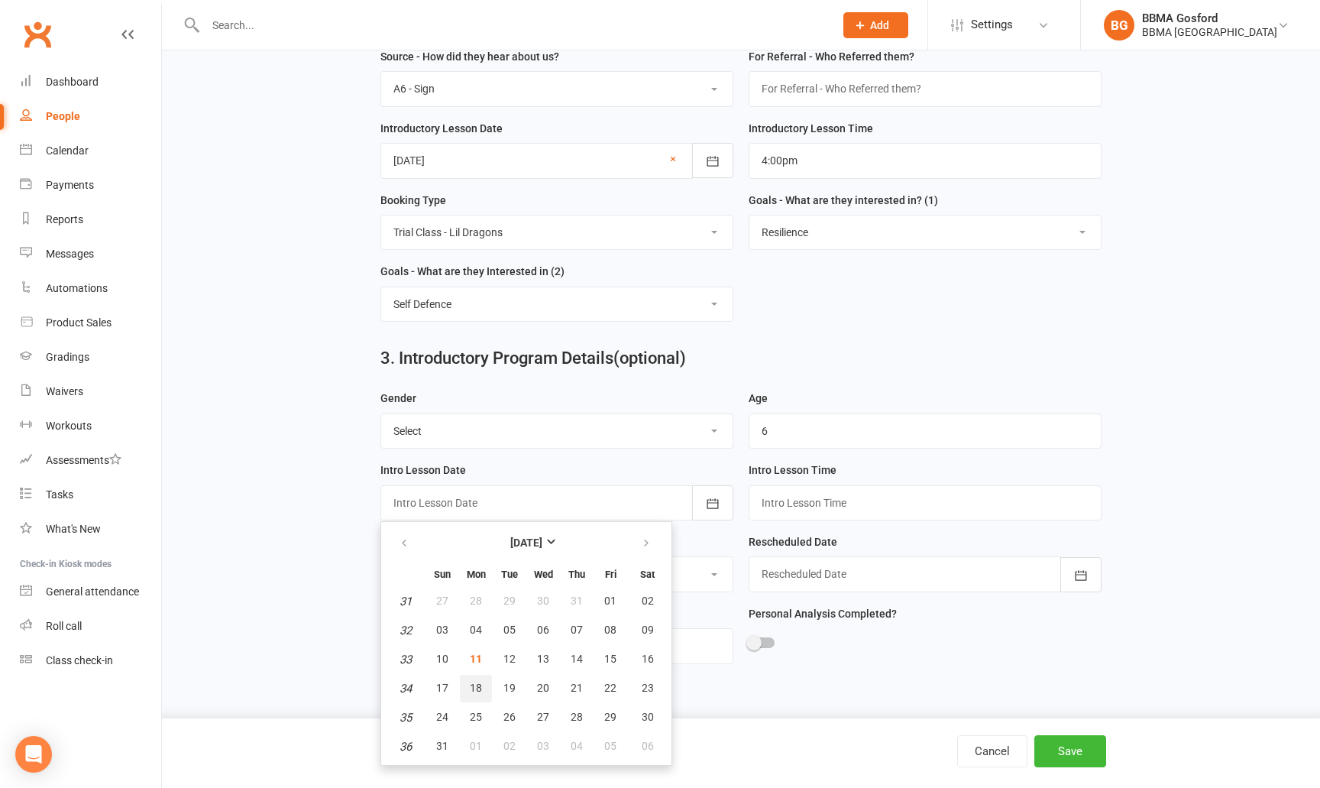
click at [474, 685] on span "18" at bounding box center [476, 688] width 12 height 12
type input "18 Aug 2025"
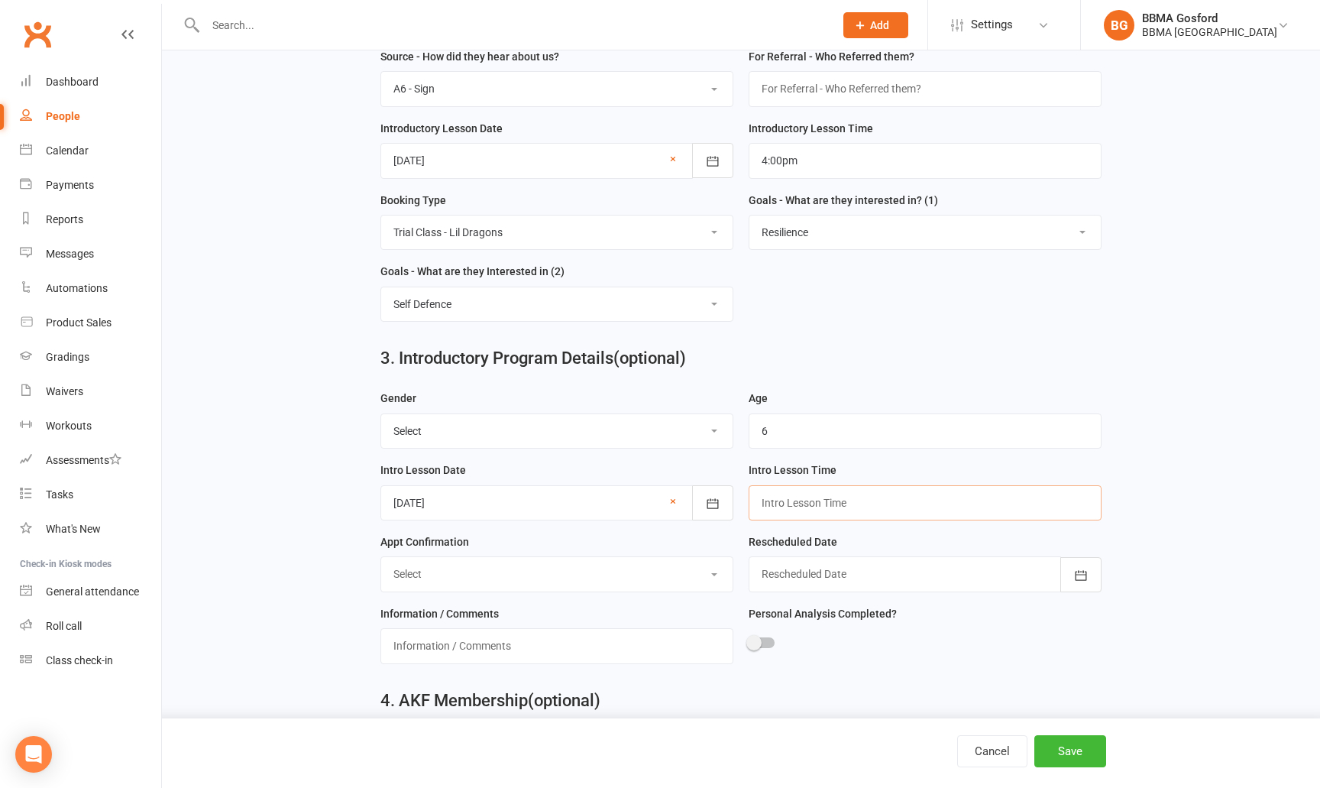
click at [814, 513] on input "text" at bounding box center [925, 502] width 353 height 35
type input "4:00pm"
click option "Select" at bounding box center [0, 0] width 0 height 0
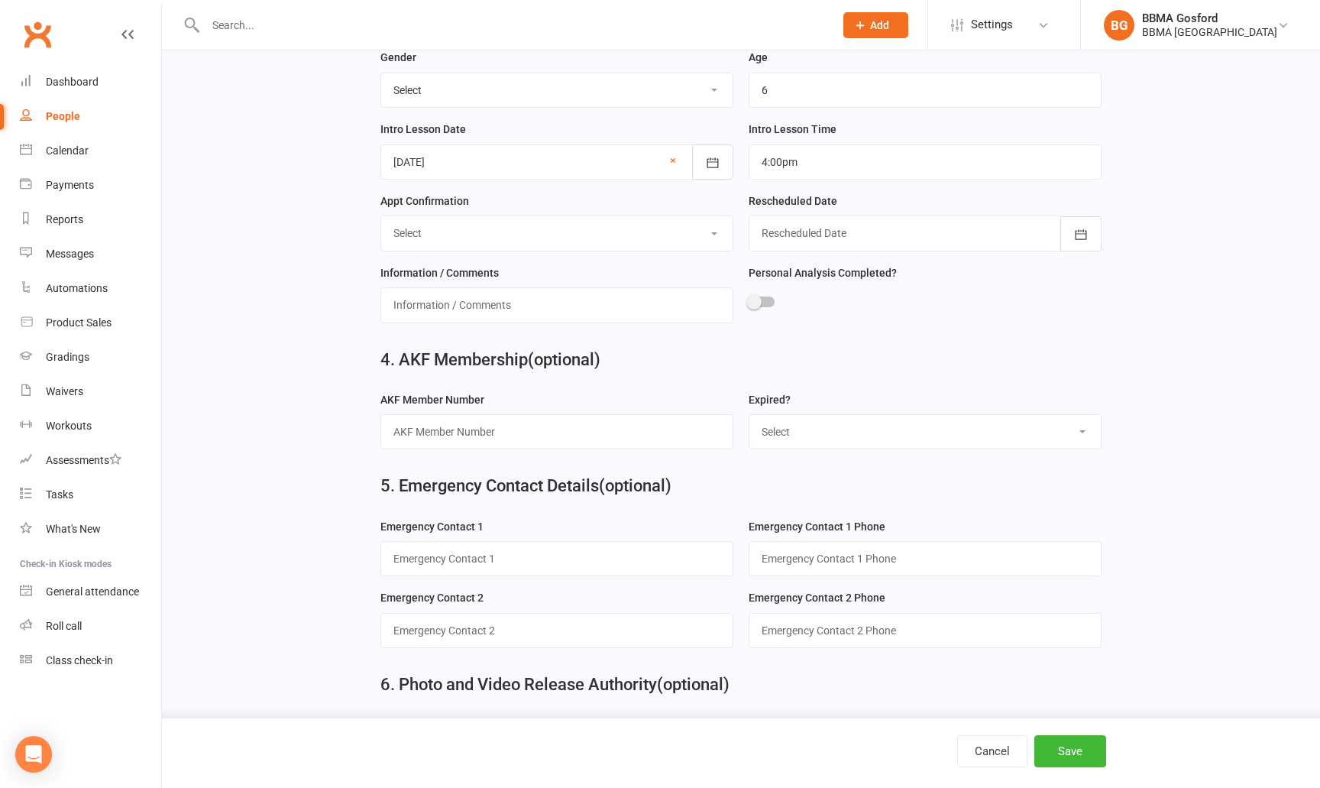
scroll to position [931, 0]
click at [660, 568] on input "text" at bounding box center [556, 557] width 353 height 35
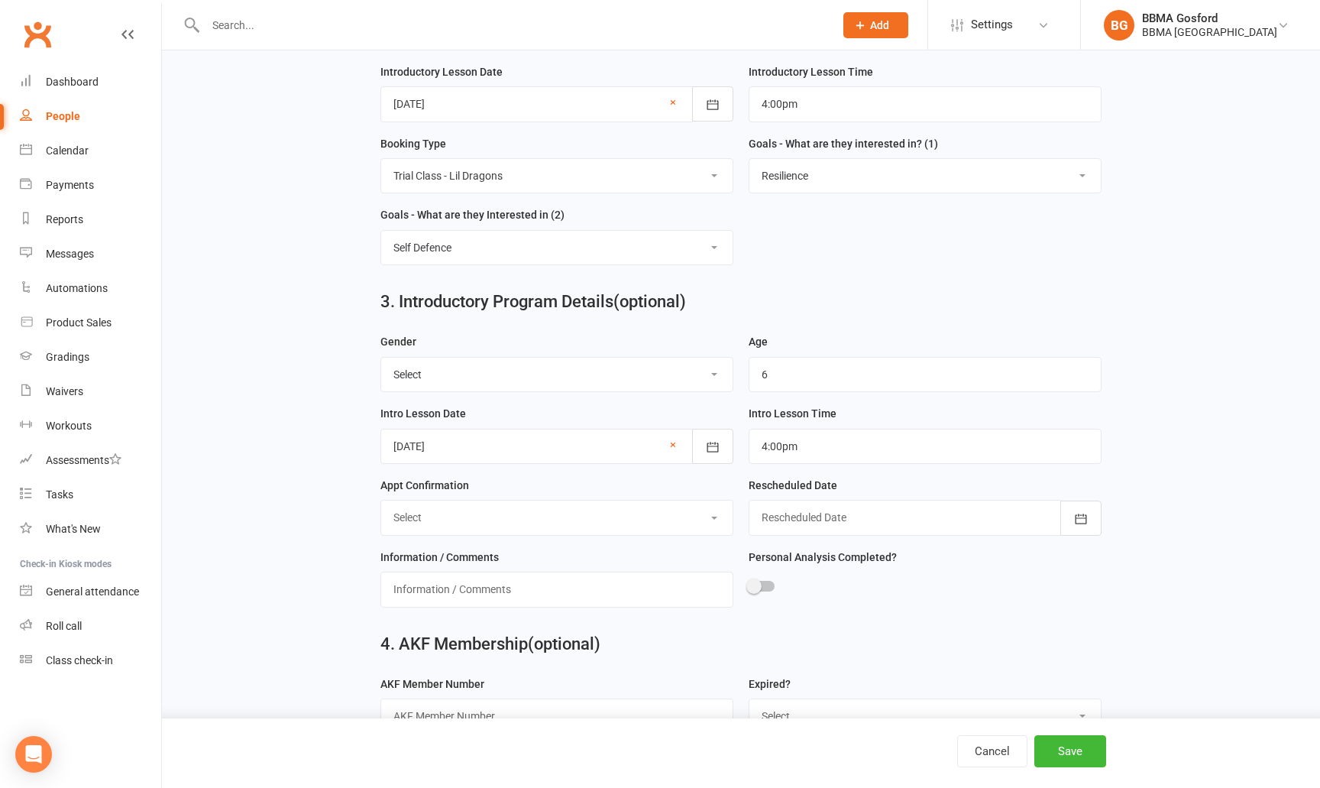
scroll to position [647, 0]
click at [568, 589] on input "text" at bounding box center [556, 587] width 353 height 35
type input "D"
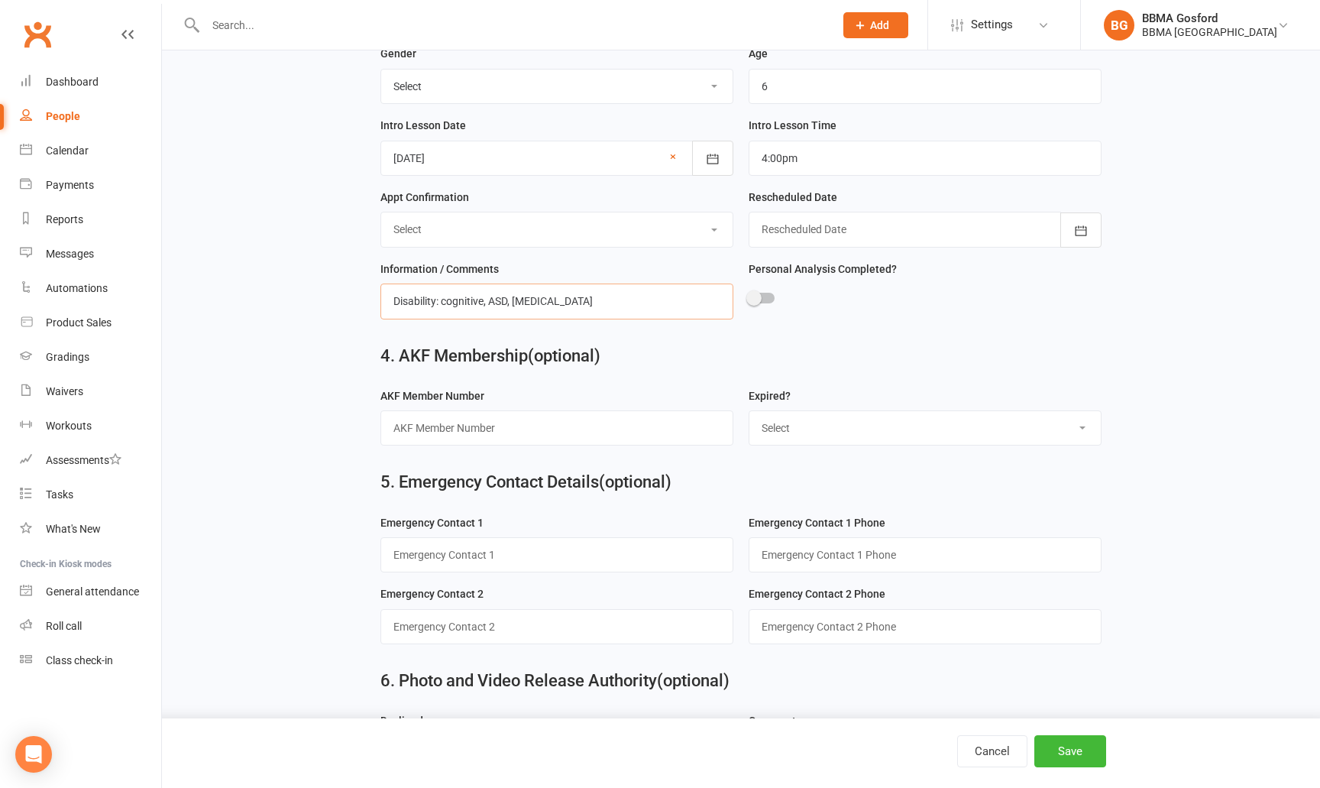
type input "Disability: cognitive, ASD, ADHD"
click at [543, 571] on input "text" at bounding box center [556, 553] width 353 height 35
type input "Eva (mum)"
paste input "0490764924"
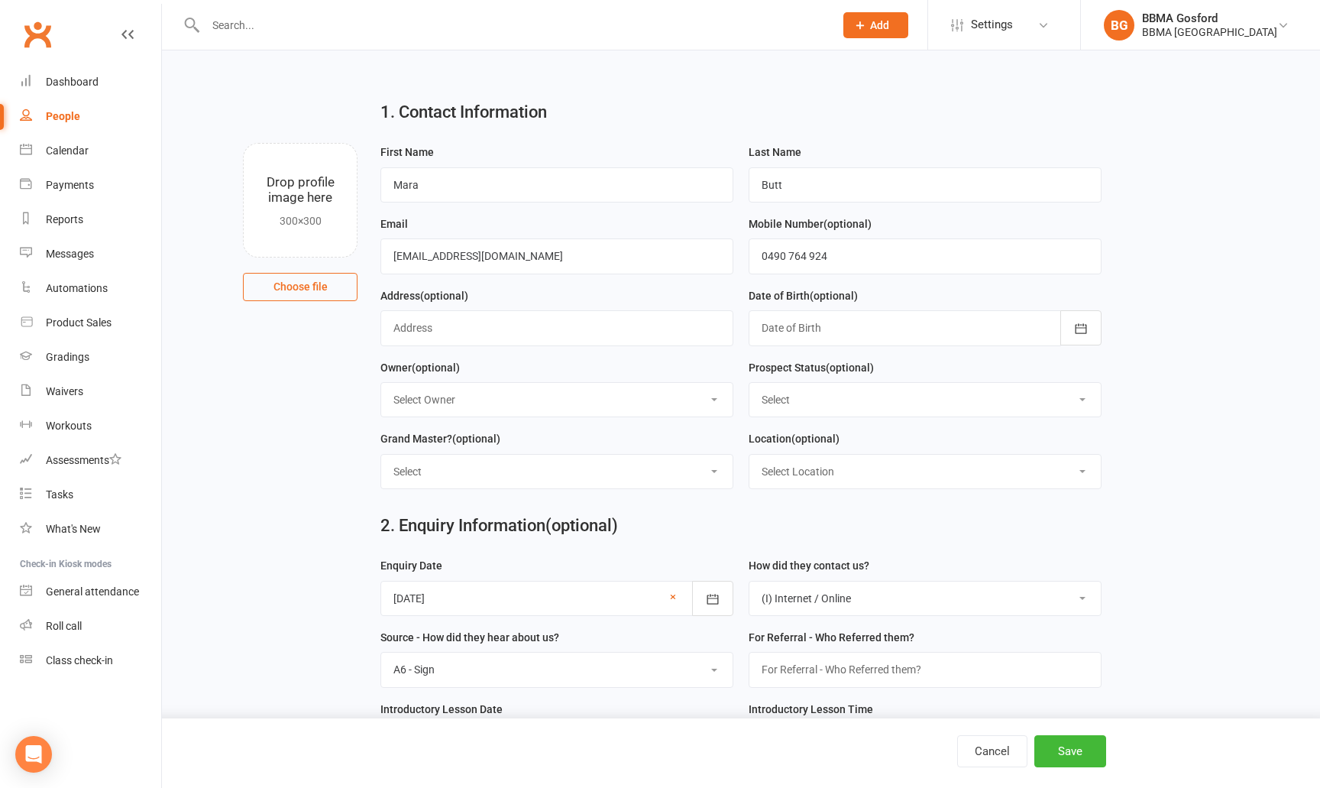
scroll to position [0, 0]
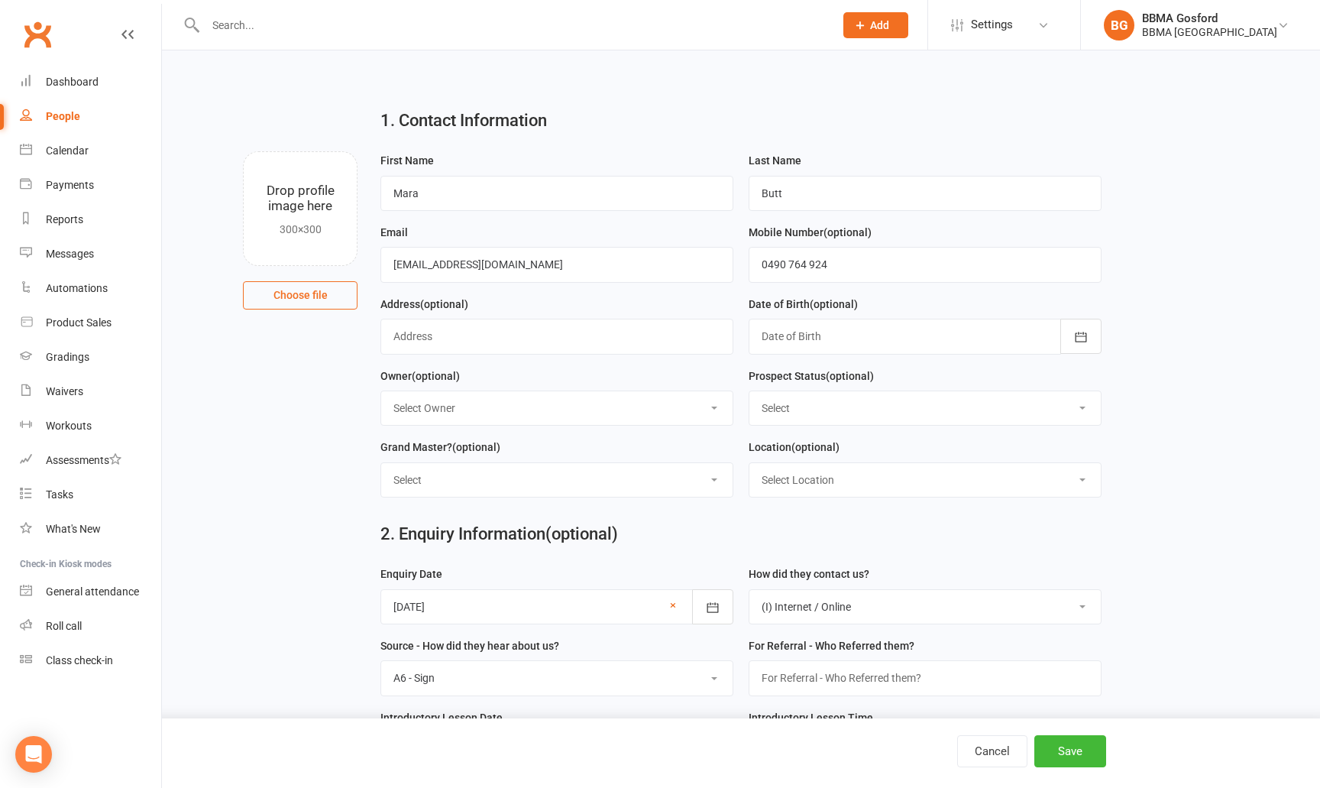
type input "0490764924"
click at [1067, 755] on button "Save" at bounding box center [1071, 751] width 72 height 32
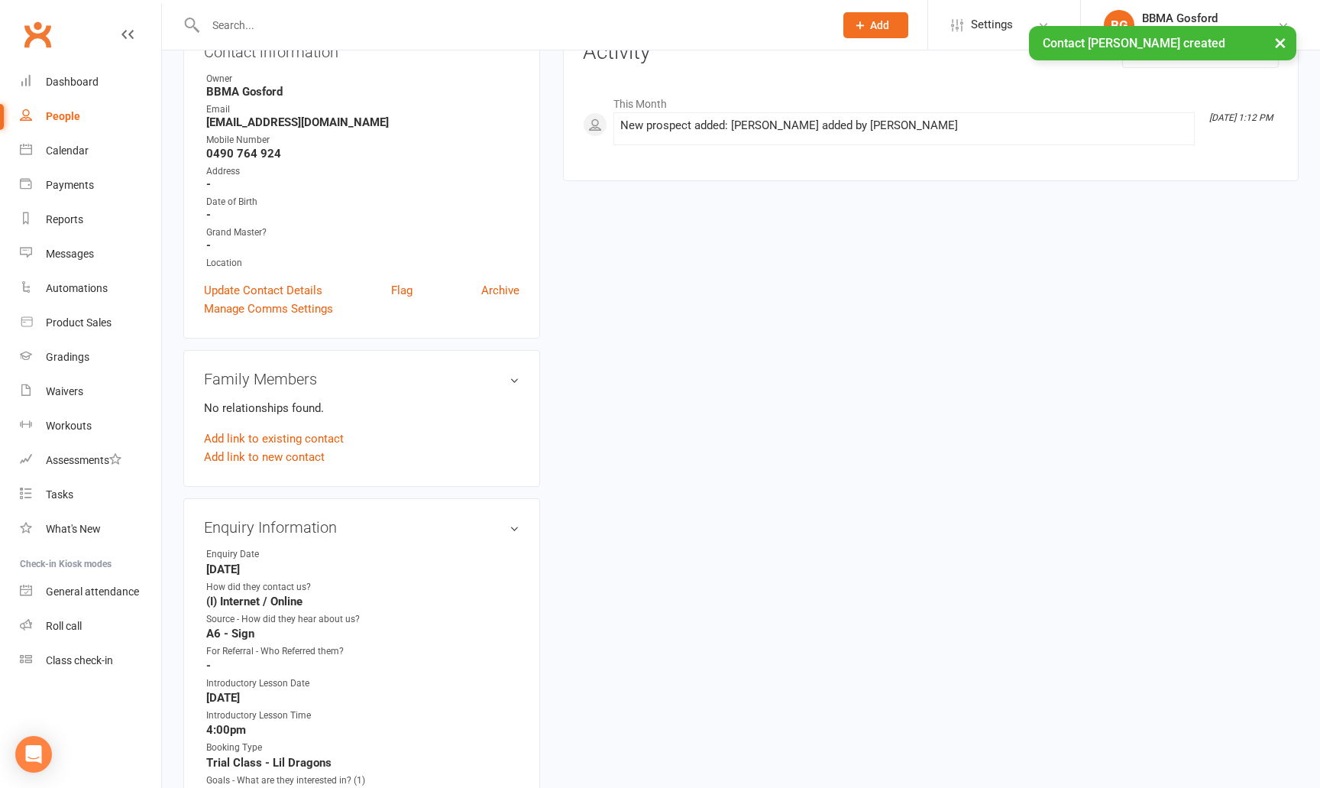
scroll to position [193, 0]
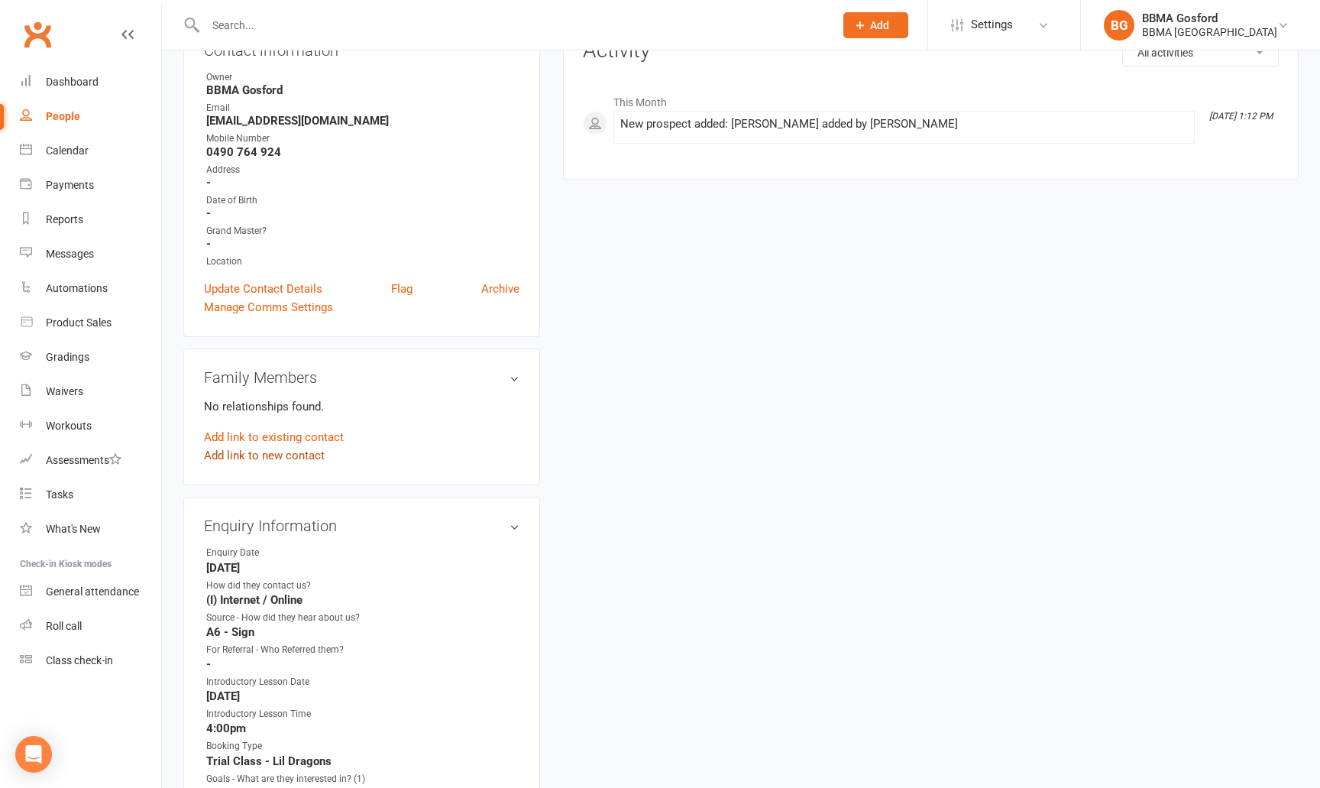
click at [240, 456] on link "Add link to new contact" at bounding box center [264, 455] width 121 height 18
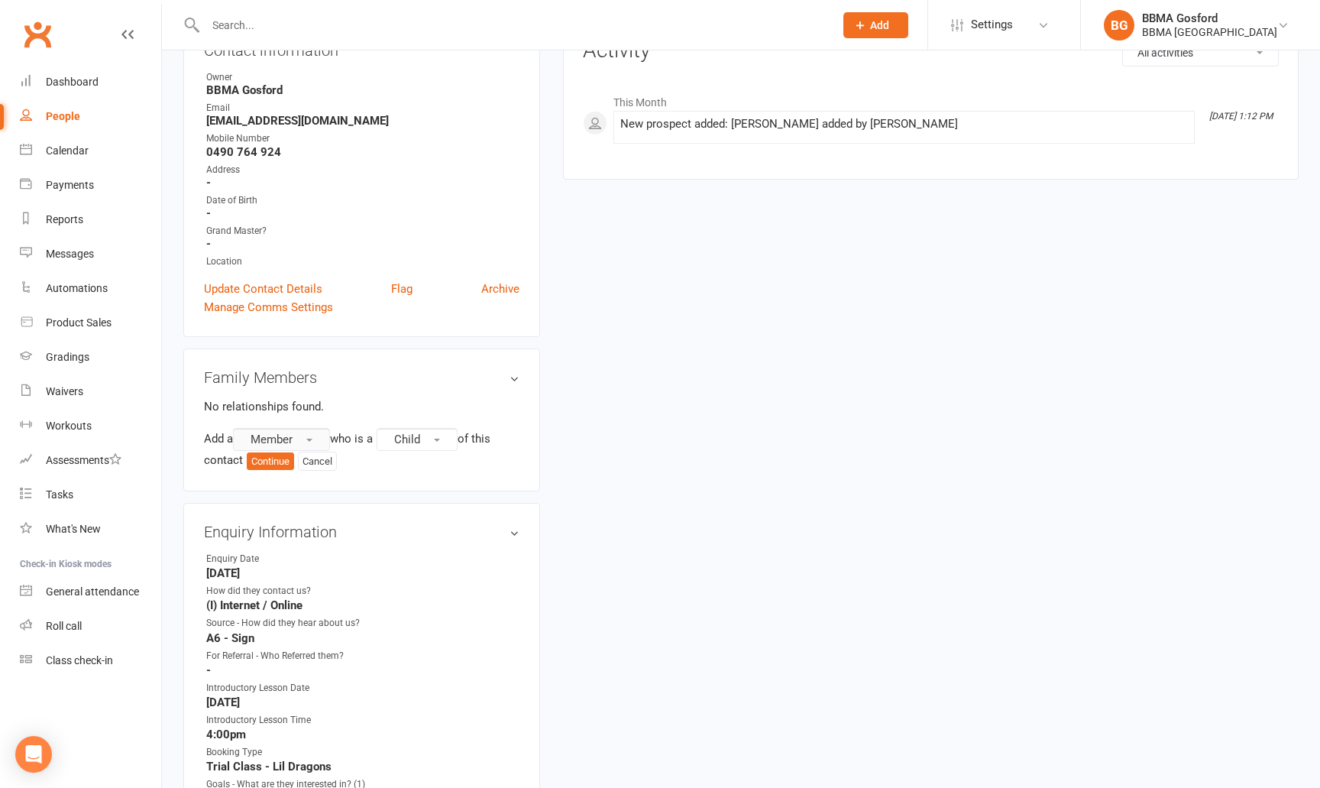
click at [303, 442] on button "Member" at bounding box center [281, 439] width 97 height 23
click at [299, 498] on link "Prospect" at bounding box center [309, 502] width 151 height 31
click at [413, 442] on span "Child" at bounding box center [411, 439] width 26 height 14
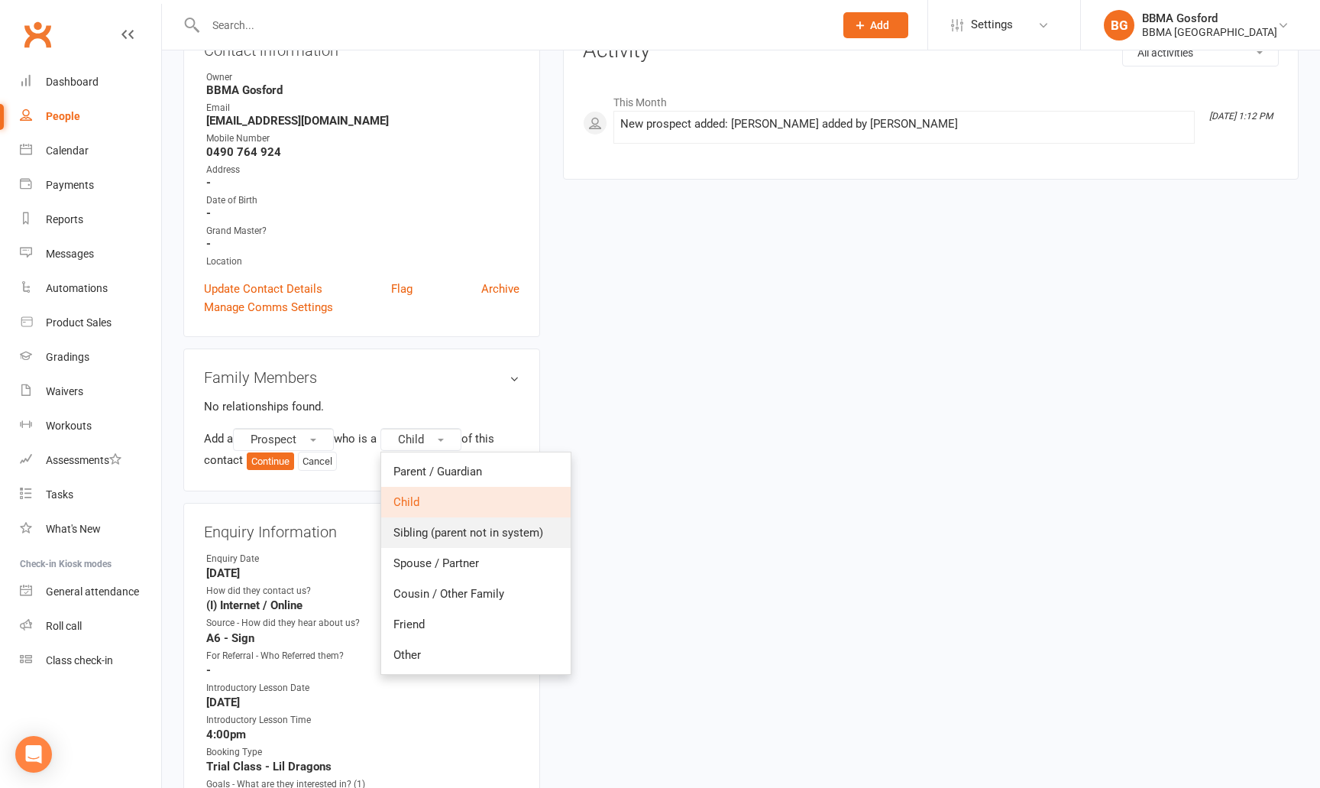
click at [454, 540] on link "Sibling (parent not in system)" at bounding box center [475, 532] width 189 height 31
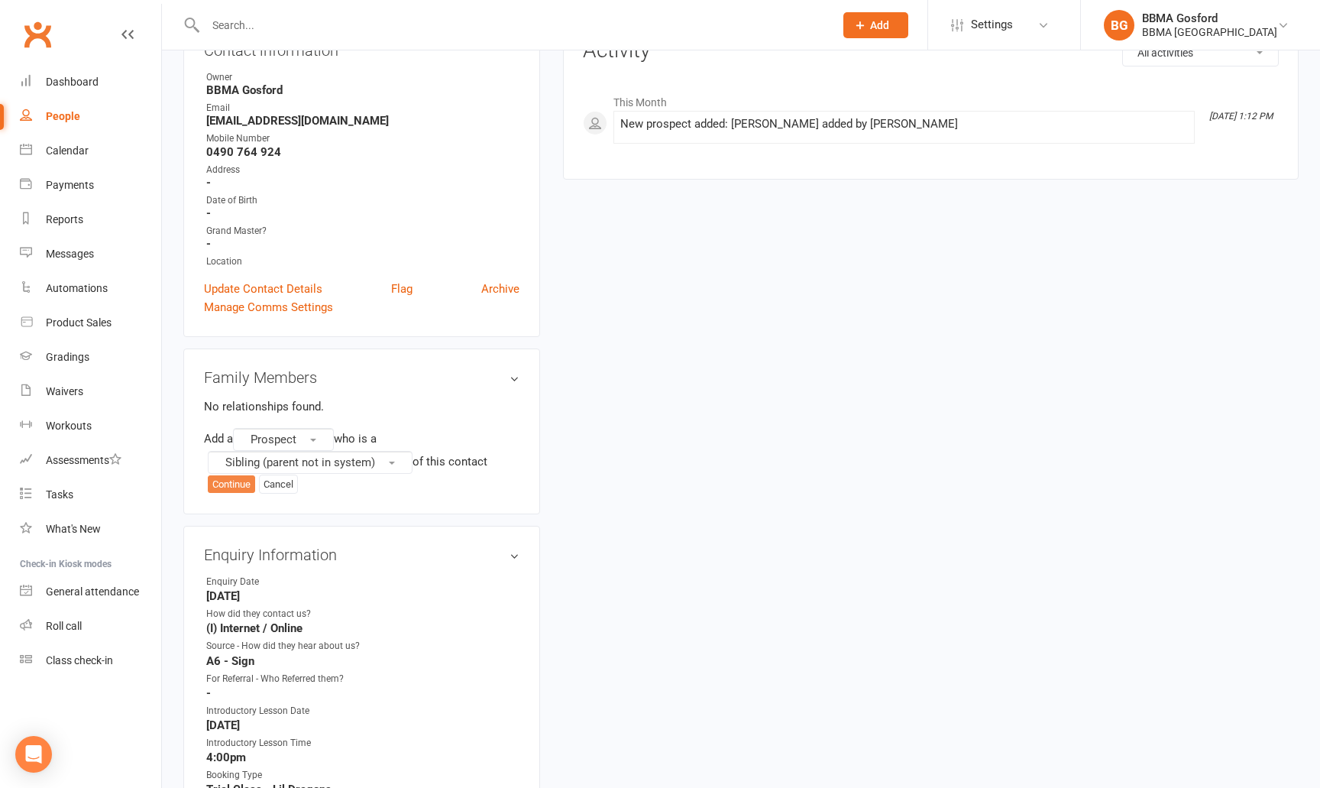
click at [222, 487] on button "Continue" at bounding box center [231, 484] width 47 height 18
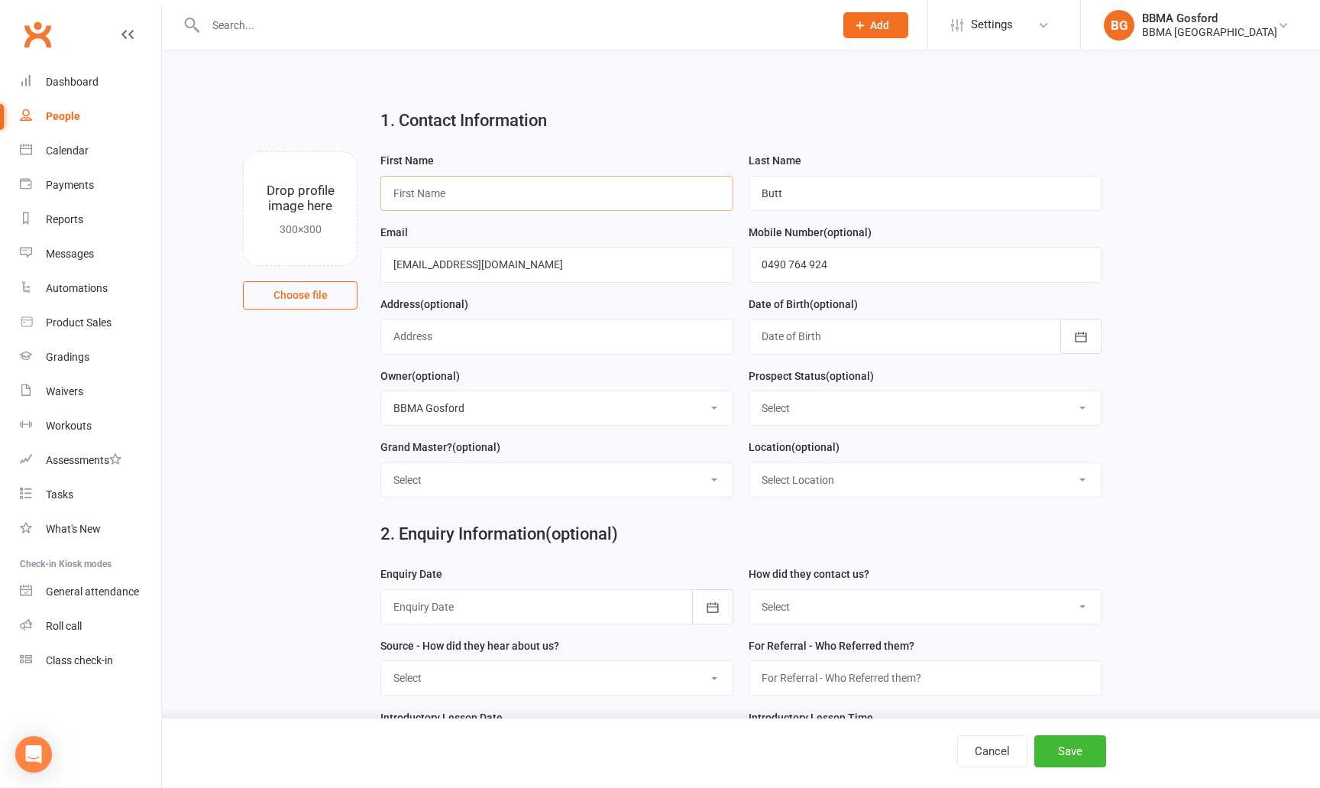
click at [508, 193] on input "text" at bounding box center [556, 193] width 353 height 35
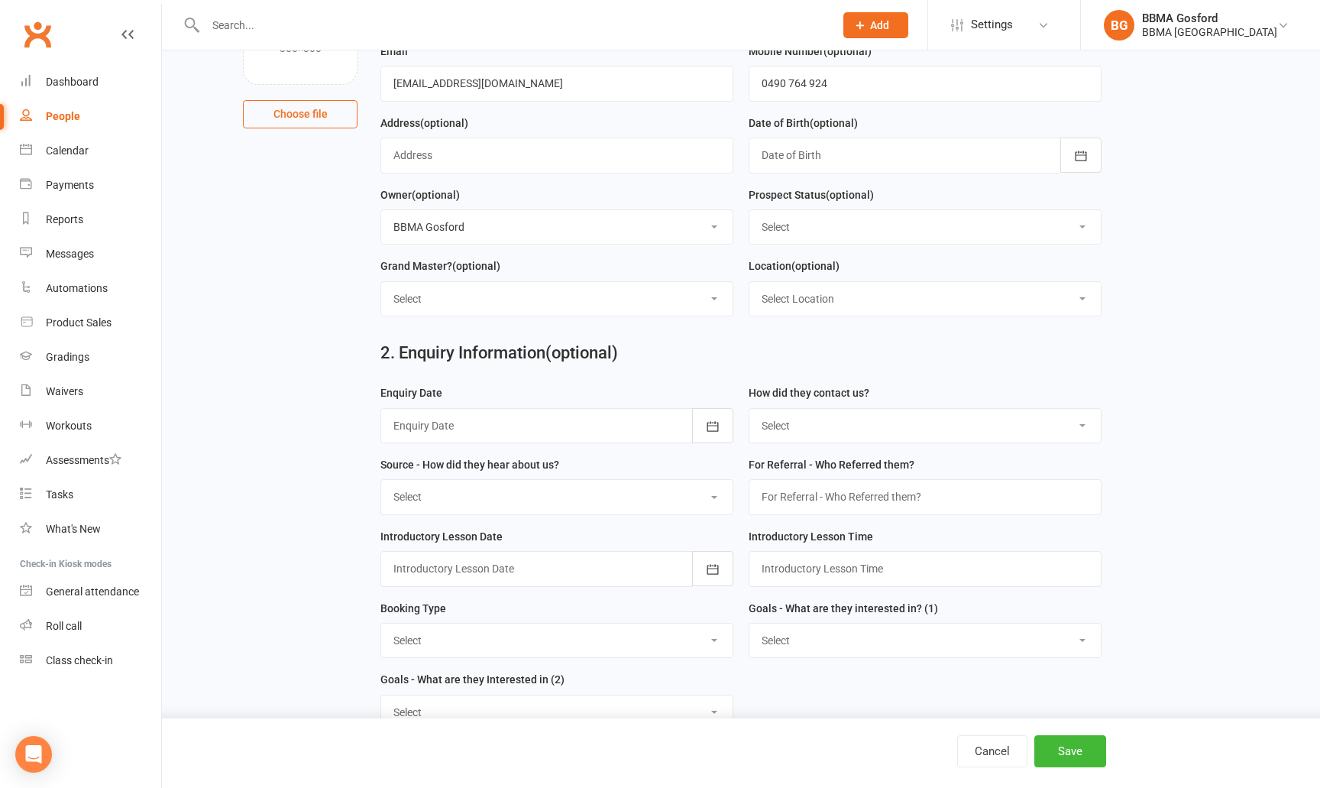
scroll to position [183, 0]
type input "Lina"
select select "Initial Contact"
click option "Initial Contact" at bounding box center [0, 0] width 0 height 0
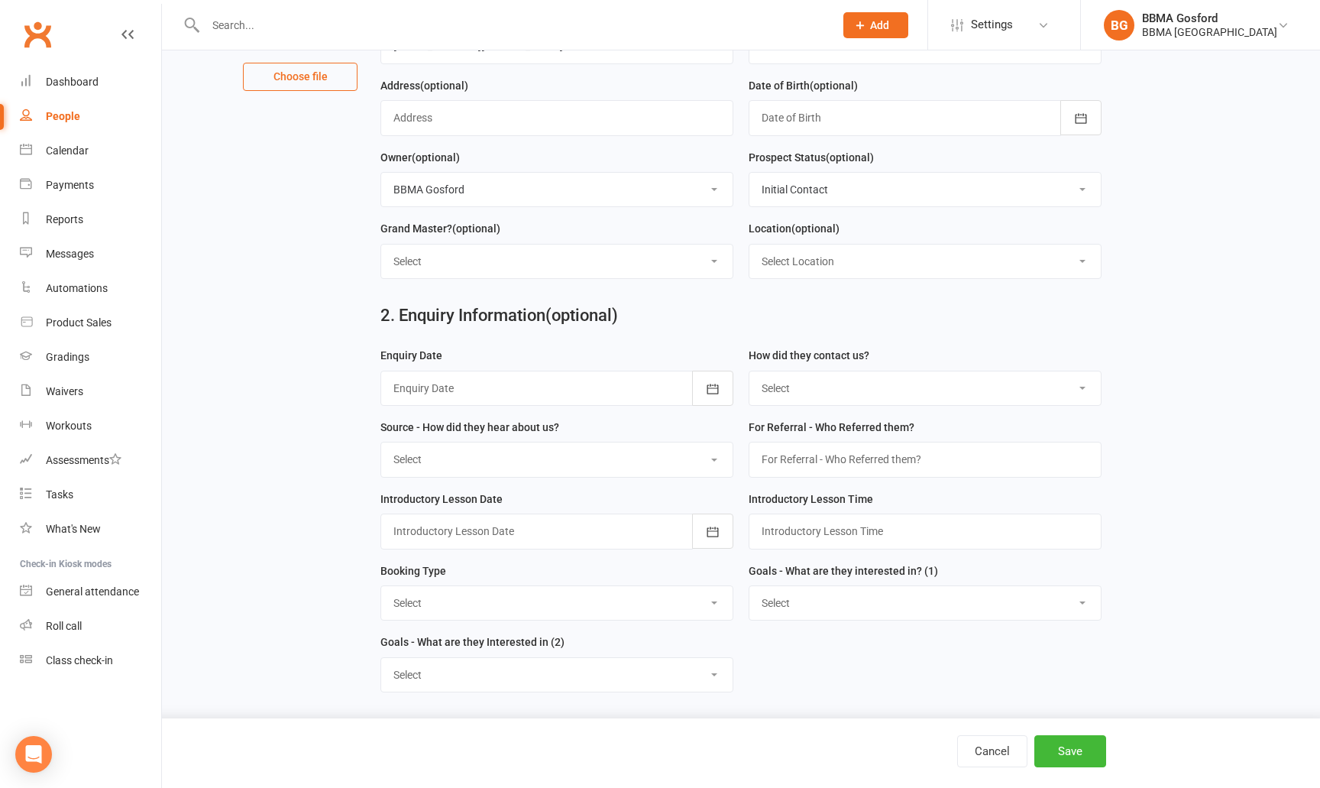
scroll to position [222, 0]
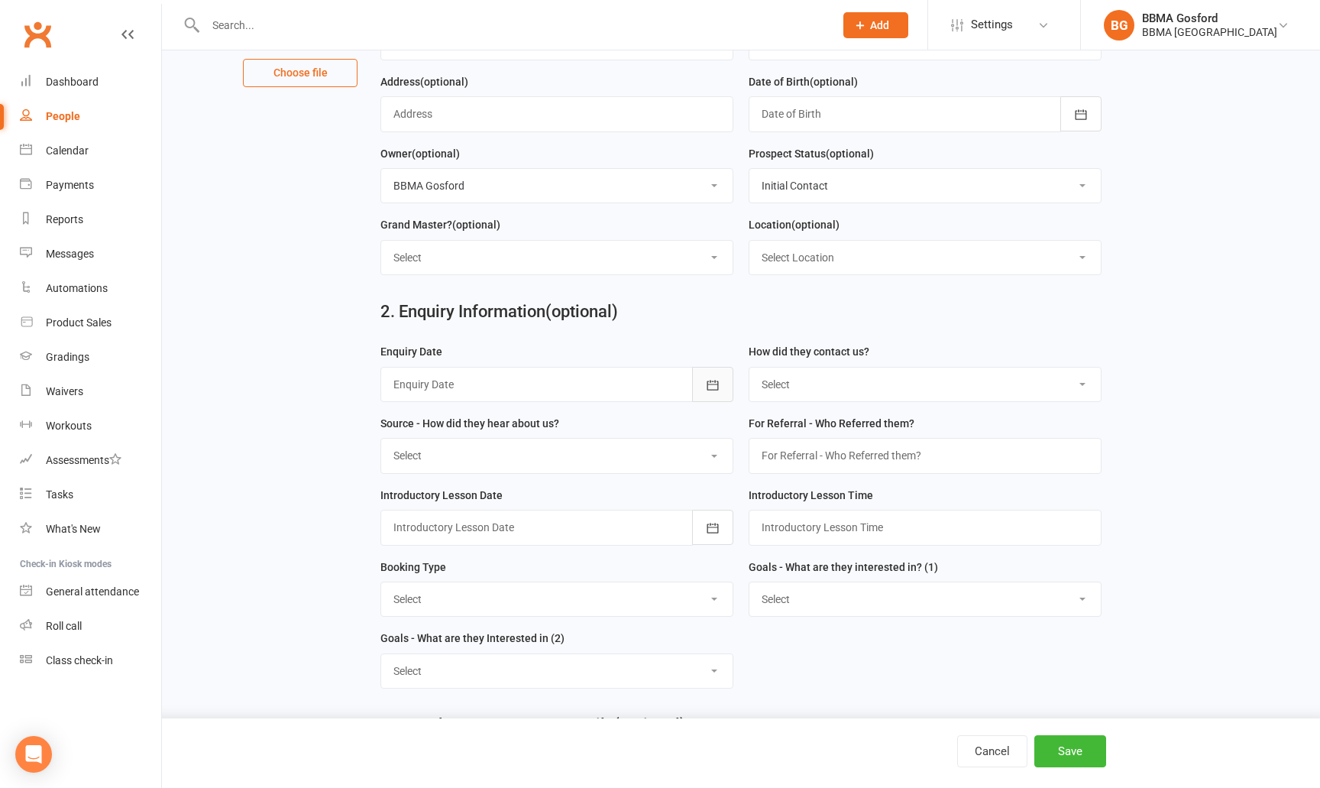
click at [695, 380] on button "button" at bounding box center [712, 384] width 41 height 35
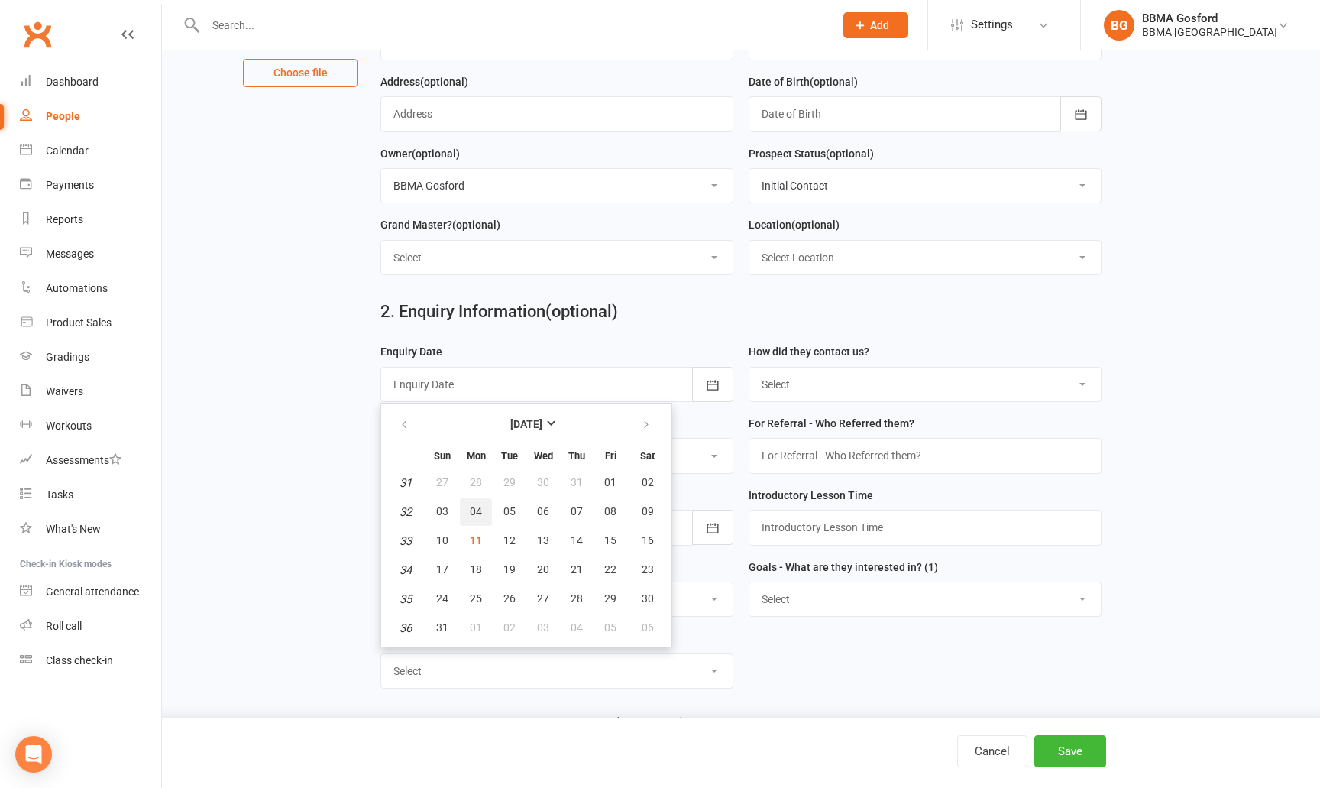
click at [477, 520] on button "04" at bounding box center [476, 512] width 32 height 28
type input "04 Aug 2025"
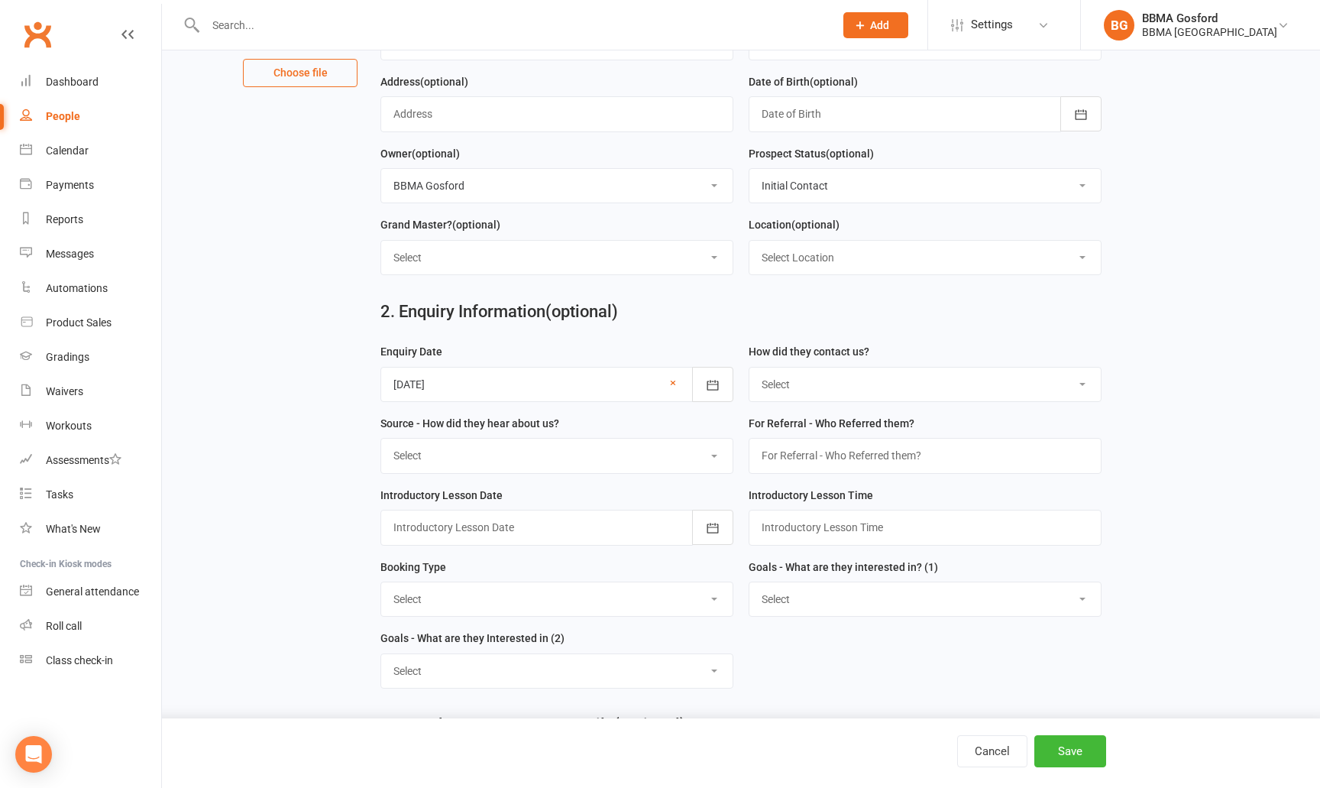
select select "(I) Internet / Online"
click option "(I) Internet / Online" at bounding box center [0, 0] width 0 height 0
click at [381, 439] on select "Select A1 - Direct Mail A2 - Print Media A3 - Flyer A5 - Radio A6 - Sign A7 - T…" at bounding box center [556, 456] width 351 height 34
click at [703, 455] on select "Select A1 - Direct Mail A2 - Print Media A3 - Flyer A5 - Radio A6 - Sign A7 - T…" at bounding box center [556, 456] width 351 height 34
select select "A6 - Sign"
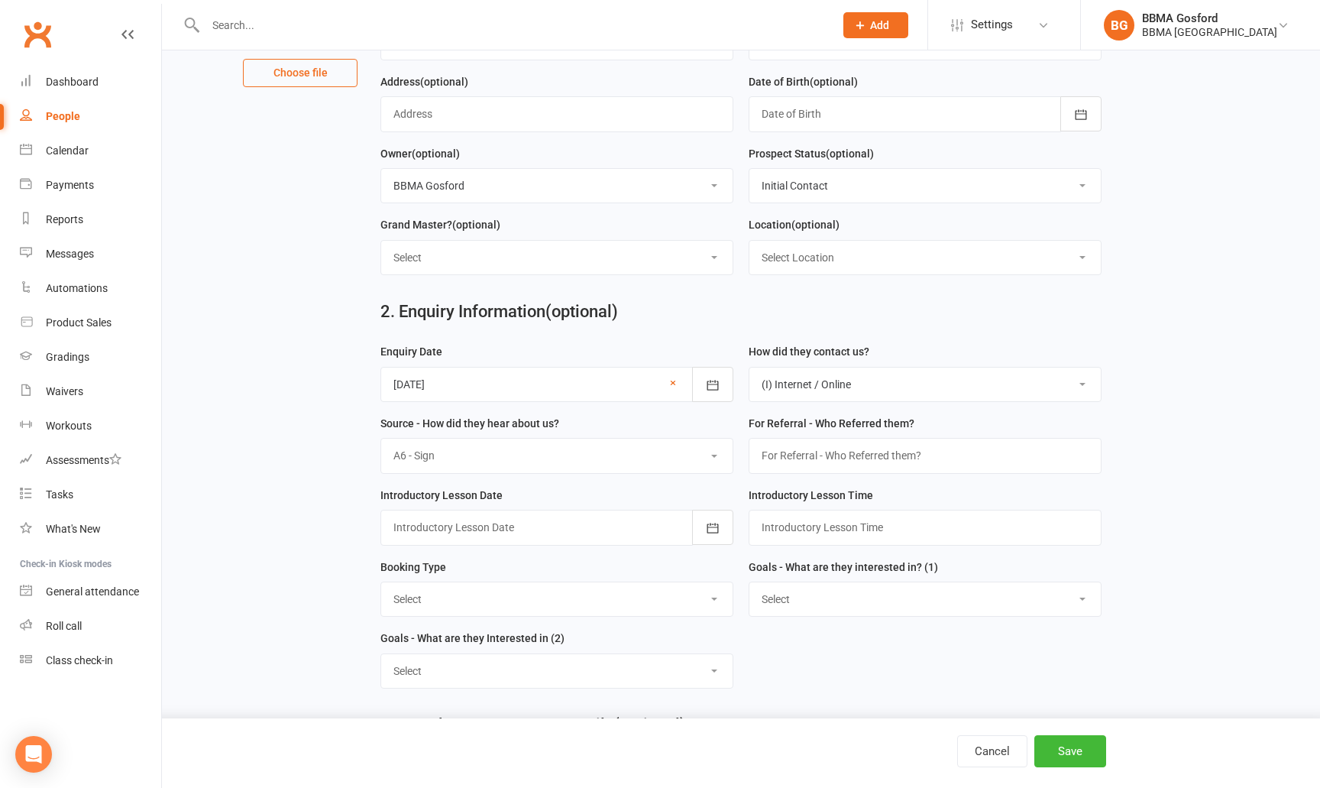
click option "A6 - Sign" at bounding box center [0, 0] width 0 height 0
click at [720, 529] on button "button" at bounding box center [712, 527] width 41 height 35
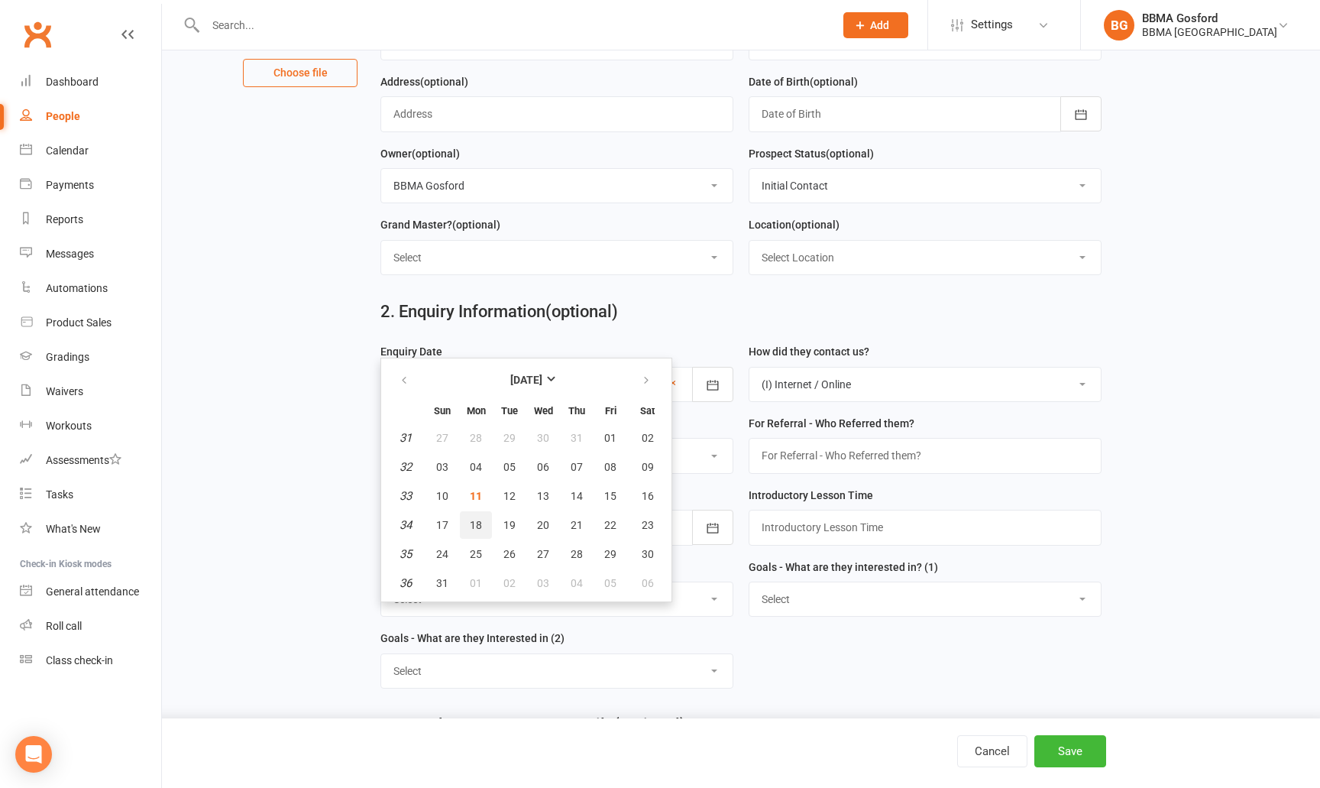
click at [477, 519] on button "18" at bounding box center [476, 525] width 32 height 28
type input "18 Aug 2025"
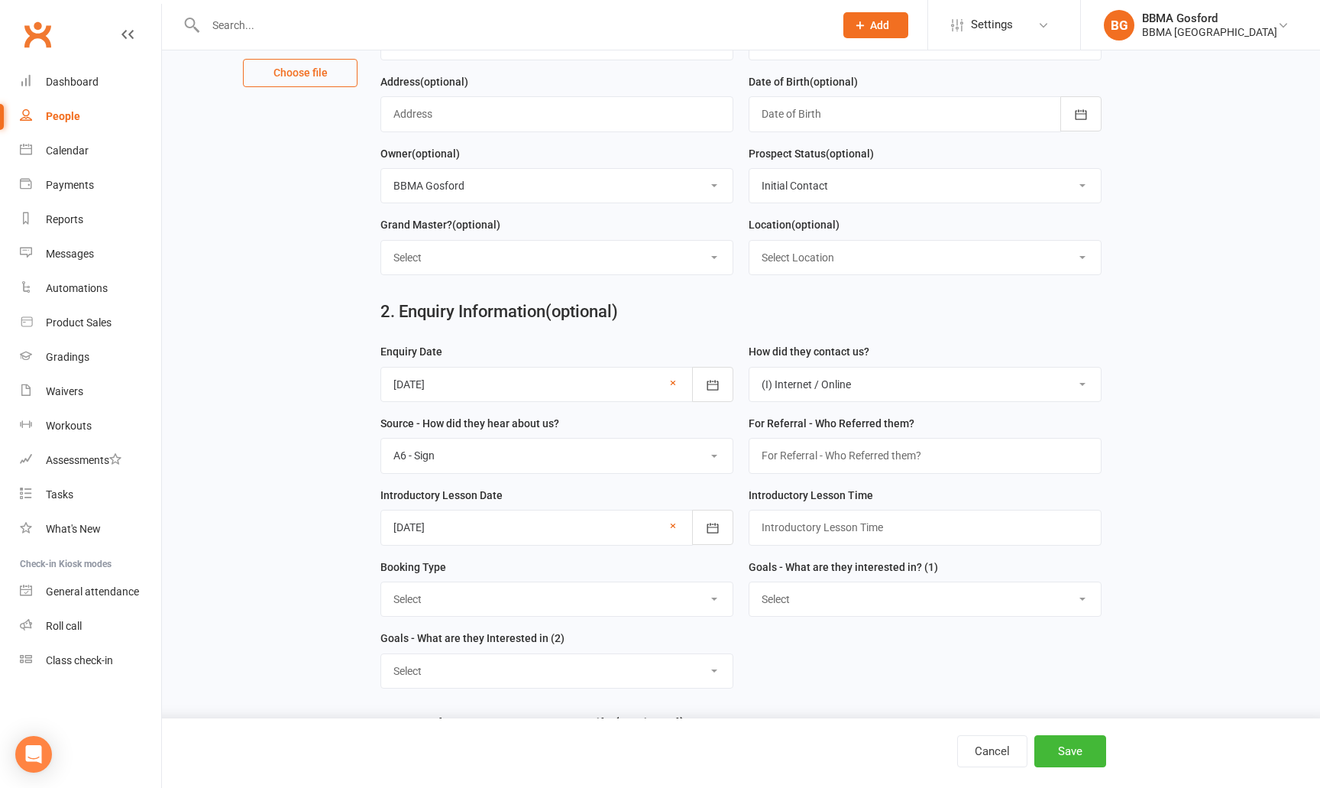
scroll to position [297, 0]
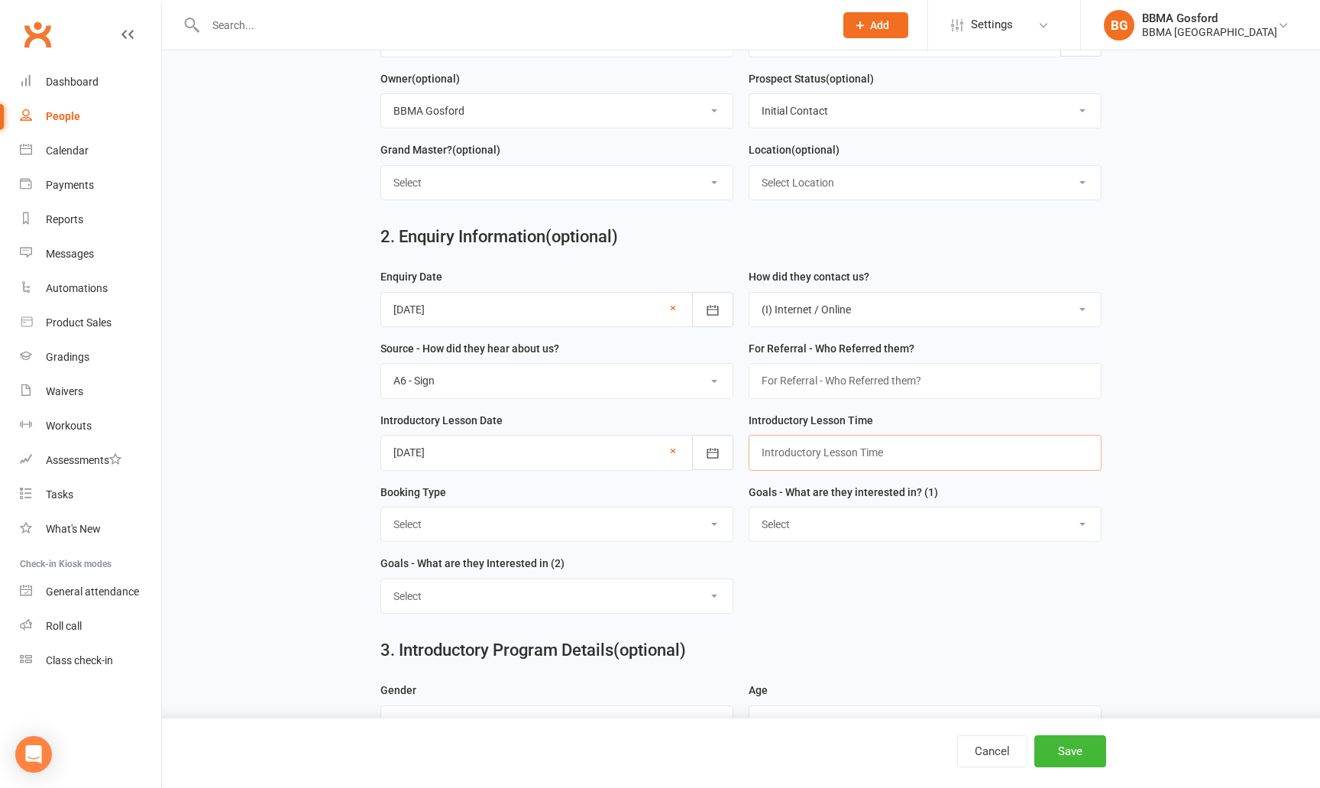
click at [796, 454] on input "text" at bounding box center [925, 452] width 353 height 35
type input "4:00pm"
select select "Trial Class - Lil Dragons"
click option "Trial Class - Lil Dragons" at bounding box center [0, 0] width 0 height 0
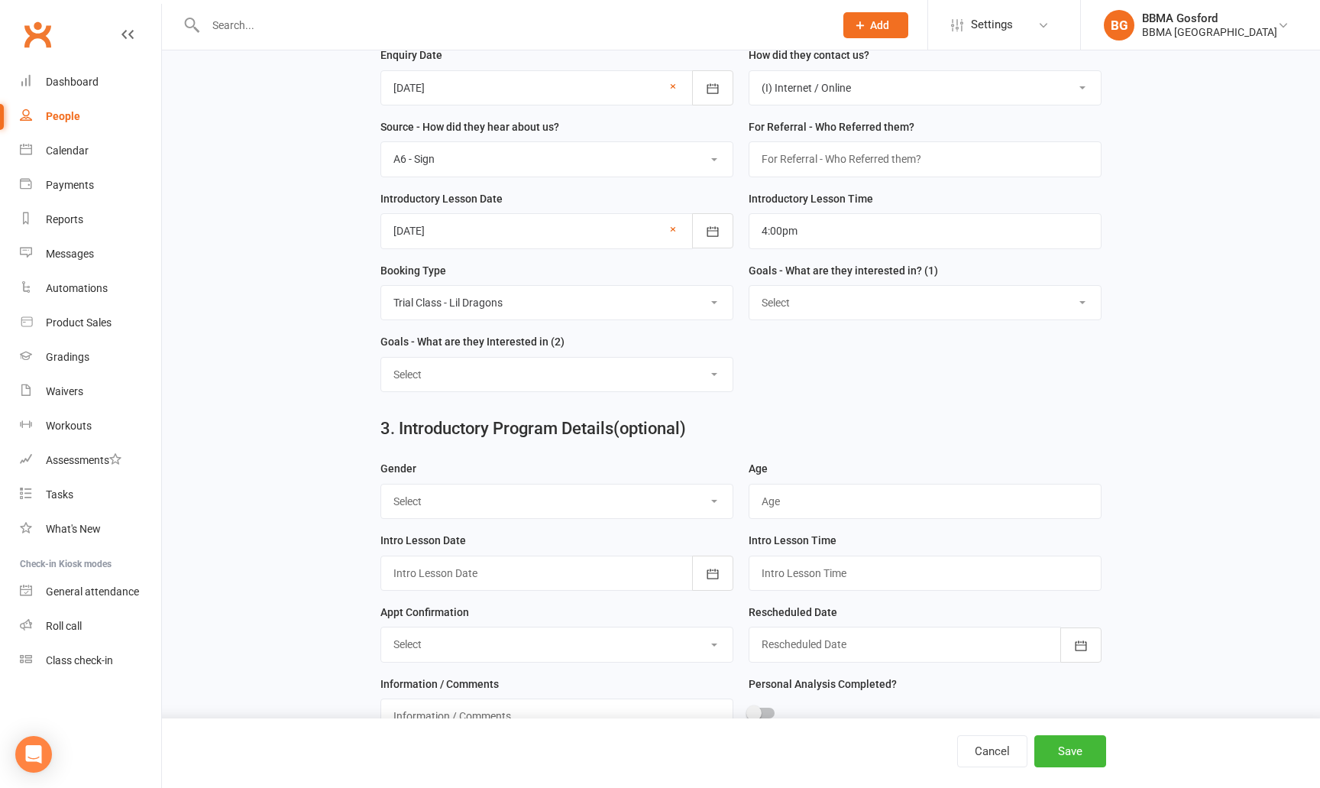
scroll to position [520, 0]
select select "Female"
click option "Female" at bounding box center [0, 0] width 0 height 0
click at [814, 510] on input "text" at bounding box center [925, 500] width 353 height 35
type input "4"
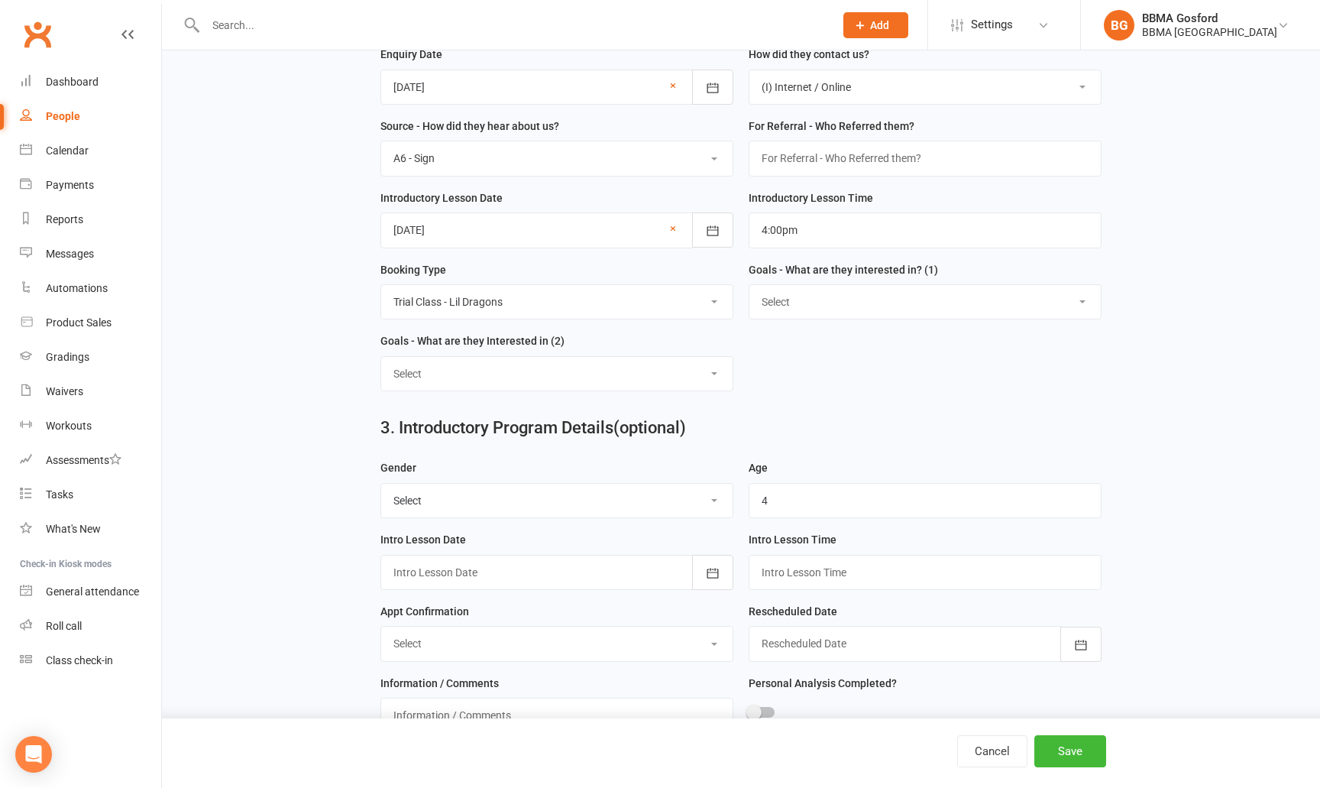
click at [654, 568] on div at bounding box center [556, 572] width 353 height 35
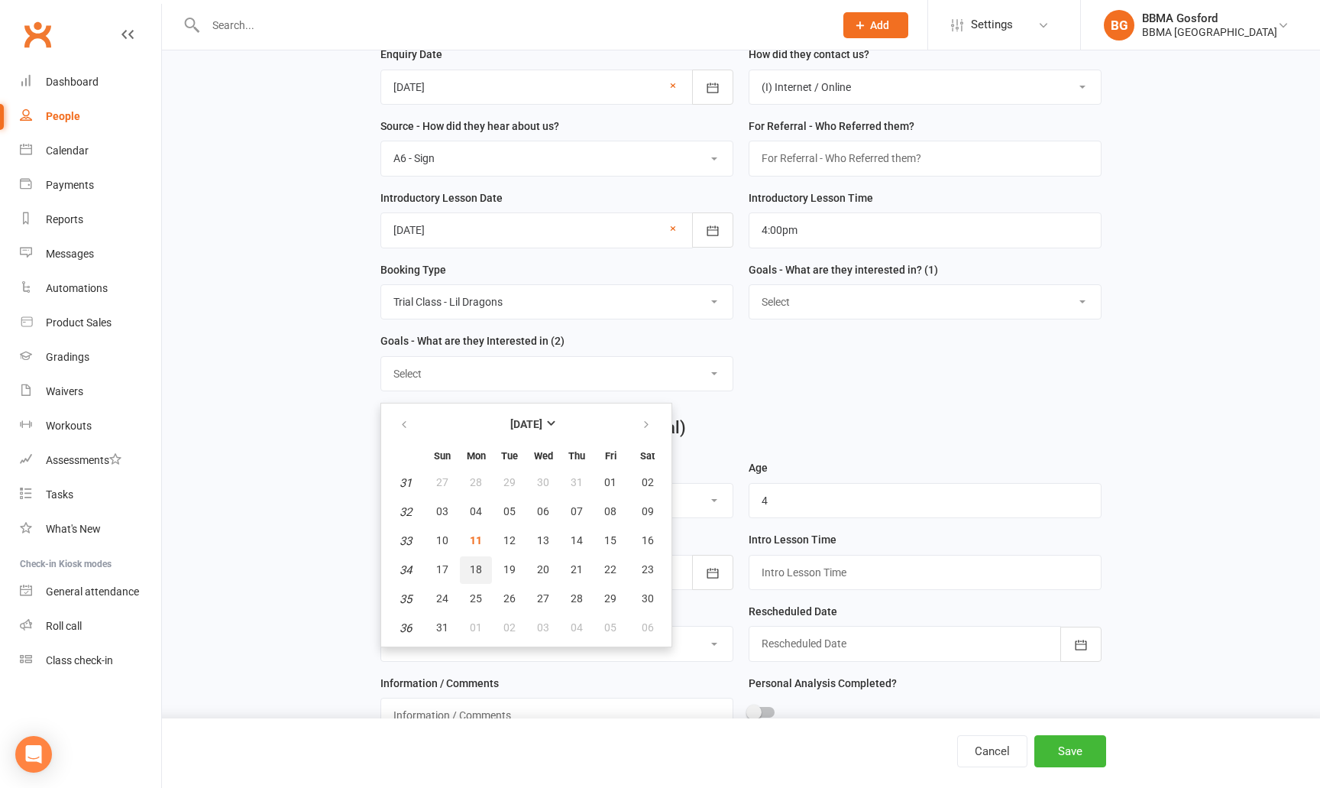
drag, startPoint x: 479, startPoint y: 567, endPoint x: 585, endPoint y: 563, distance: 106.3
click at [479, 567] on span "18" at bounding box center [476, 569] width 12 height 12
type input "18 Aug 2025"
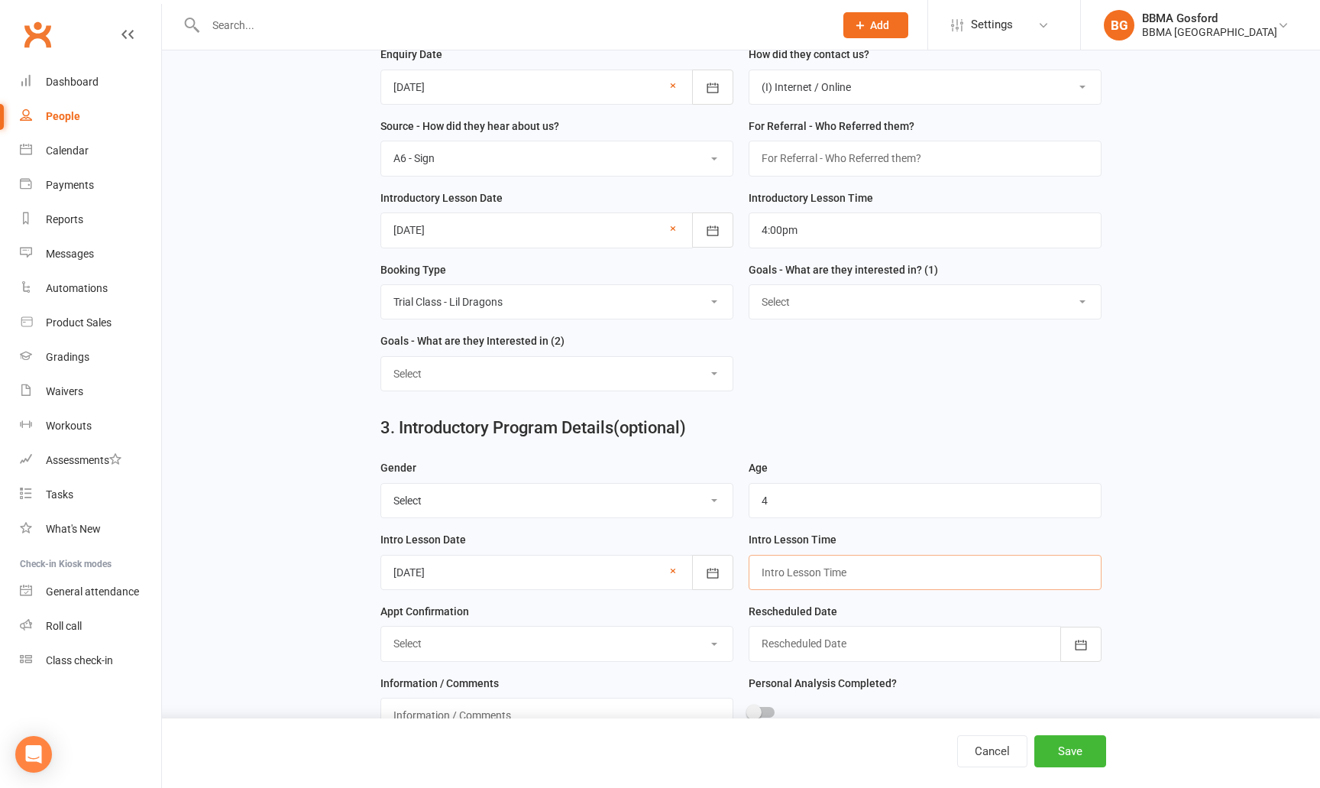
click at [779, 578] on input "text" at bounding box center [925, 572] width 353 height 35
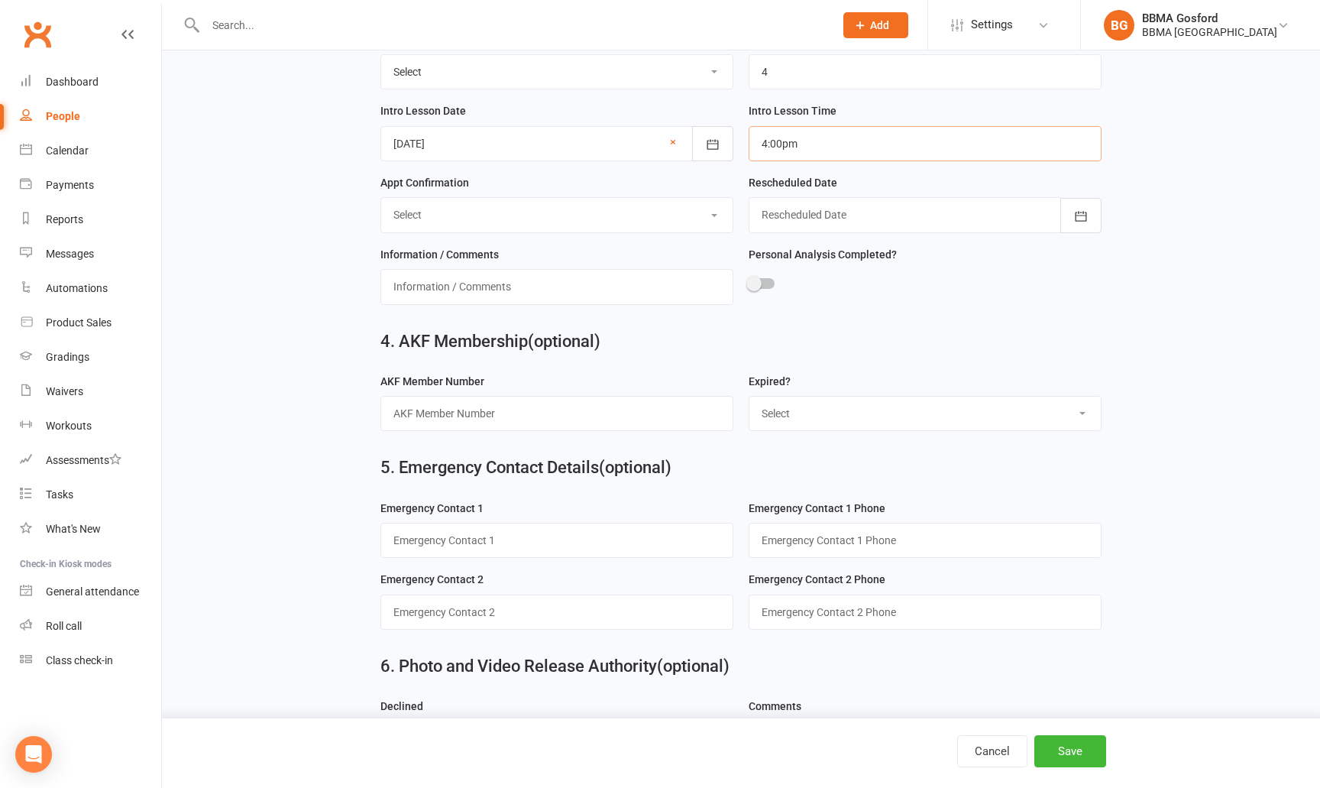
scroll to position [960, 0]
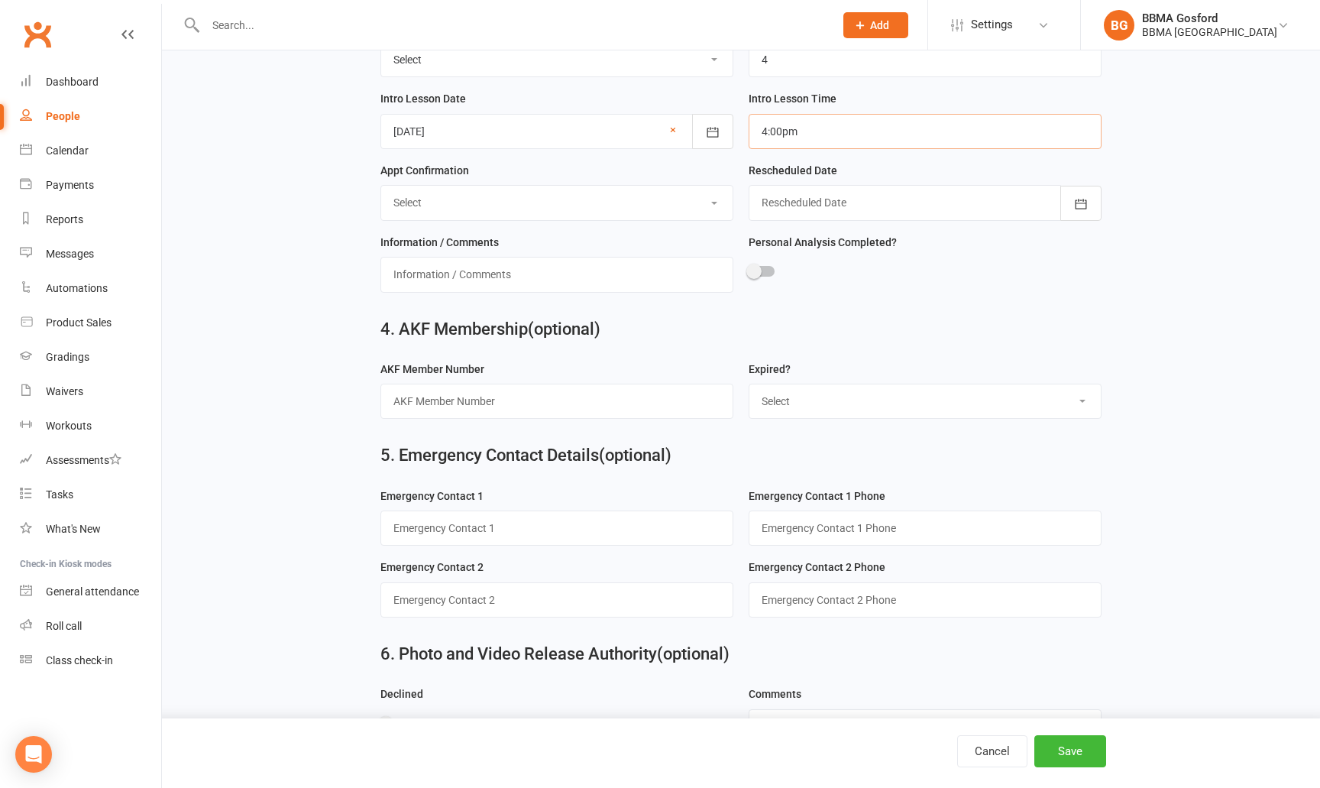
type input "4:00pm"
click at [602, 542] on input "text" at bounding box center [556, 527] width 353 height 35
type input "Eva (mum)"
paste input "0490764924"
click at [787, 532] on input "0490764924" at bounding box center [925, 527] width 353 height 35
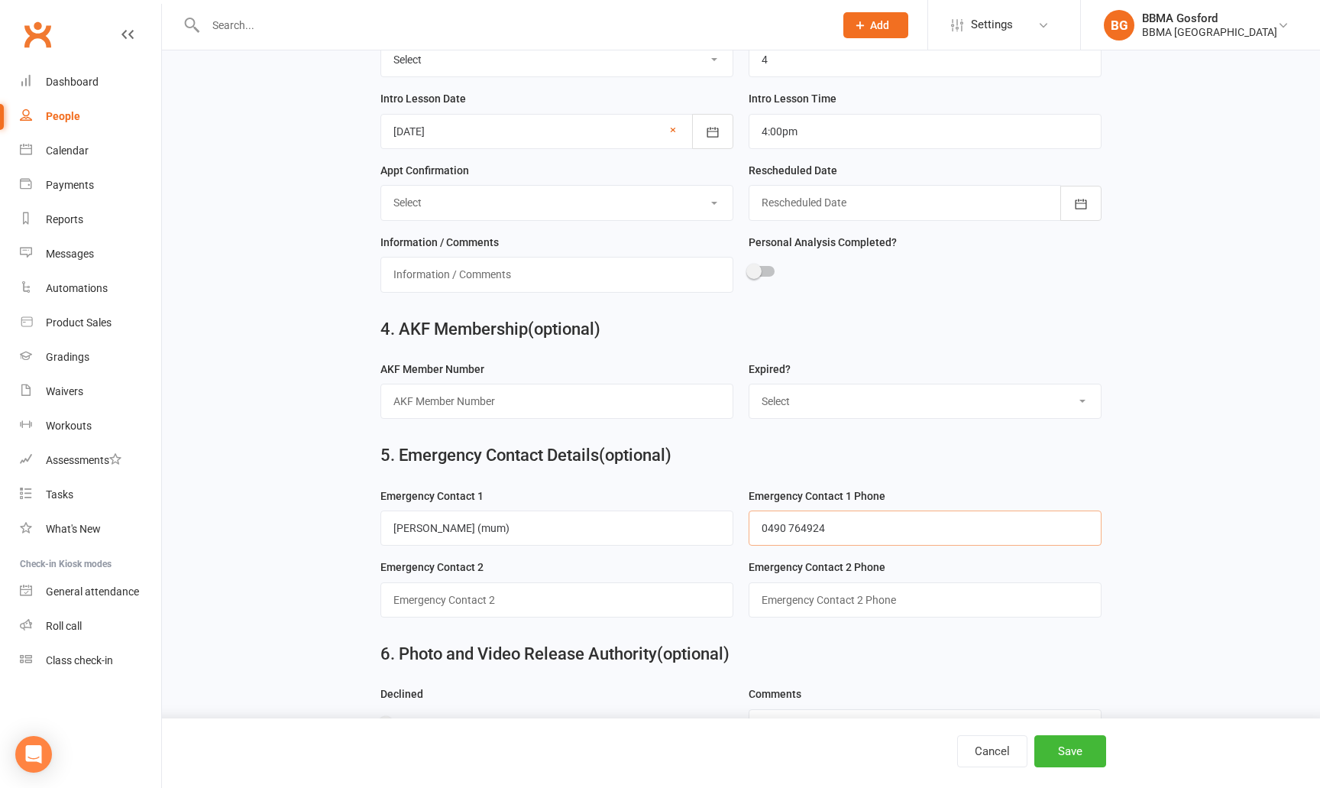
drag, startPoint x: 808, startPoint y: 533, endPoint x: 815, endPoint y: 533, distance: 7.7
click at [808, 533] on input "0490 764924" at bounding box center [925, 527] width 353 height 35
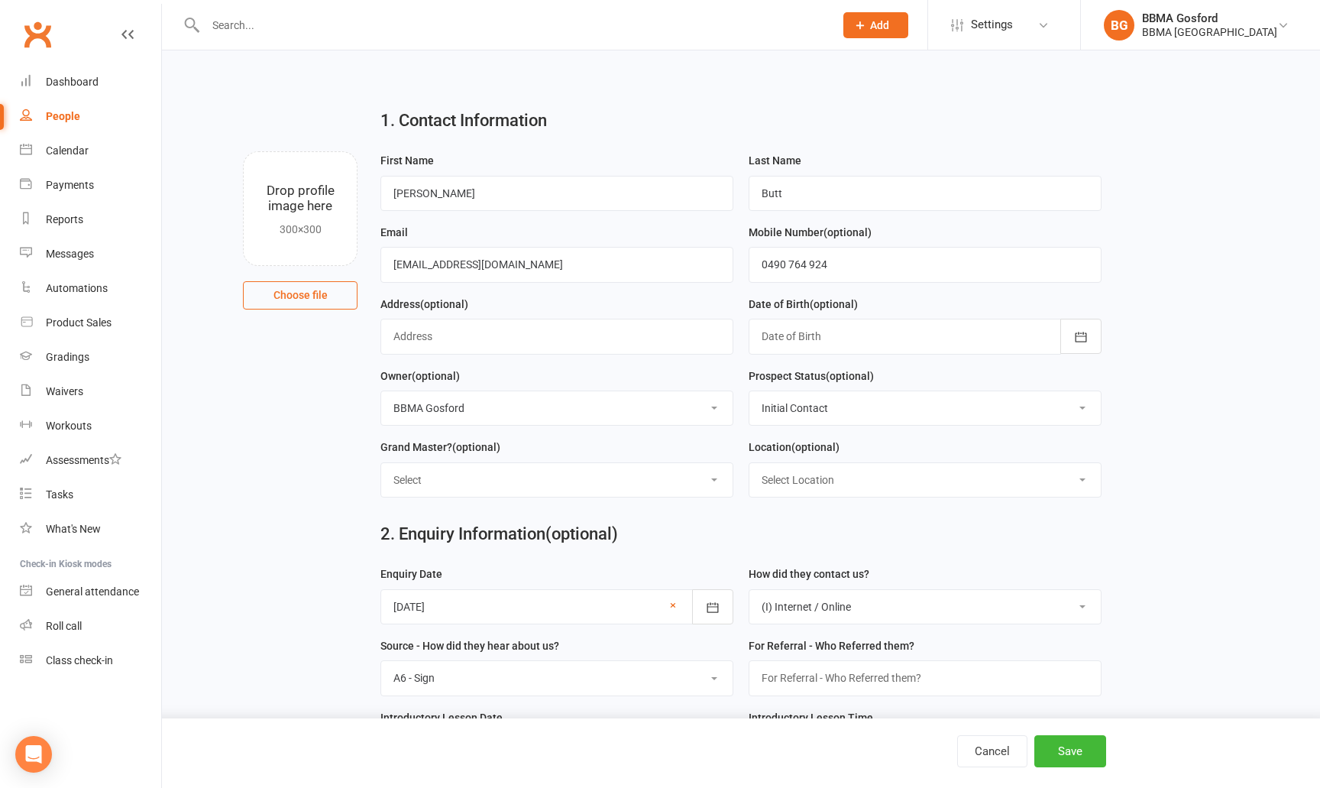
scroll to position [3, 0]
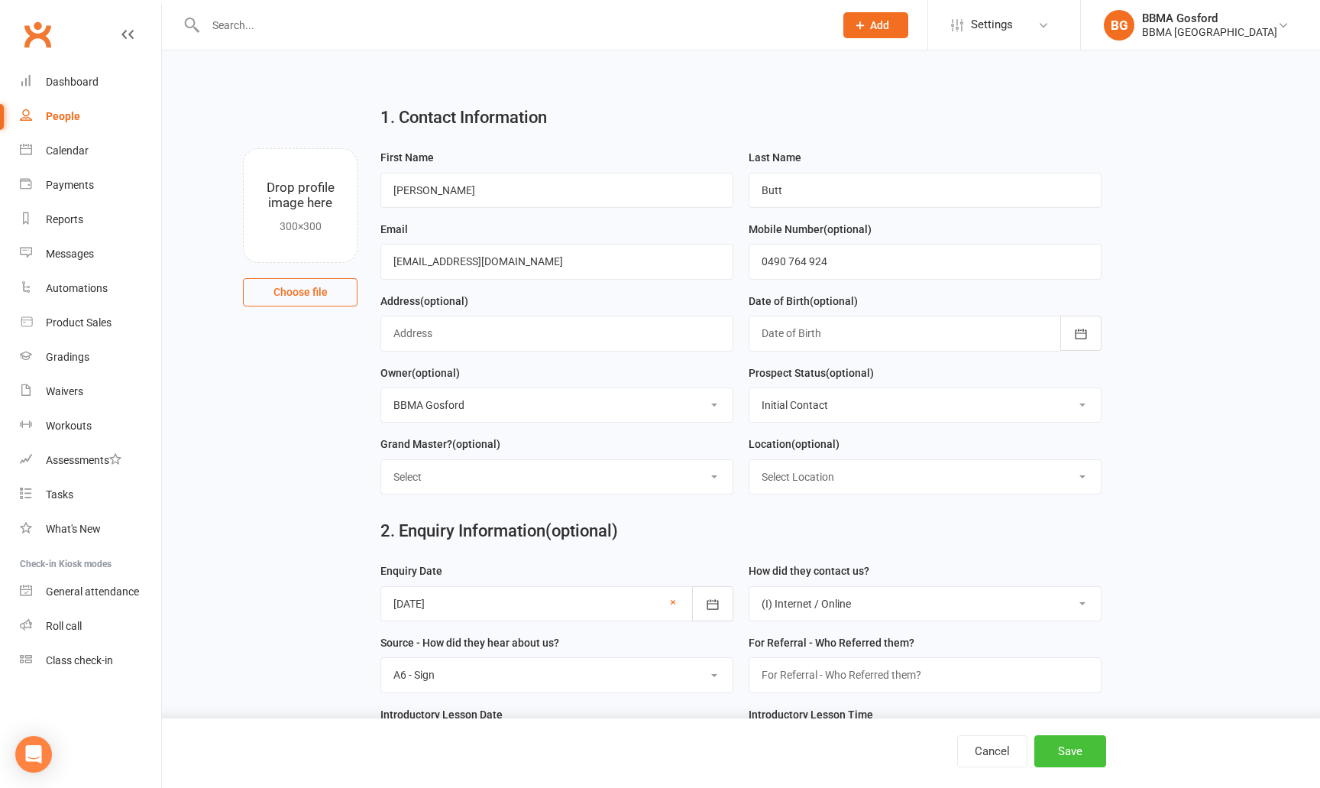
type input "0490 764 924"
click at [1085, 745] on button "Save" at bounding box center [1071, 751] width 72 height 32
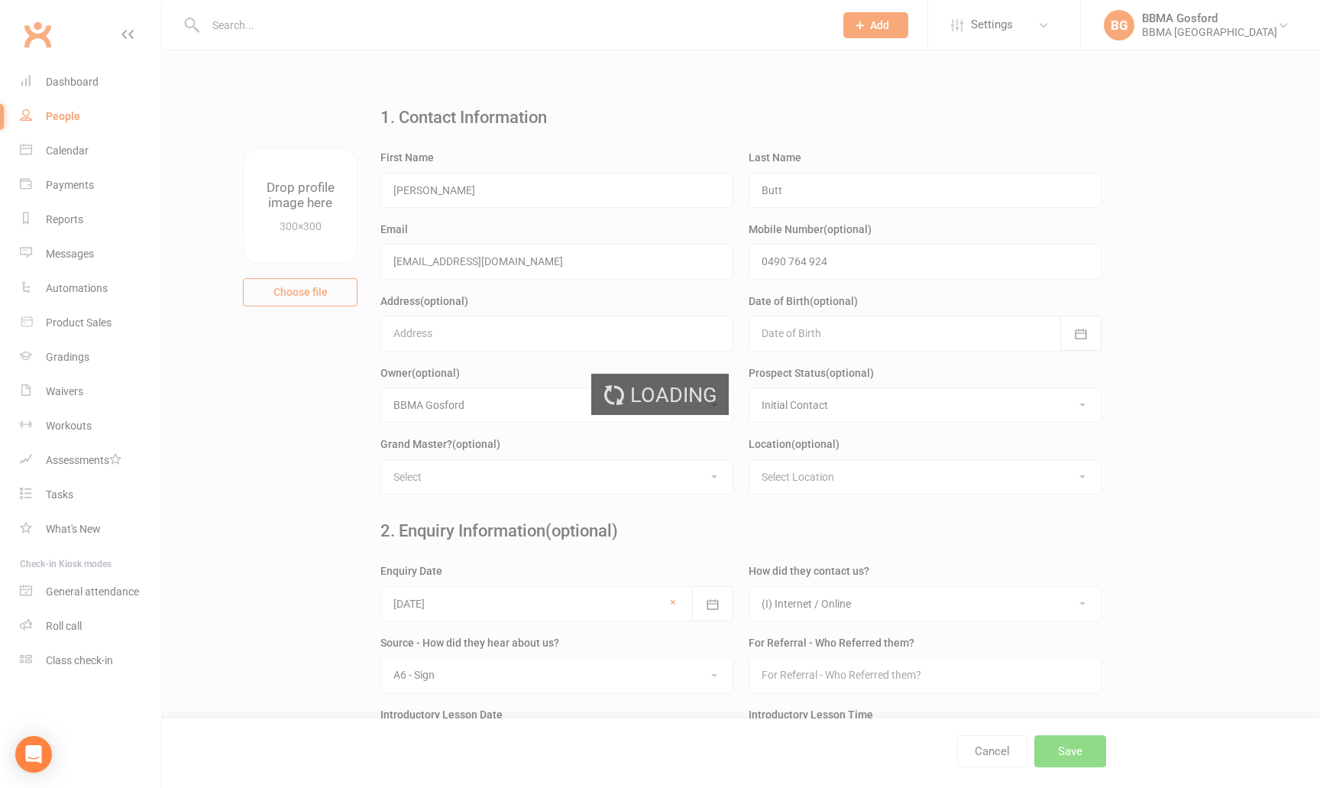
scroll to position [0, 0]
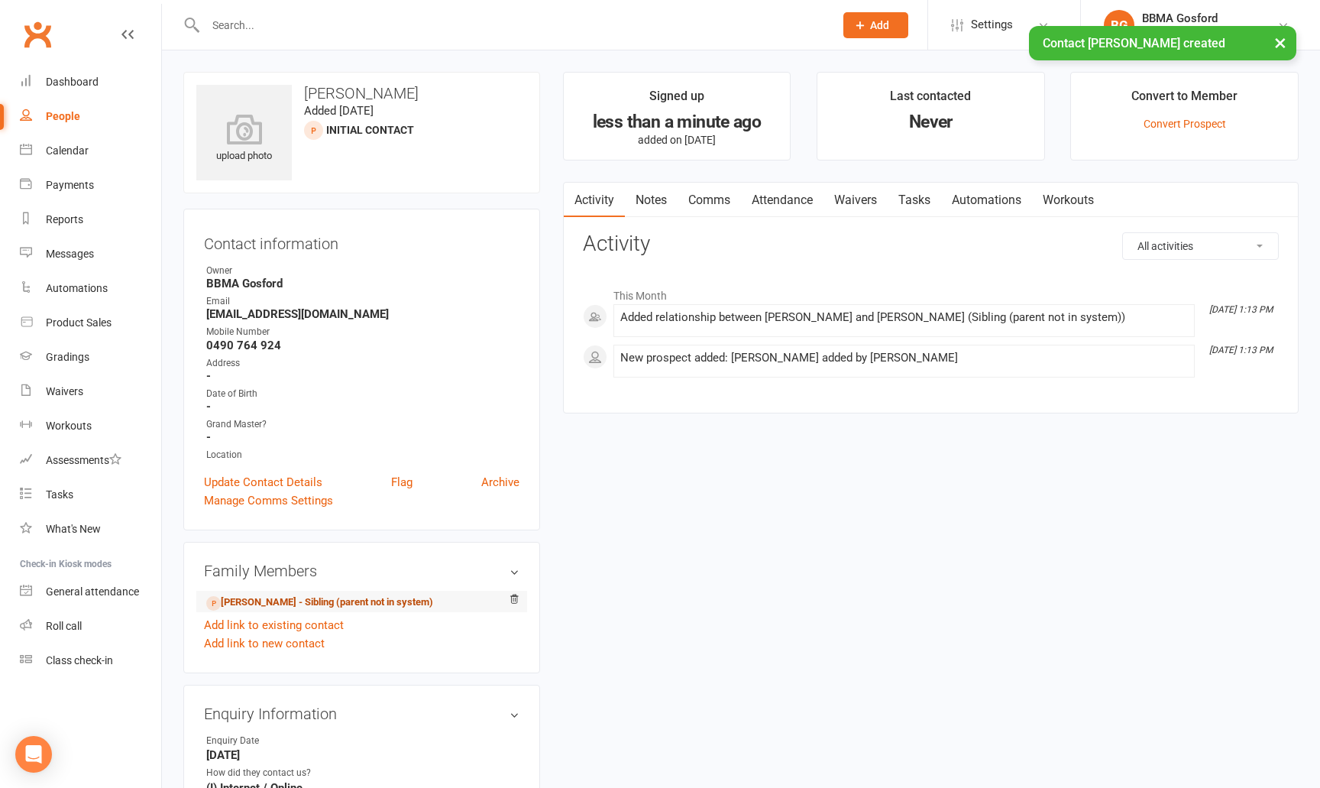
click at [270, 604] on link "Mara Butt - Sibling (parent not in system)" at bounding box center [319, 602] width 227 height 16
click at [277, 483] on link "Update Contact Details" at bounding box center [263, 482] width 118 height 18
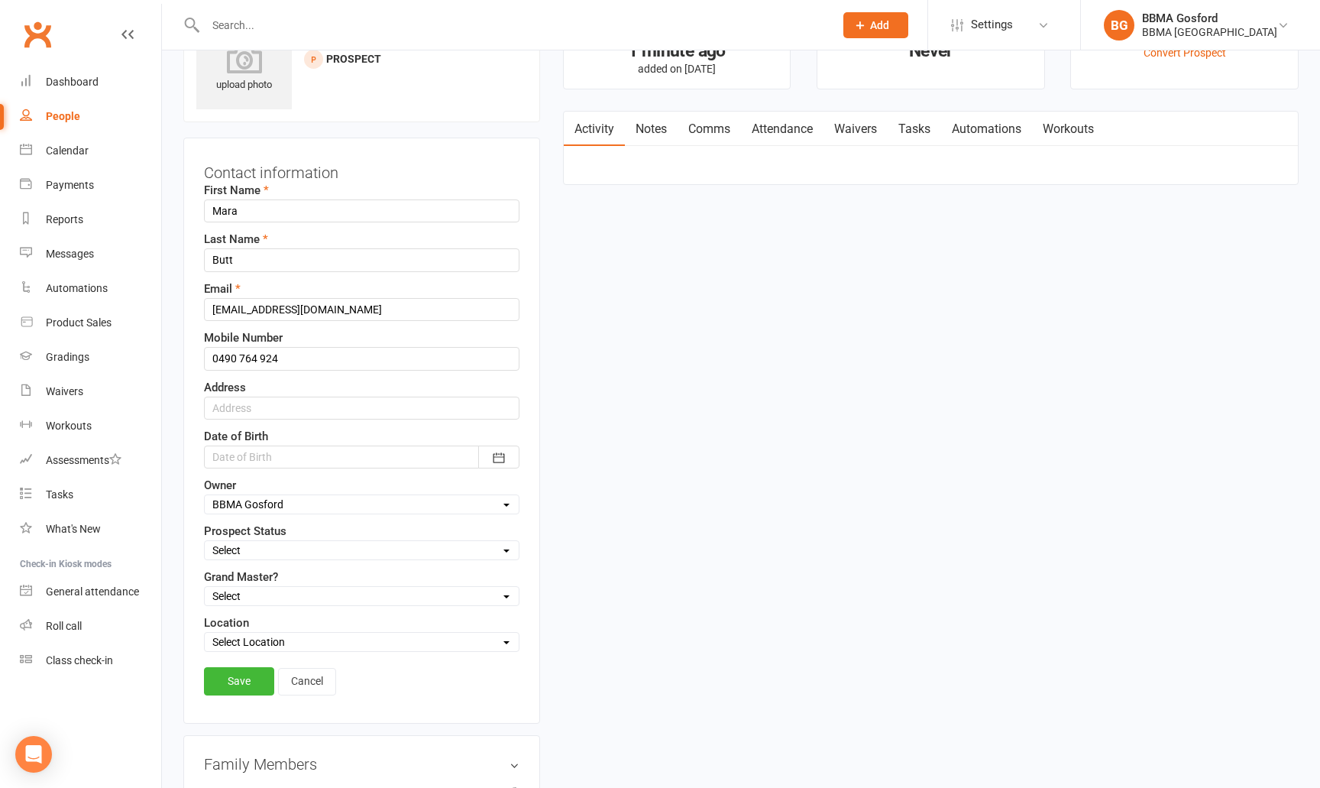
scroll to position [72, 0]
select select "Initial Contact"
click option "Initial Contact" at bounding box center [0, 0] width 0 height 0
click at [248, 678] on link "Save" at bounding box center [239, 680] width 70 height 28
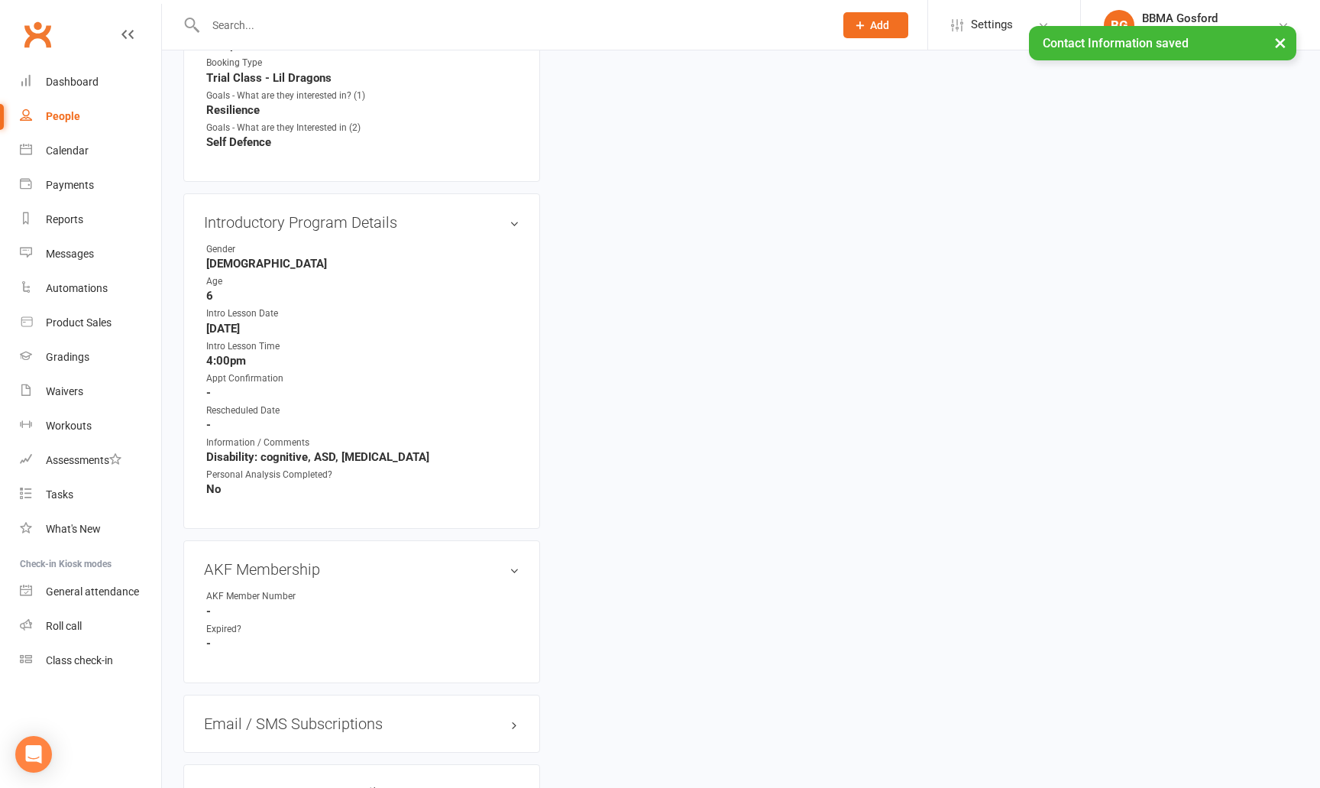
scroll to position [1153, 0]
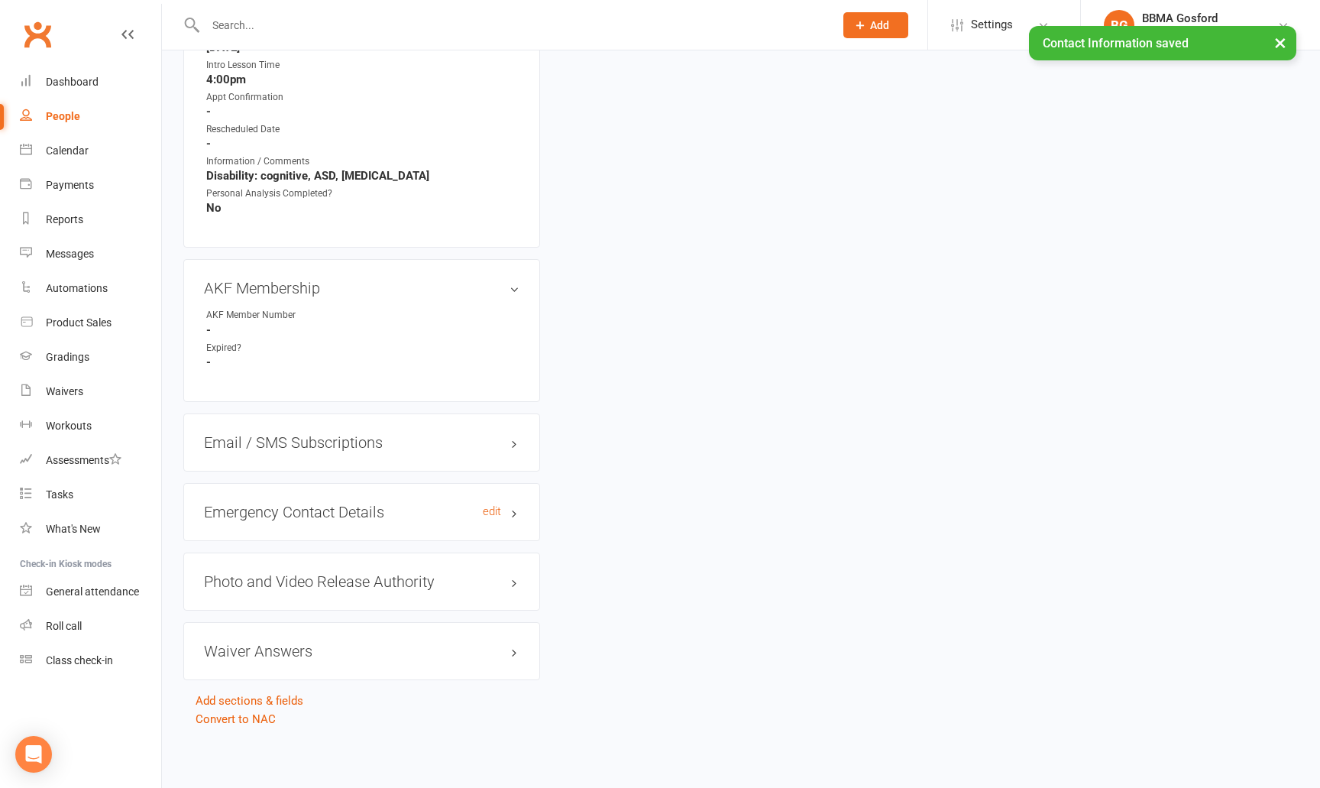
click at [327, 516] on h3 "Emergency Contact Details edit" at bounding box center [362, 511] width 316 height 17
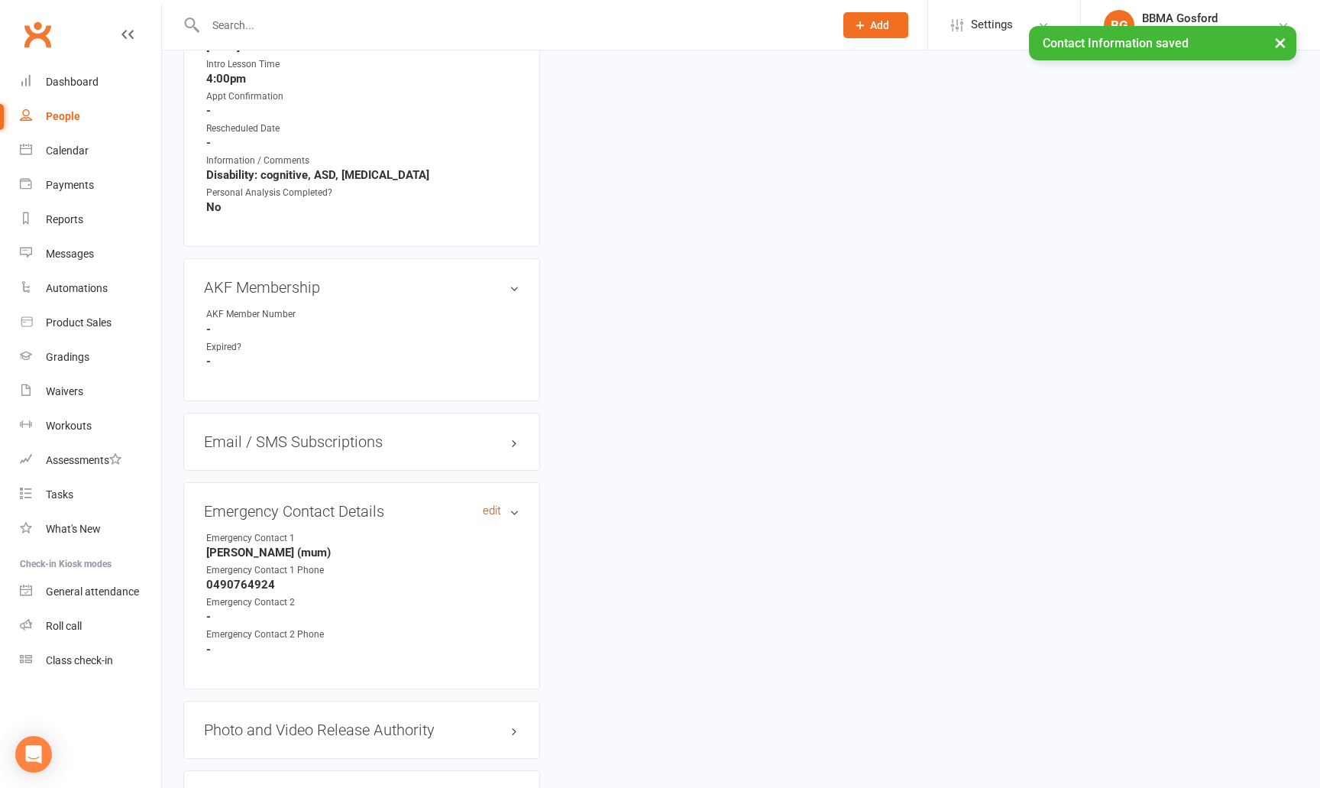
click at [488, 514] on link "edit" at bounding box center [492, 510] width 18 height 13
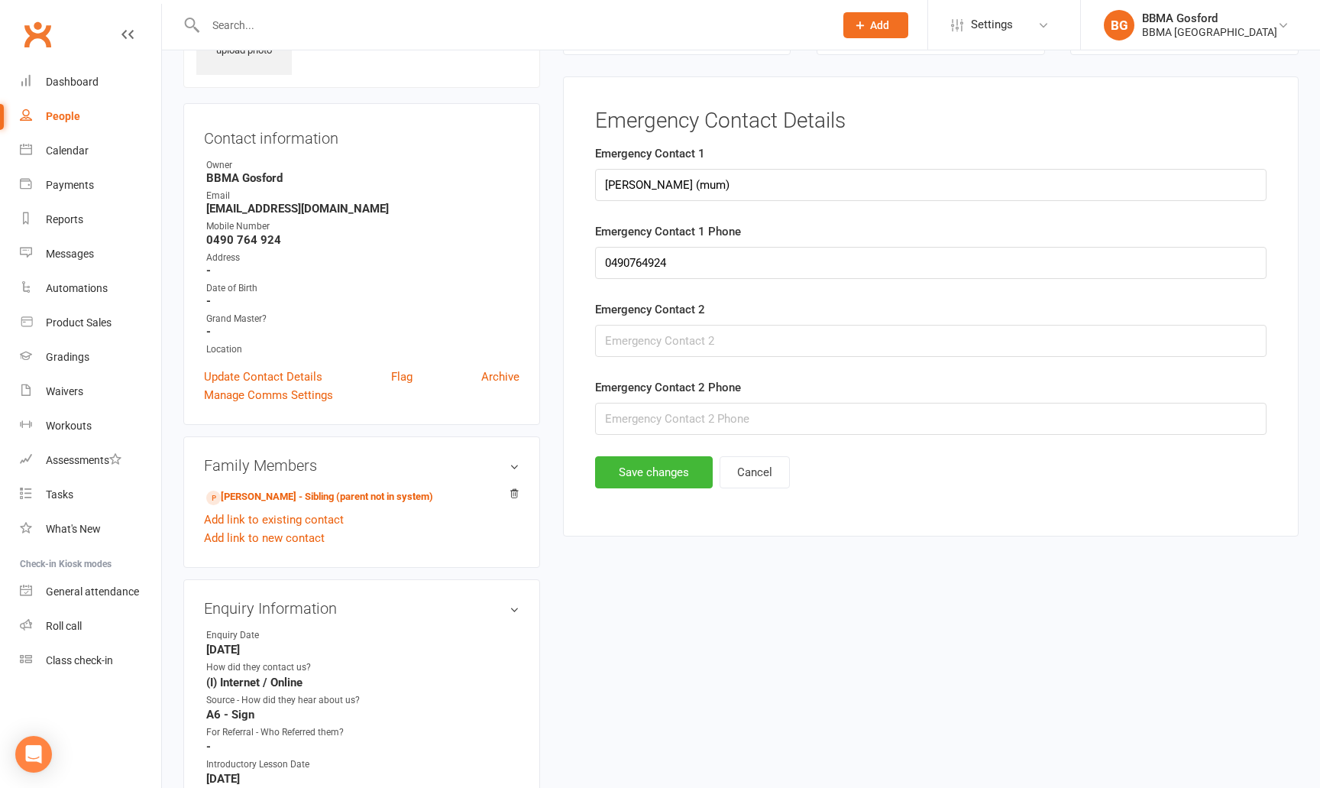
scroll to position [105, 0]
click at [630, 261] on input "0490764924" at bounding box center [931, 264] width 672 height 32
click at [655, 264] on input "0490 764924" at bounding box center [931, 264] width 672 height 32
type input "0490 764 924"
click at [687, 467] on button "Save changes" at bounding box center [654, 473] width 118 height 32
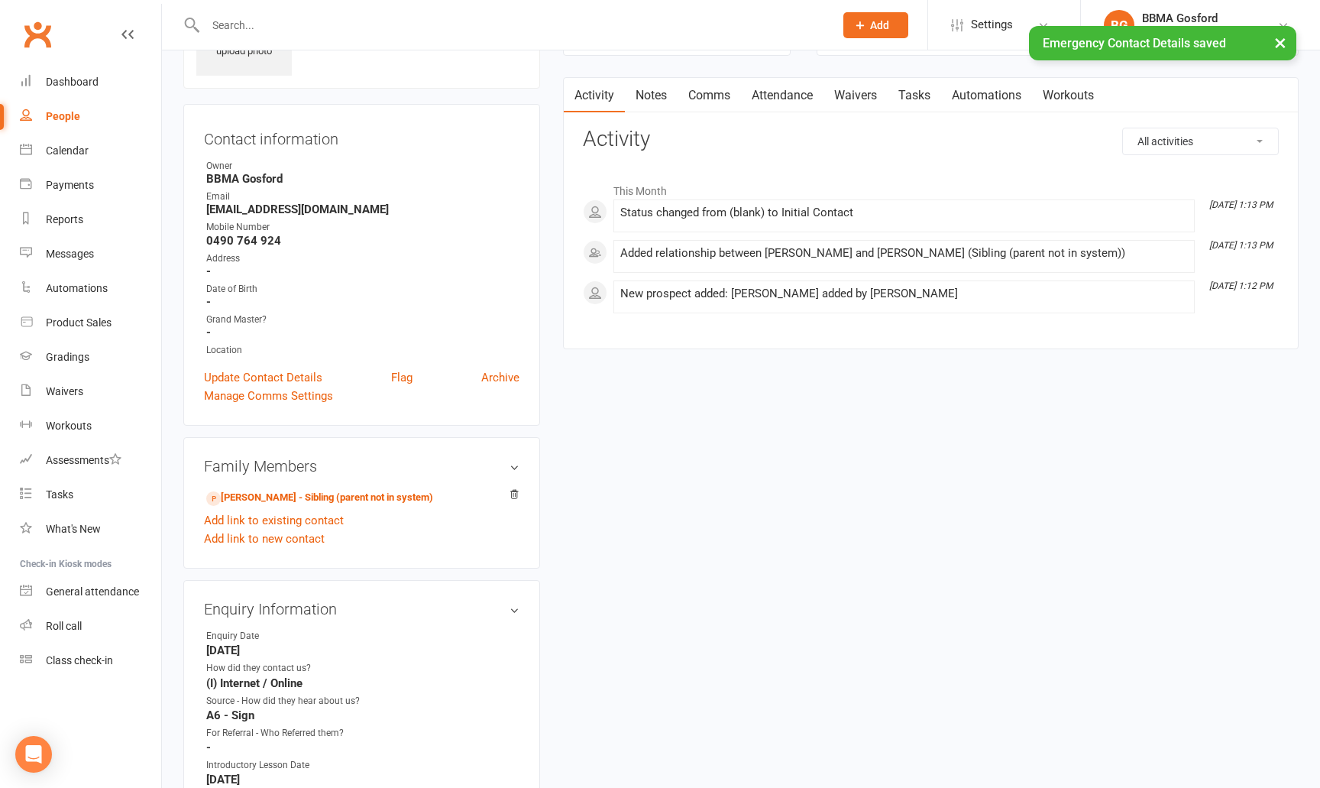
scroll to position [0, 0]
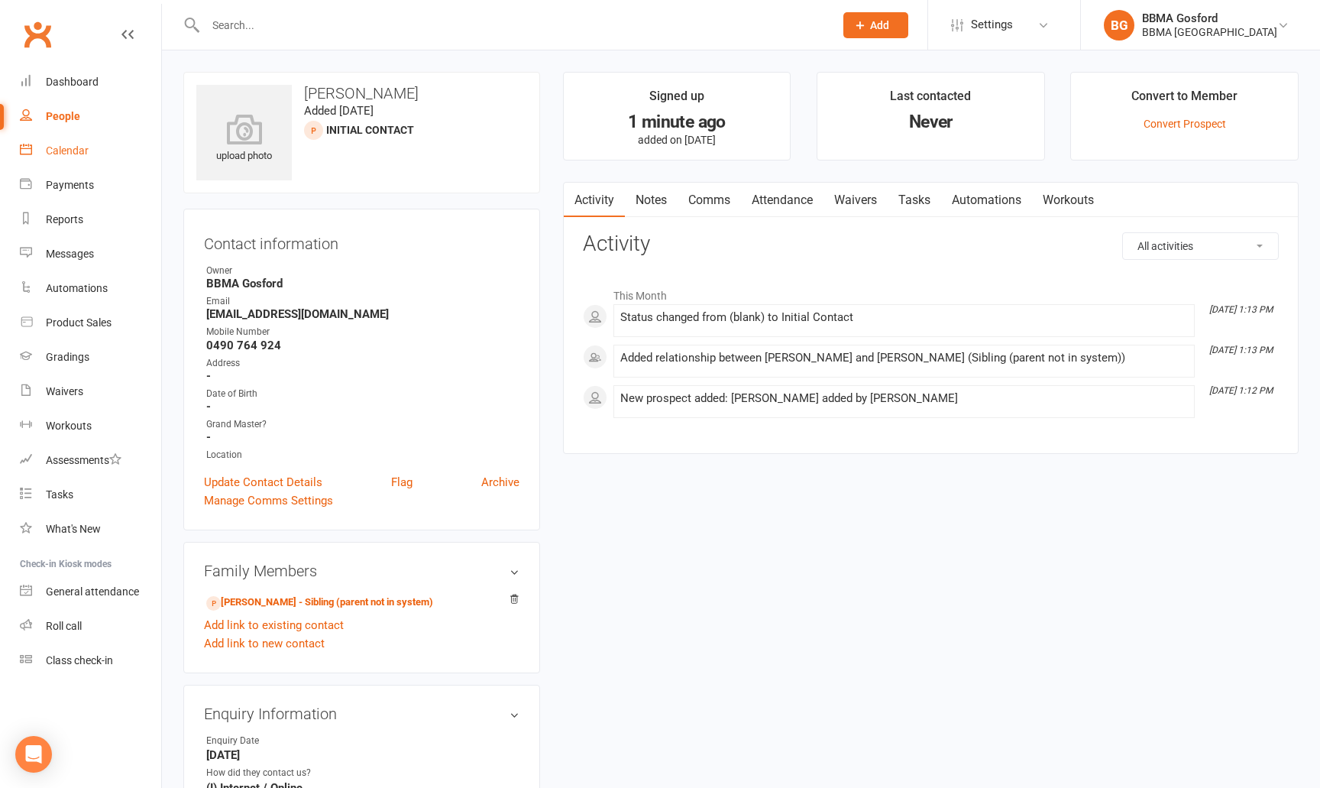
click at [89, 144] on link "Calendar" at bounding box center [90, 151] width 141 height 34
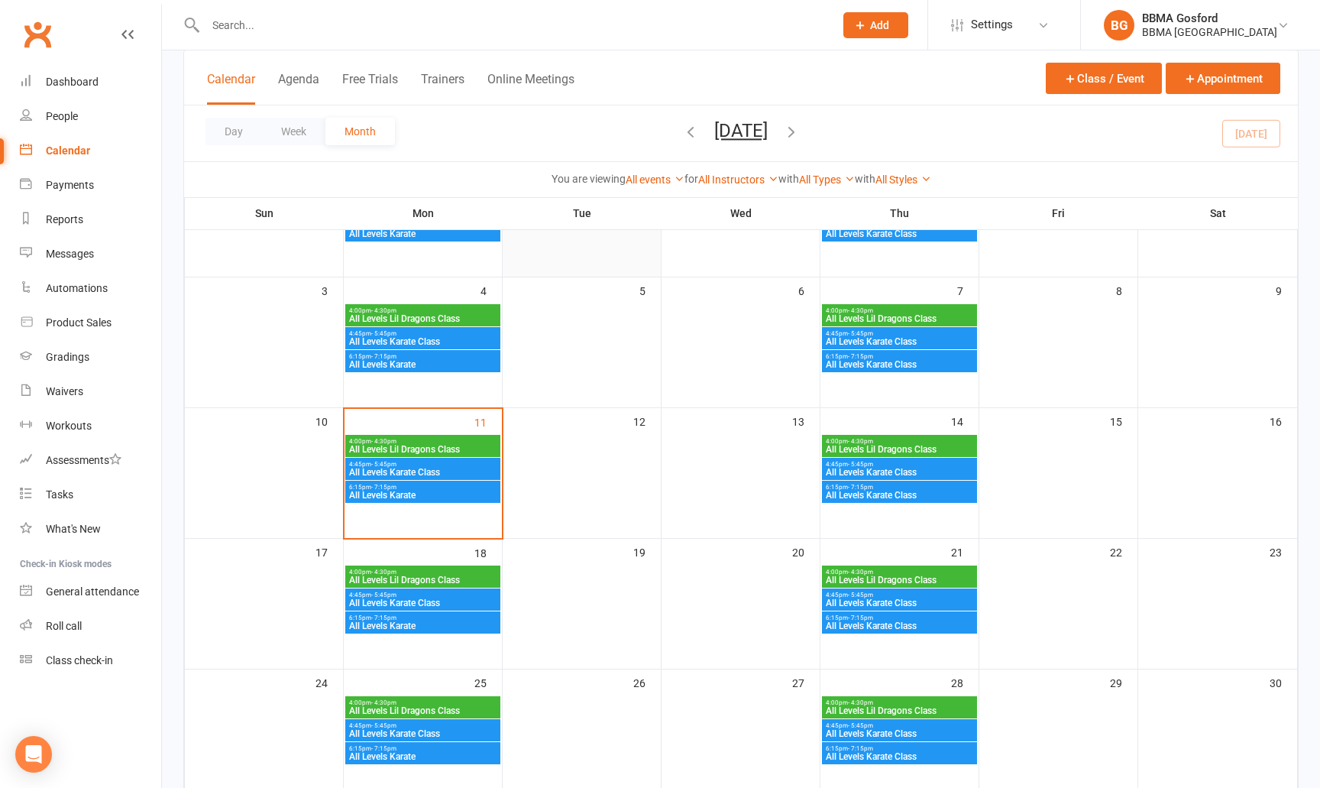
scroll to position [227, 0]
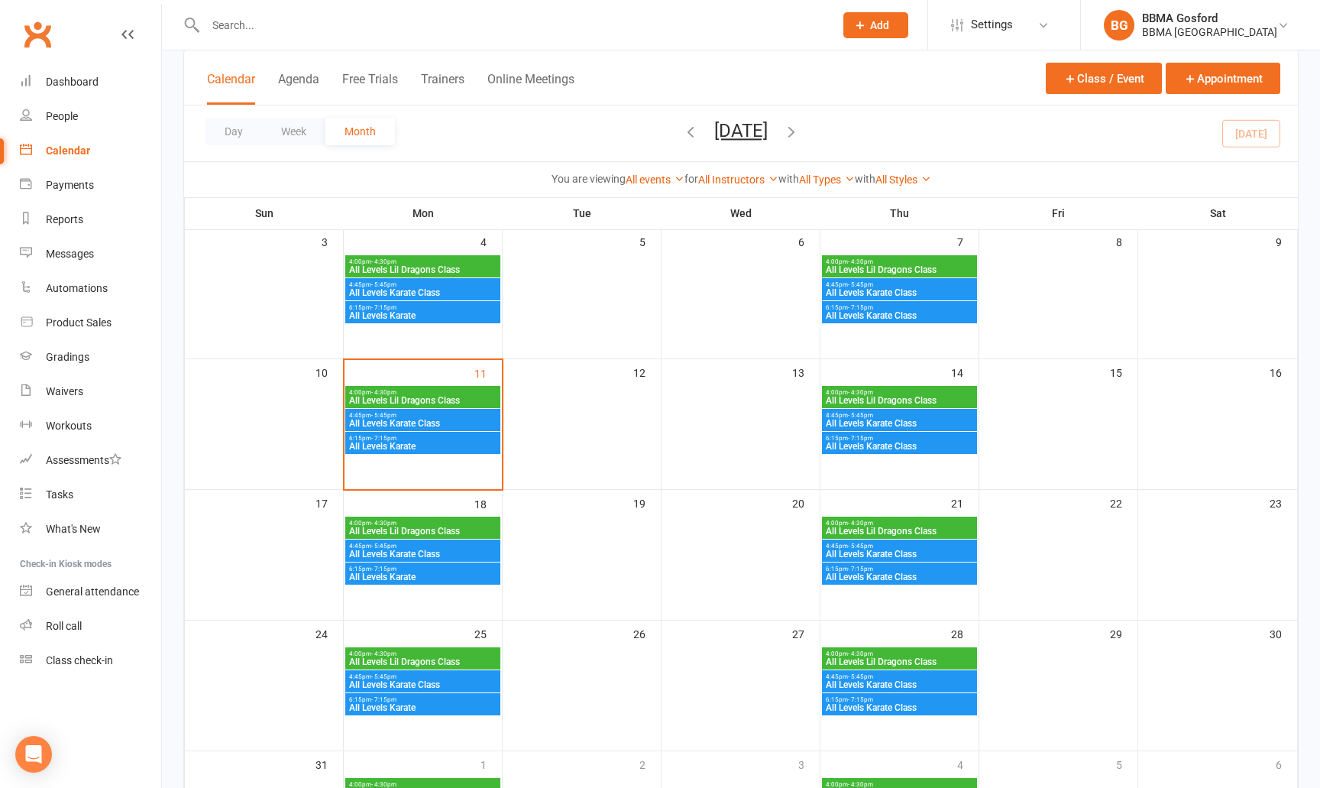
click at [476, 656] on span "4:00pm - 4:30pm" at bounding box center [422, 653] width 149 height 7
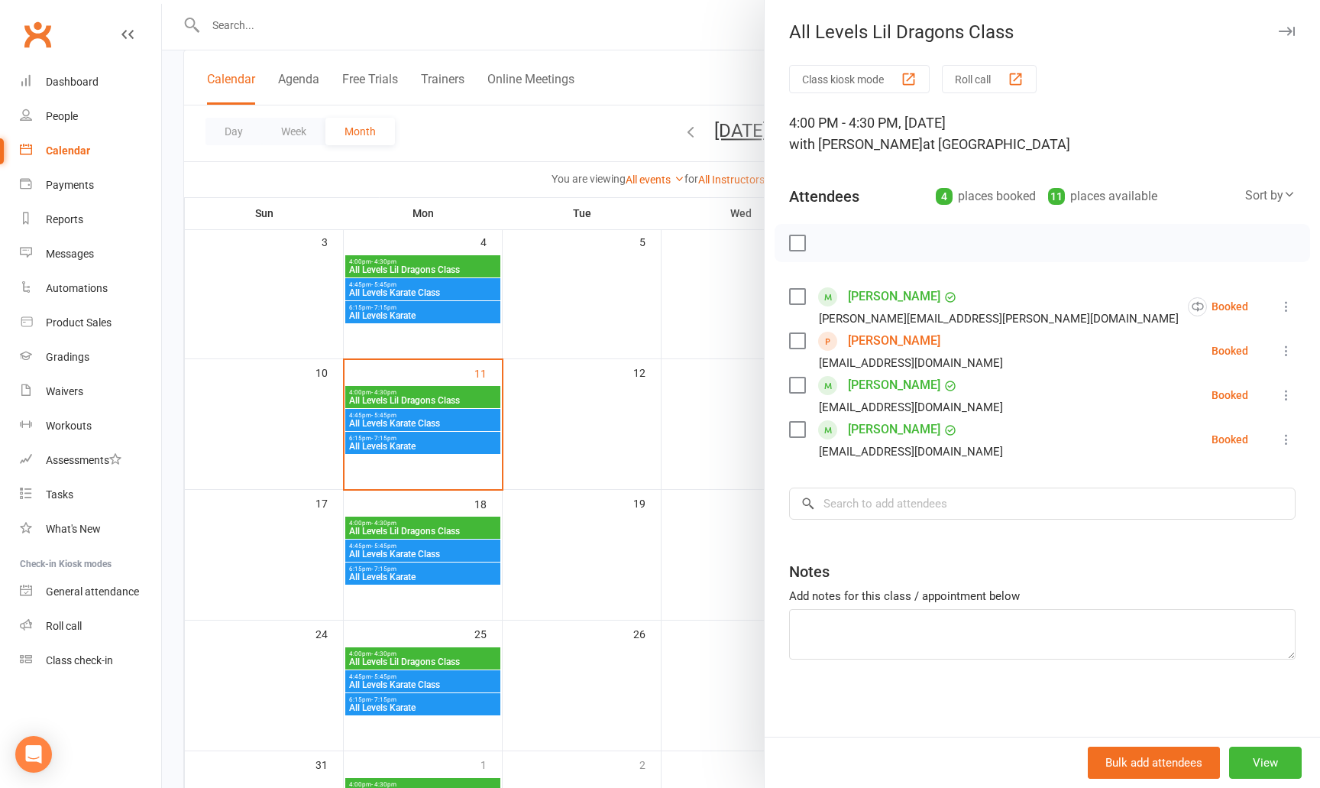
click at [460, 526] on div at bounding box center [741, 394] width 1158 height 788
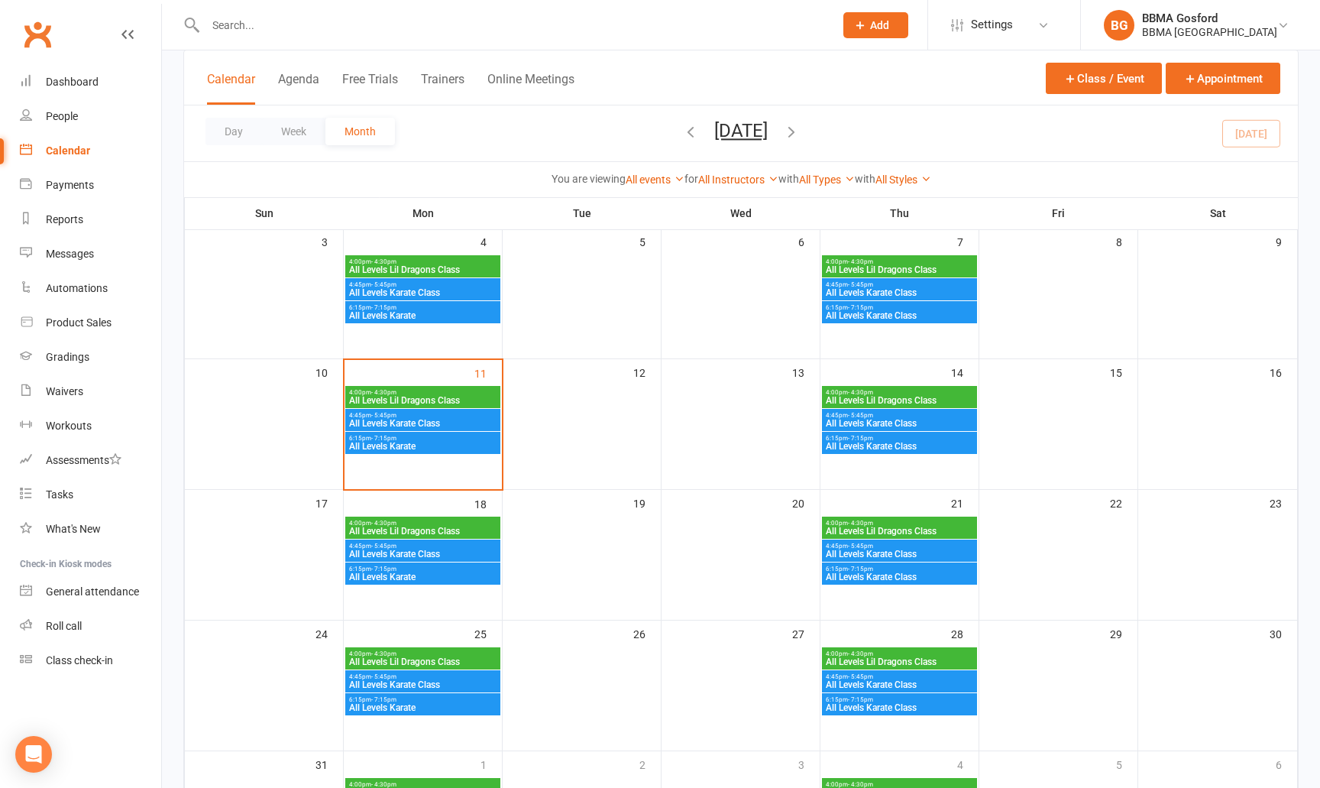
click at [464, 529] on span "All Levels Lil Dragons Class" at bounding box center [422, 530] width 149 height 9
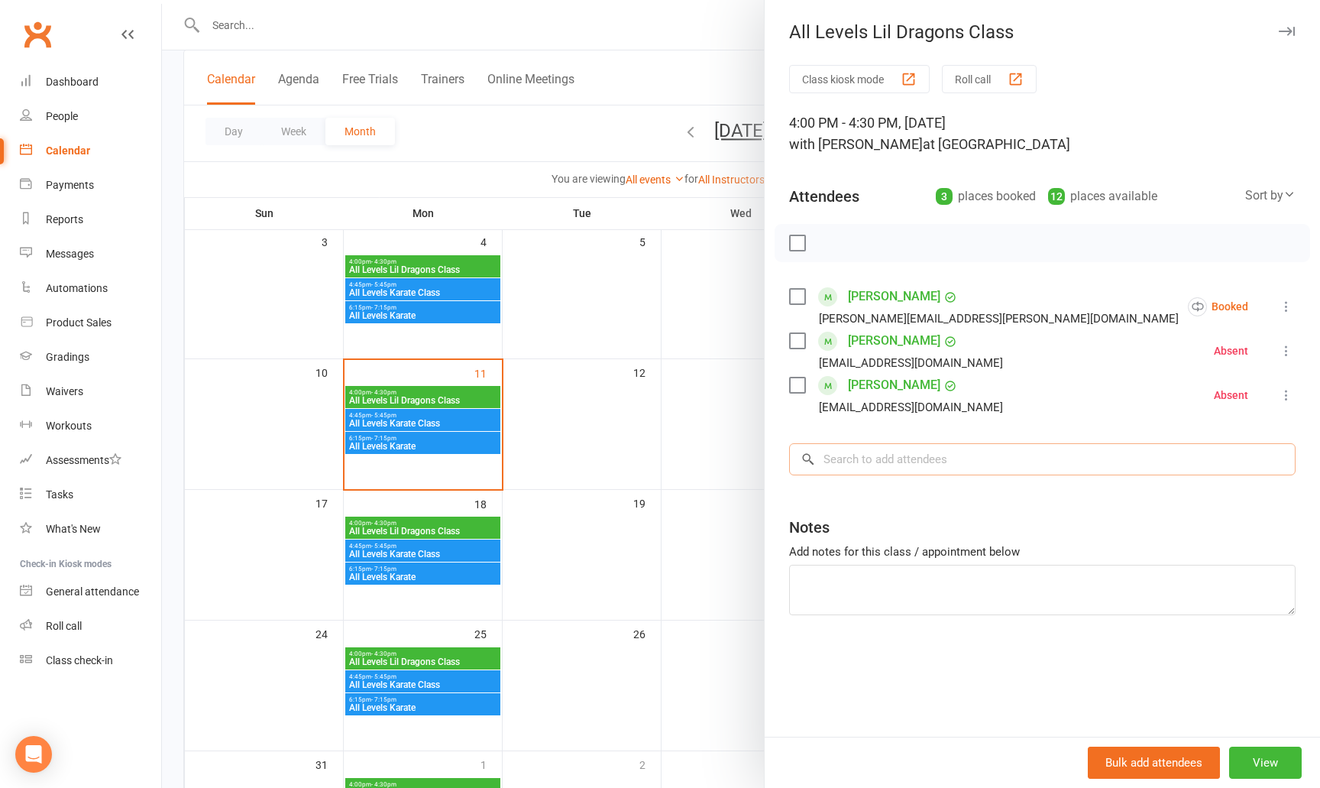
click at [915, 464] on input "search" at bounding box center [1042, 459] width 507 height 32
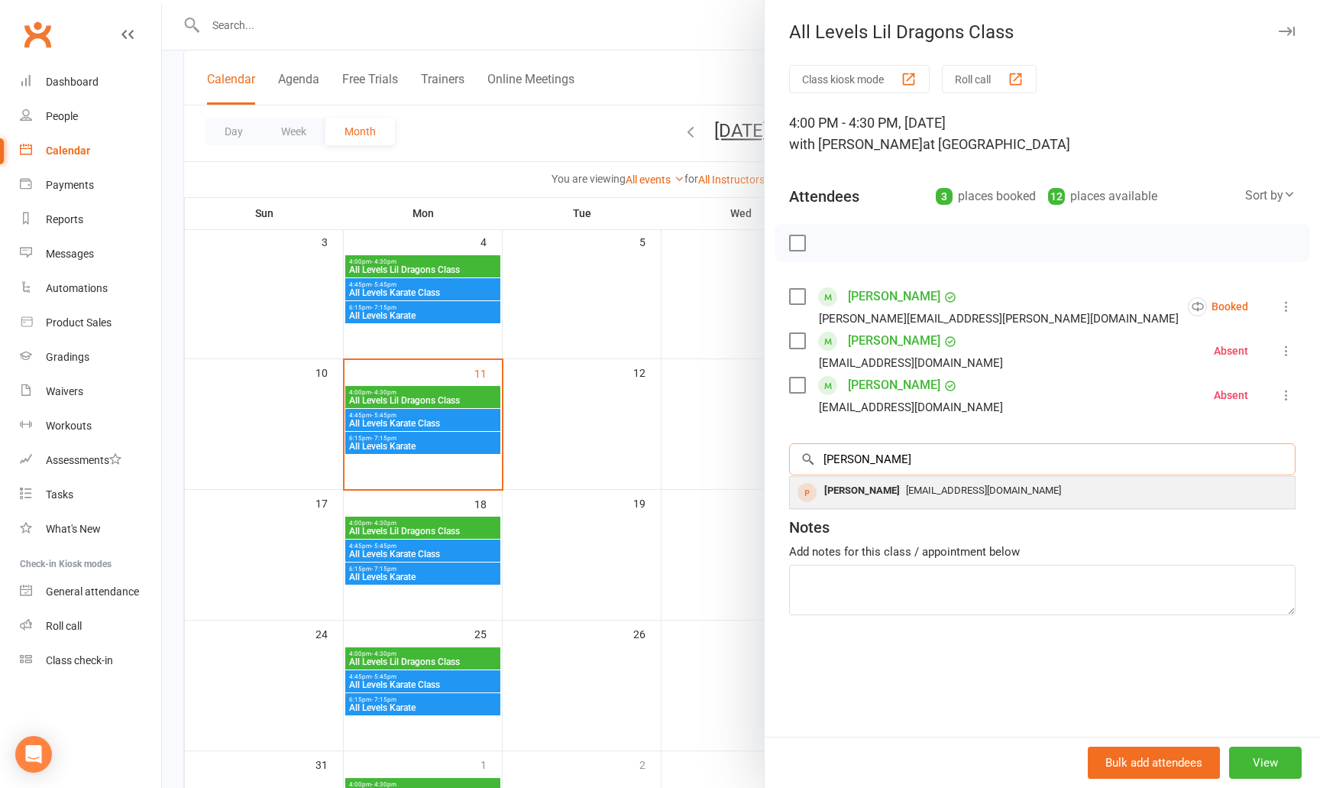
type input "lina"
click at [973, 500] on div "eva.heist@gmail.com" at bounding box center [1042, 491] width 493 height 22
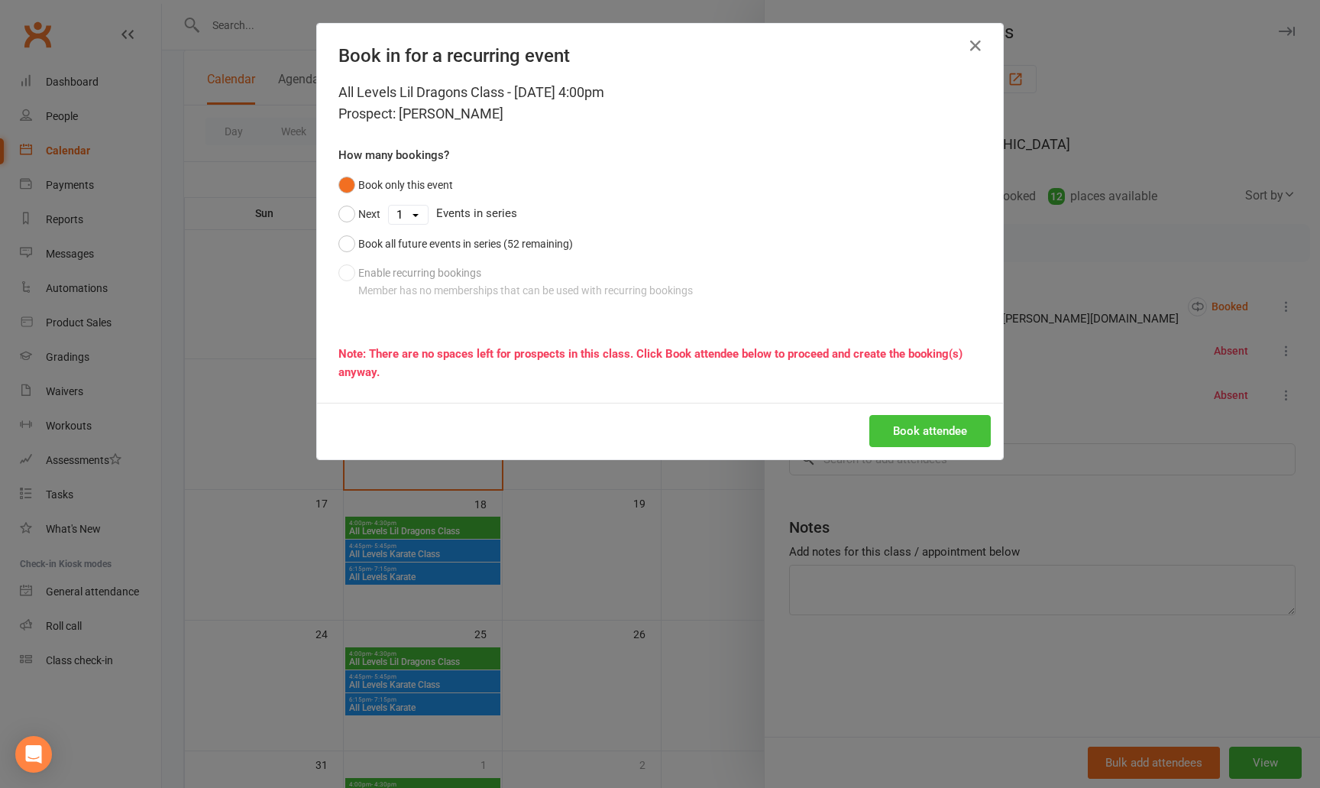
click at [928, 430] on button "Book attendee" at bounding box center [929, 431] width 121 height 32
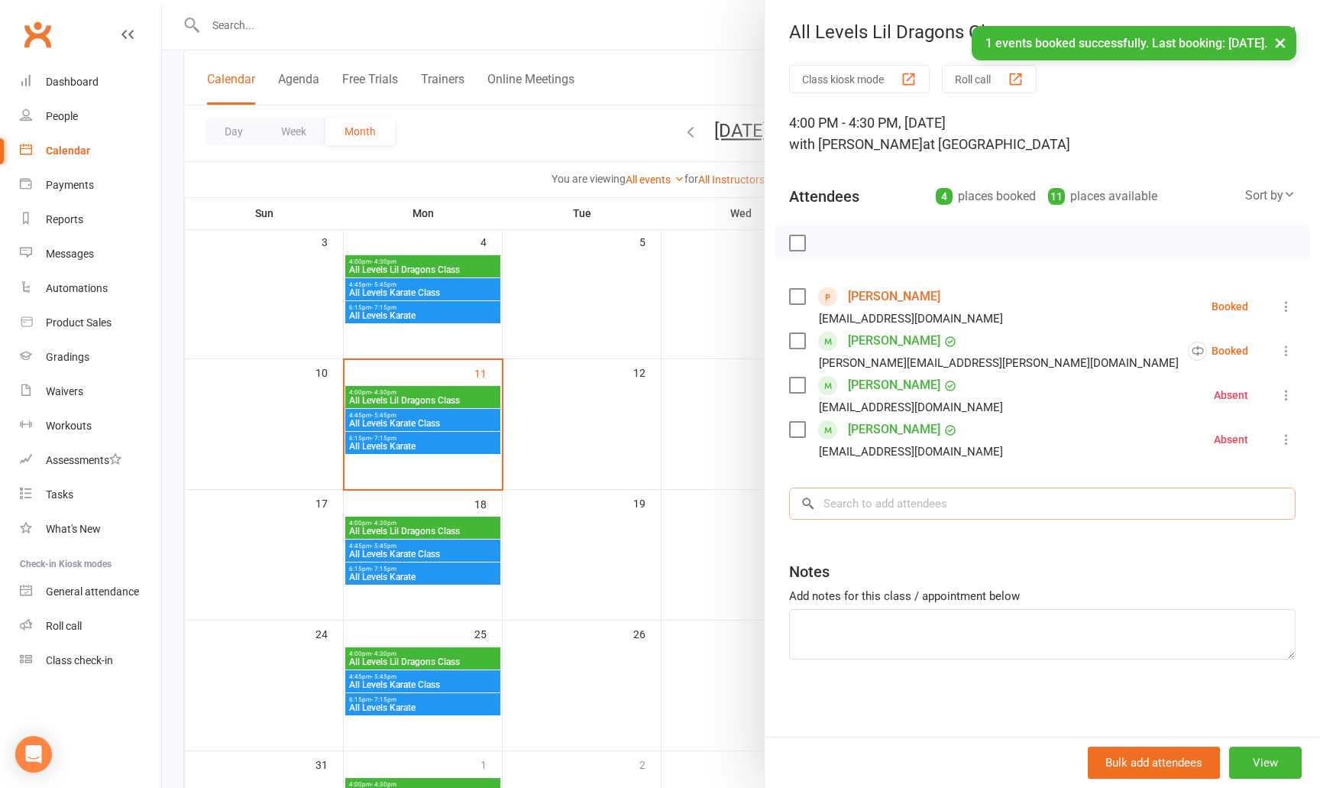
click at [936, 490] on input "search" at bounding box center [1042, 503] width 507 height 32
type input "mara"
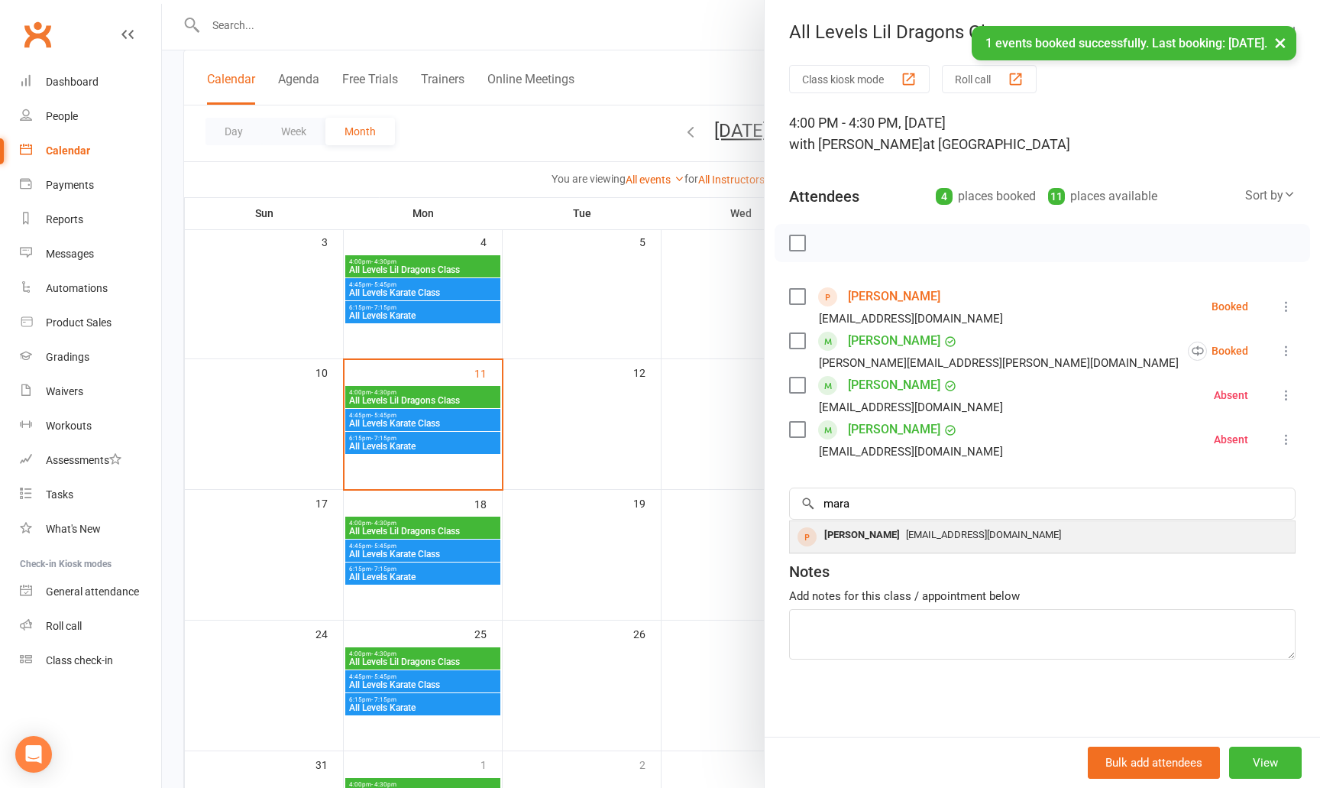
click at [914, 546] on div "eva.heist@gmail.com" at bounding box center [1042, 535] width 493 height 22
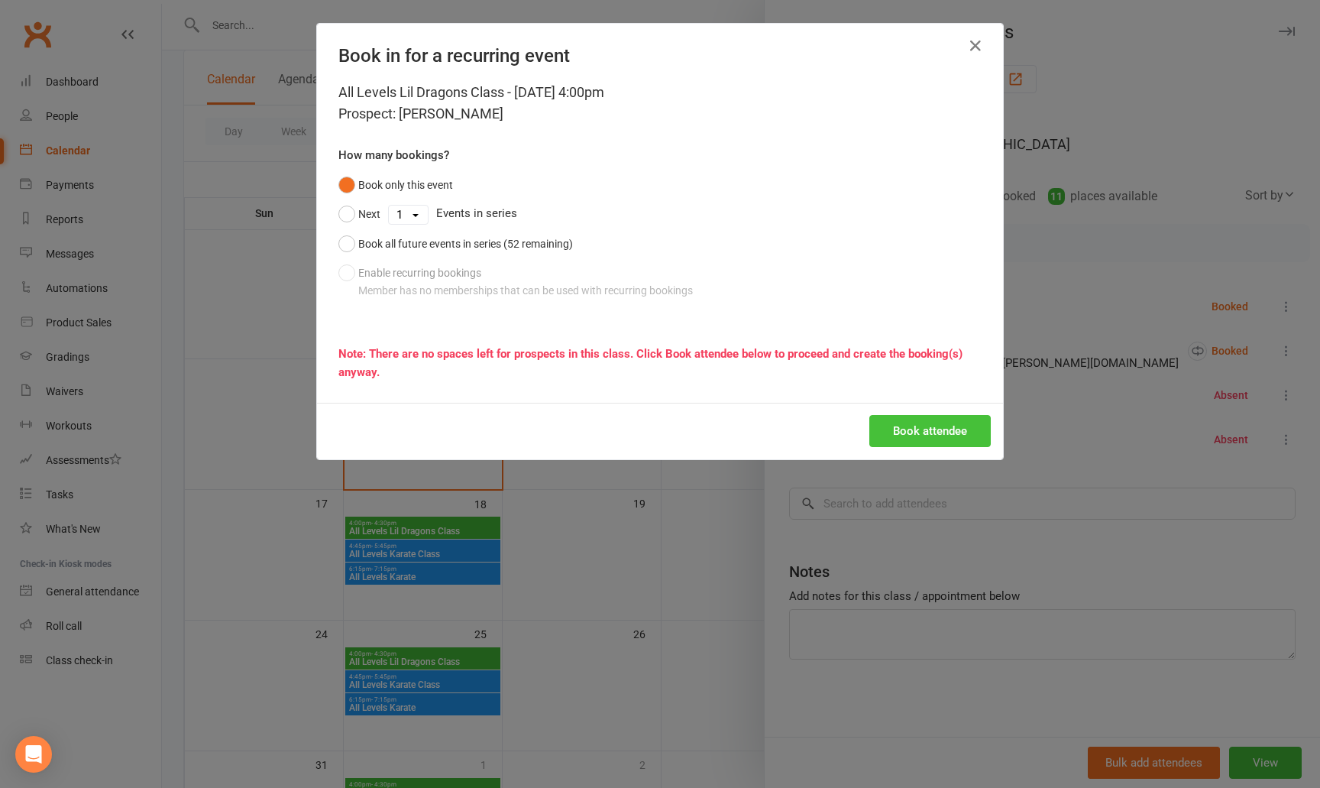
click at [905, 435] on button "Book attendee" at bounding box center [929, 431] width 121 height 32
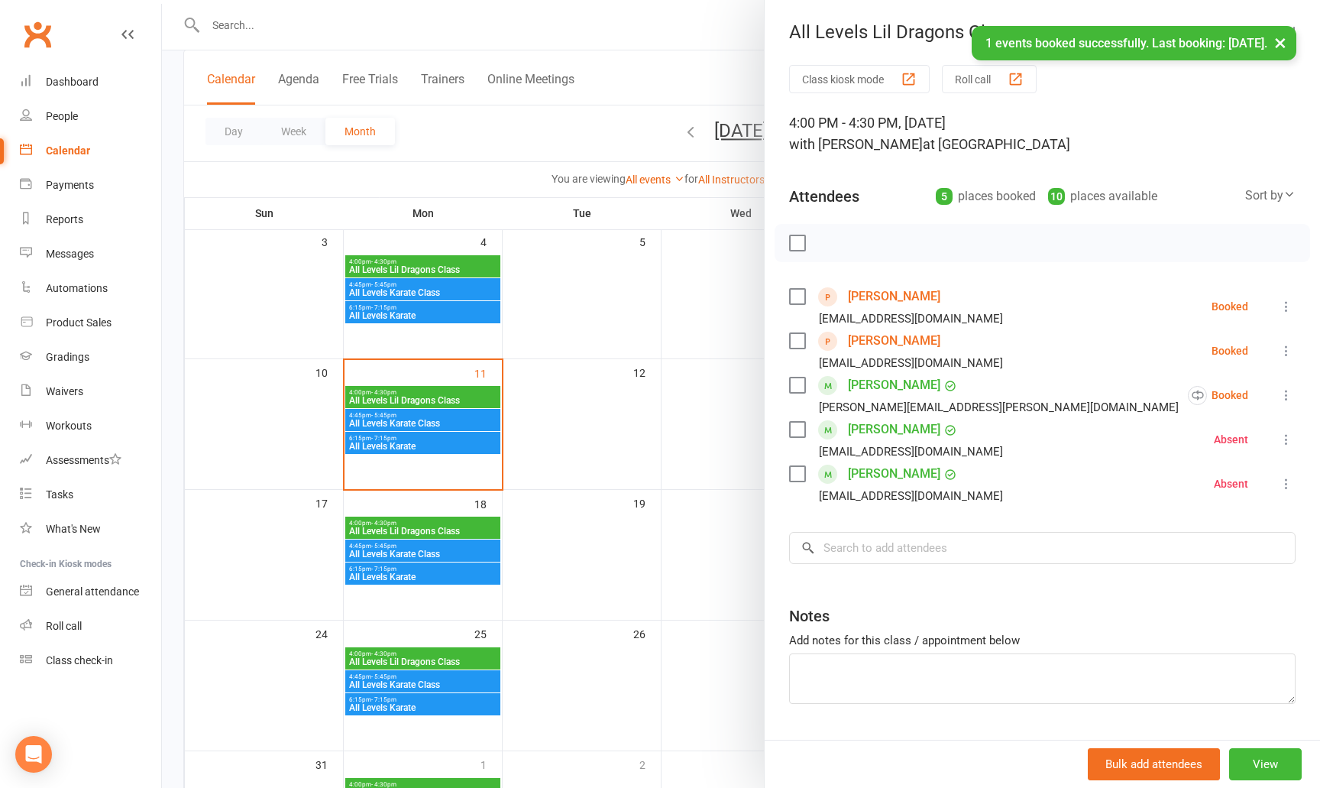
click at [631, 473] on div at bounding box center [741, 394] width 1158 height 788
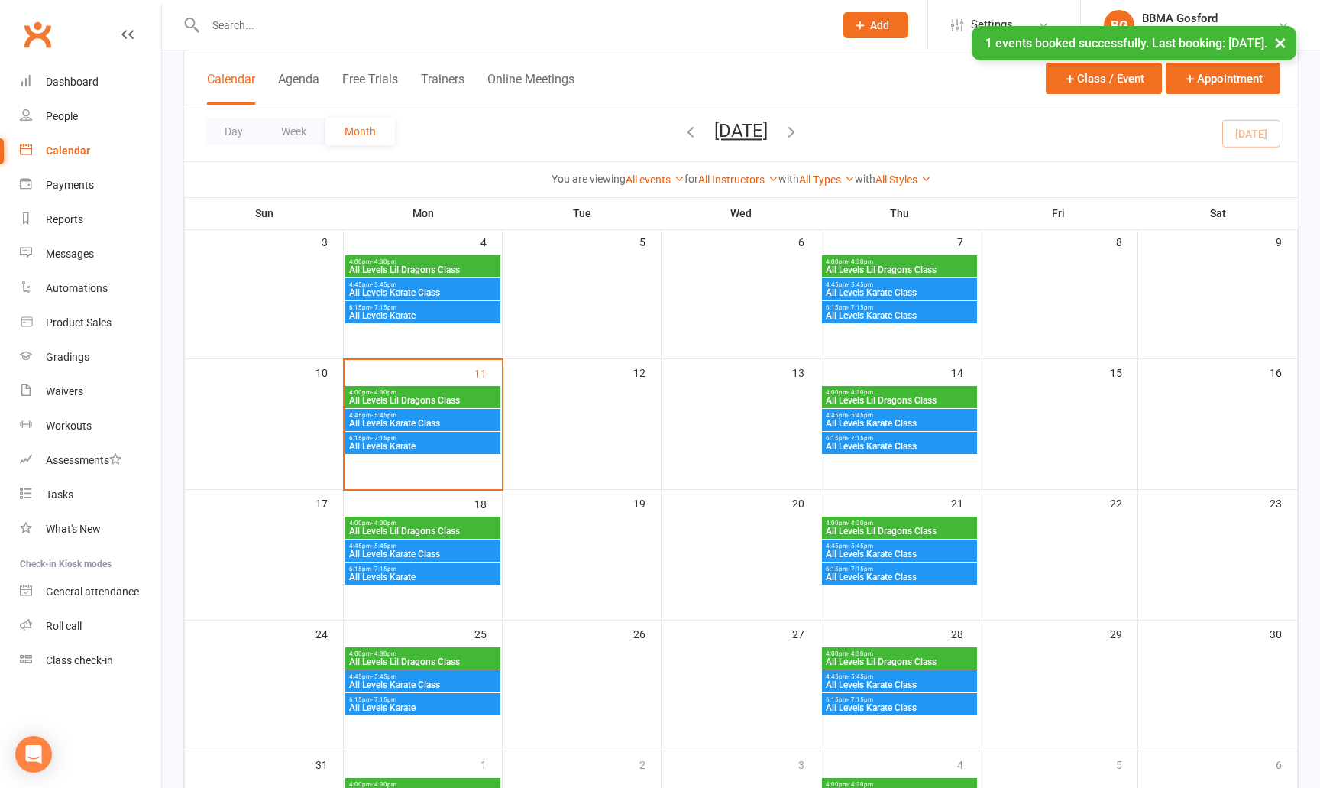
click at [474, 401] on span "All Levels Lil Dragons Class" at bounding box center [422, 400] width 149 height 9
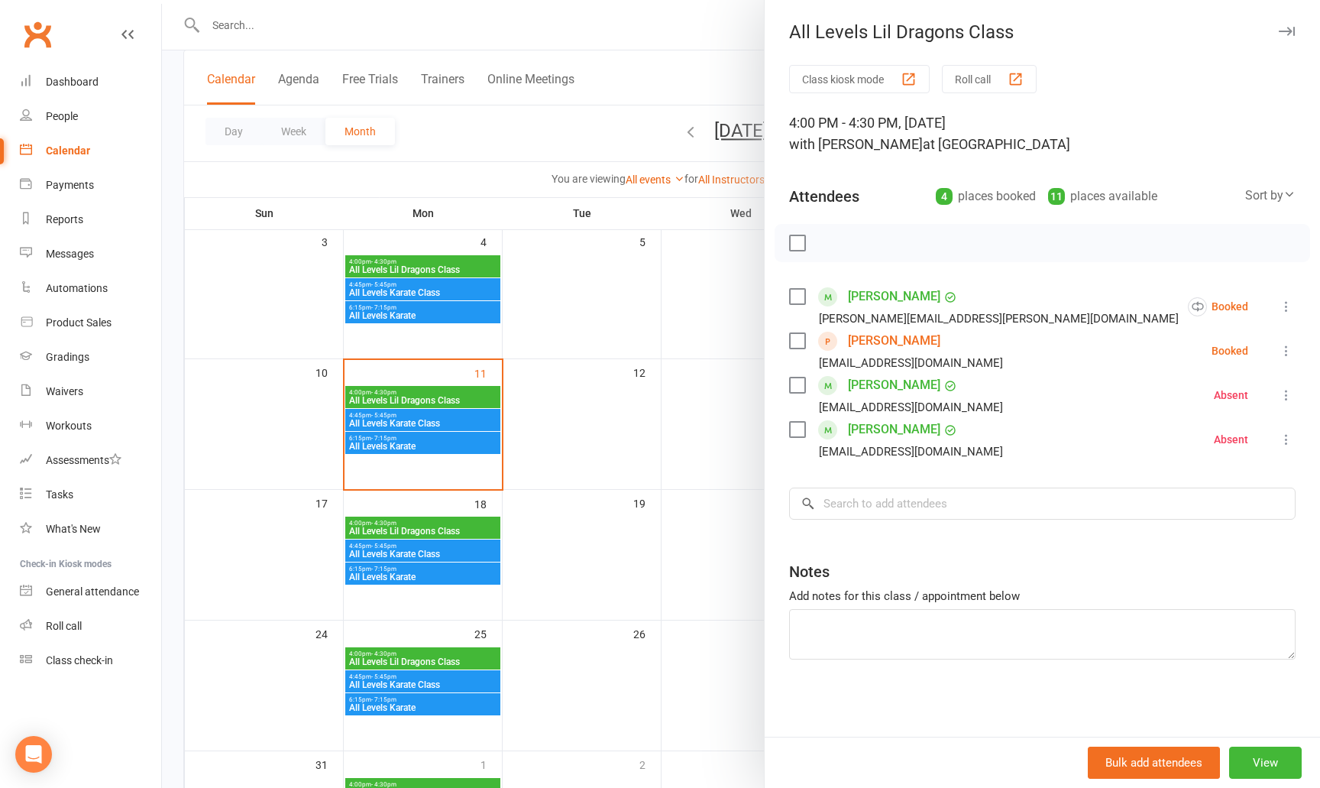
click at [588, 393] on div at bounding box center [741, 394] width 1158 height 788
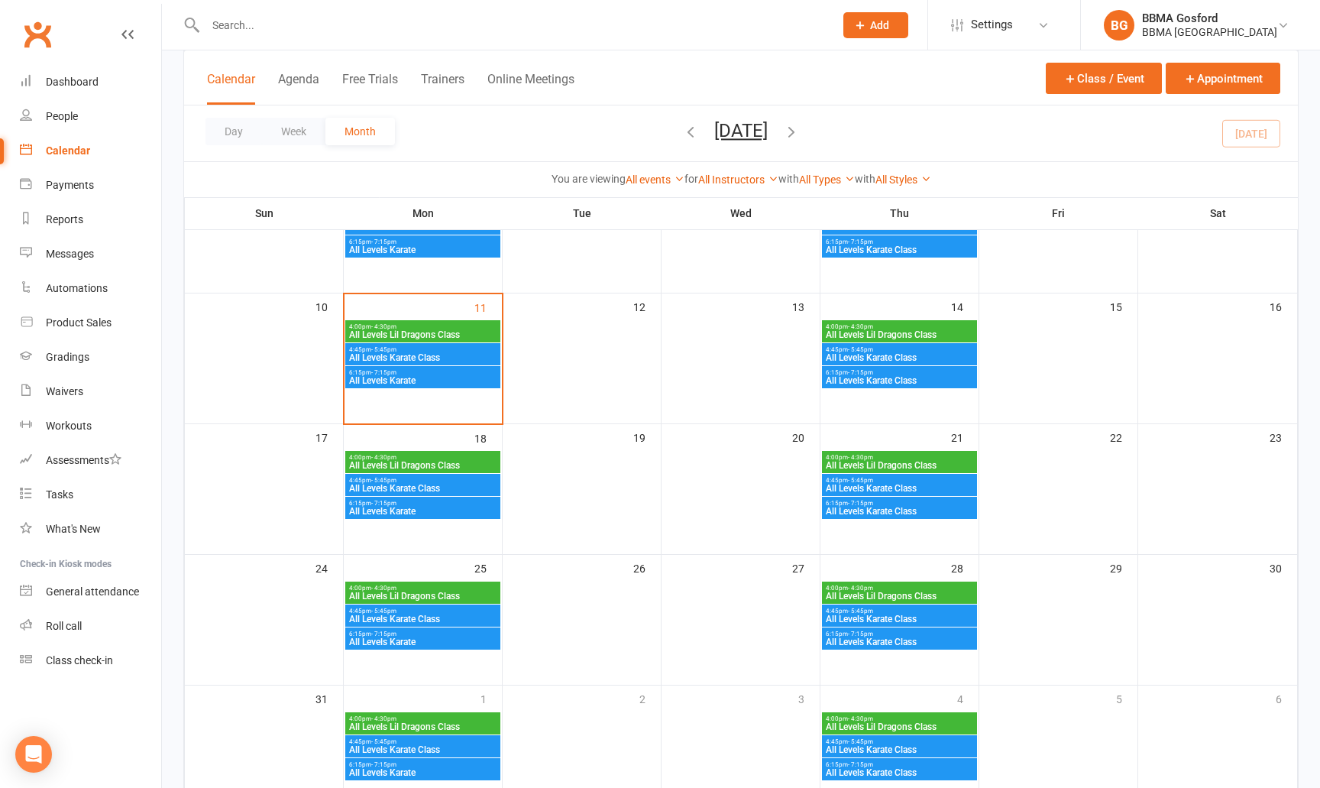
scroll to position [294, 0]
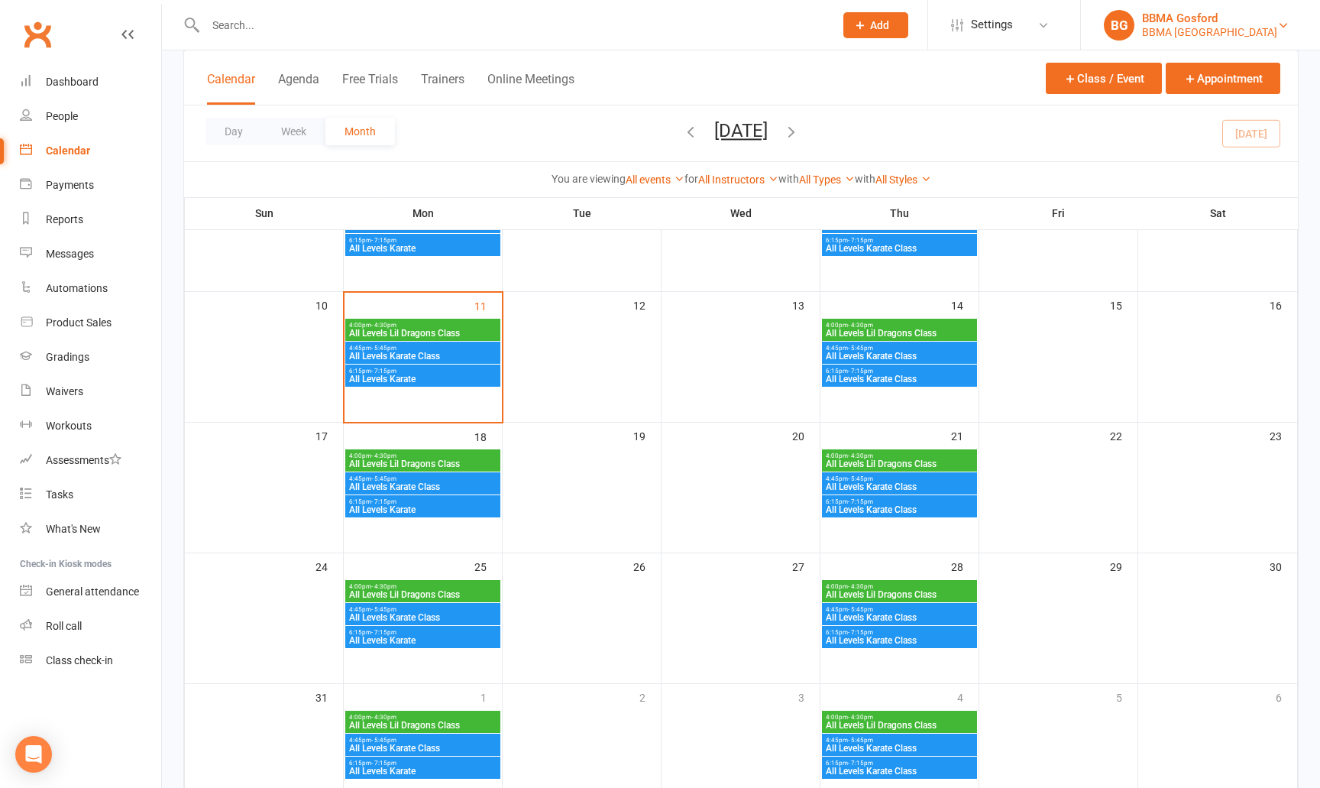
click at [1219, 37] on div "BBMA Erina Heights" at bounding box center [1209, 32] width 135 height 14
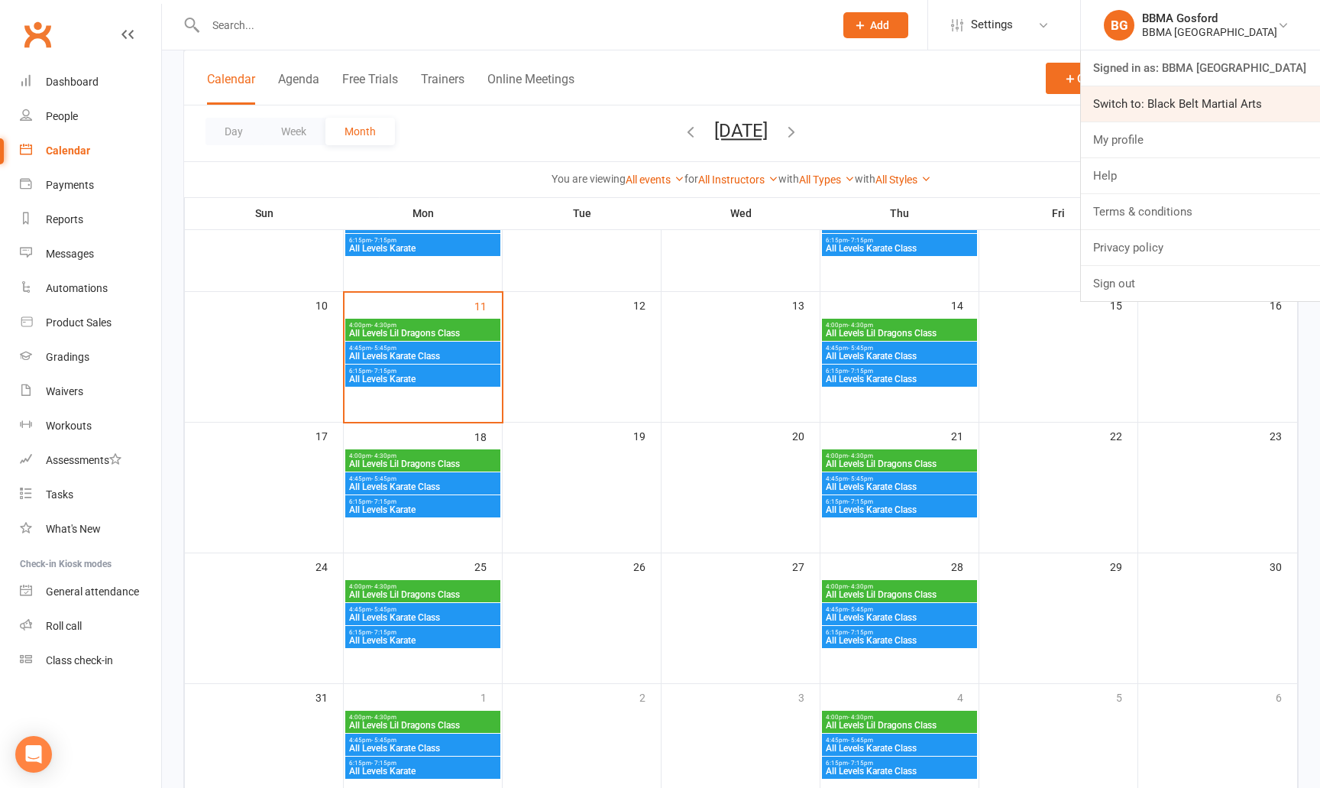
click at [1161, 95] on link "Switch to: Black Belt Martial Arts" at bounding box center [1200, 103] width 239 height 35
